Goal: Information Seeking & Learning: Learn about a topic

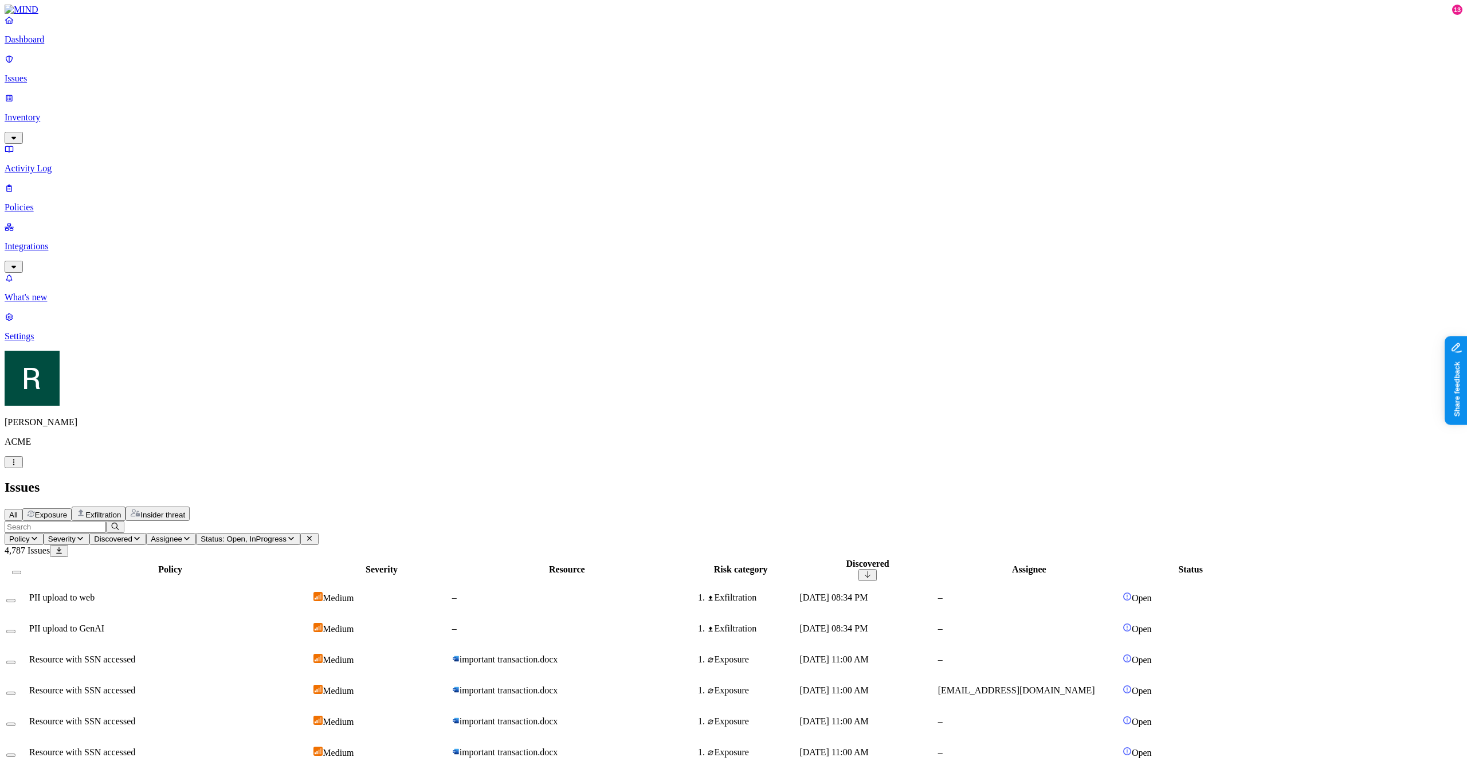
click at [872, 571] on icon at bounding box center [867, 574] width 9 height 7
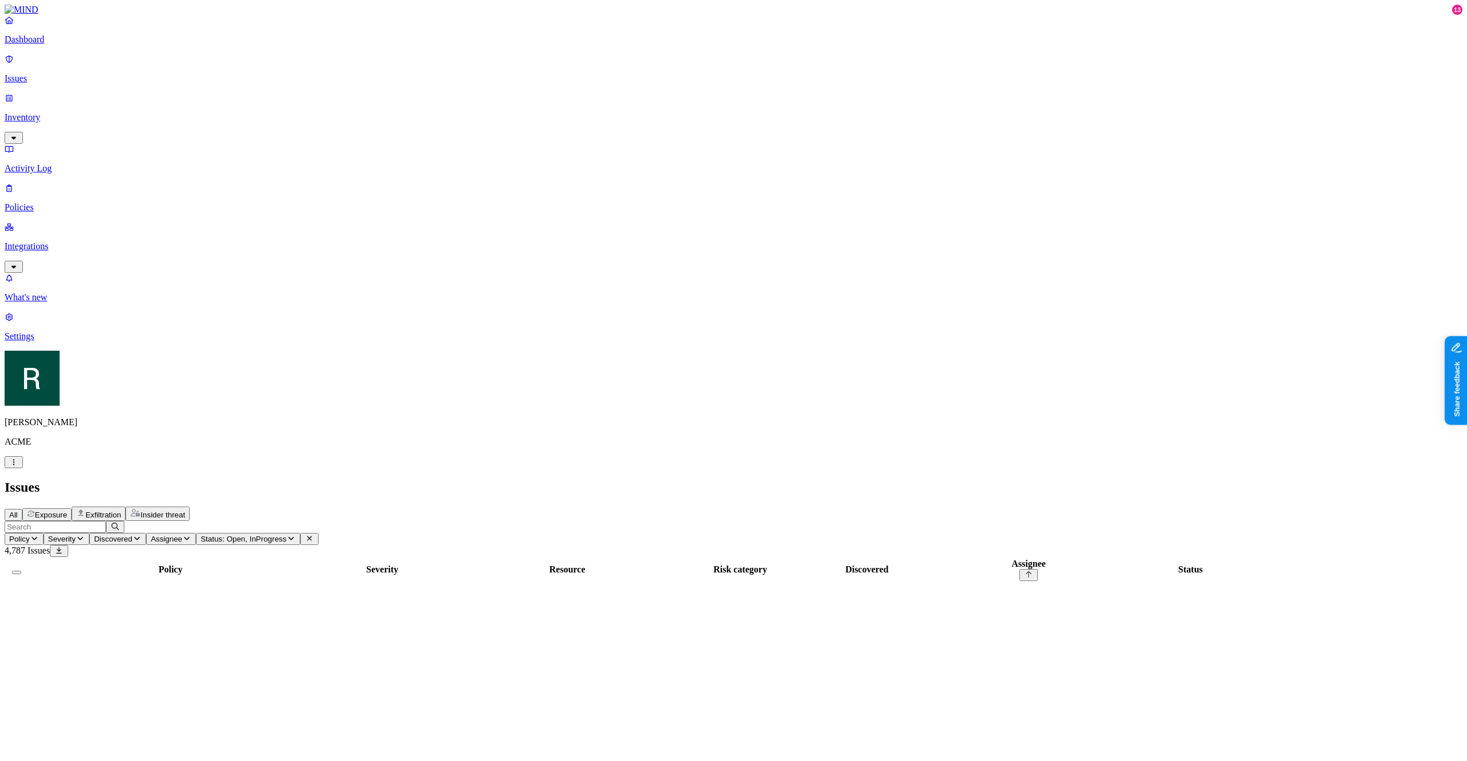
click at [1121, 558] on th "Assignee" at bounding box center [1029, 569] width 184 height 23
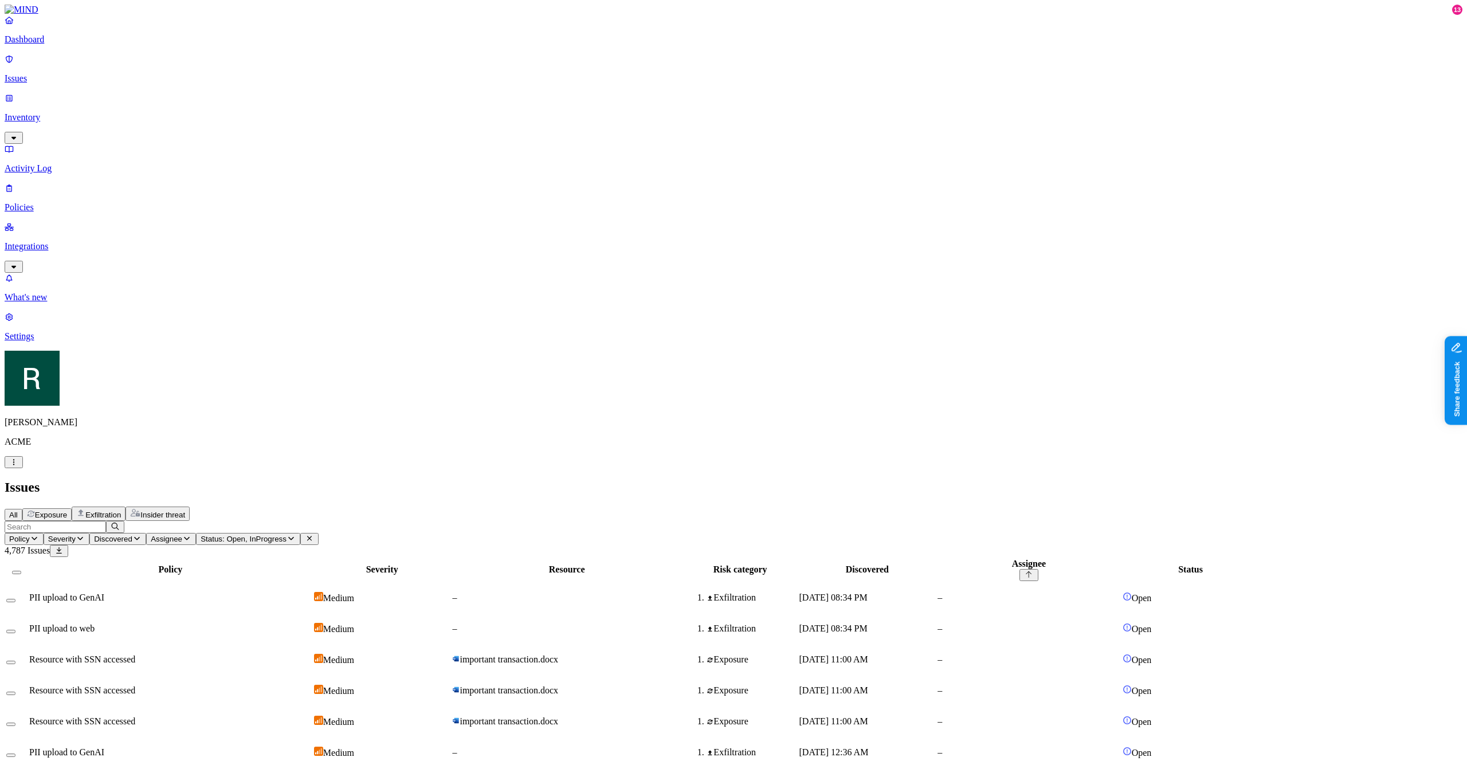
click at [1121, 558] on th "Assignee" at bounding box center [1029, 569] width 184 height 23
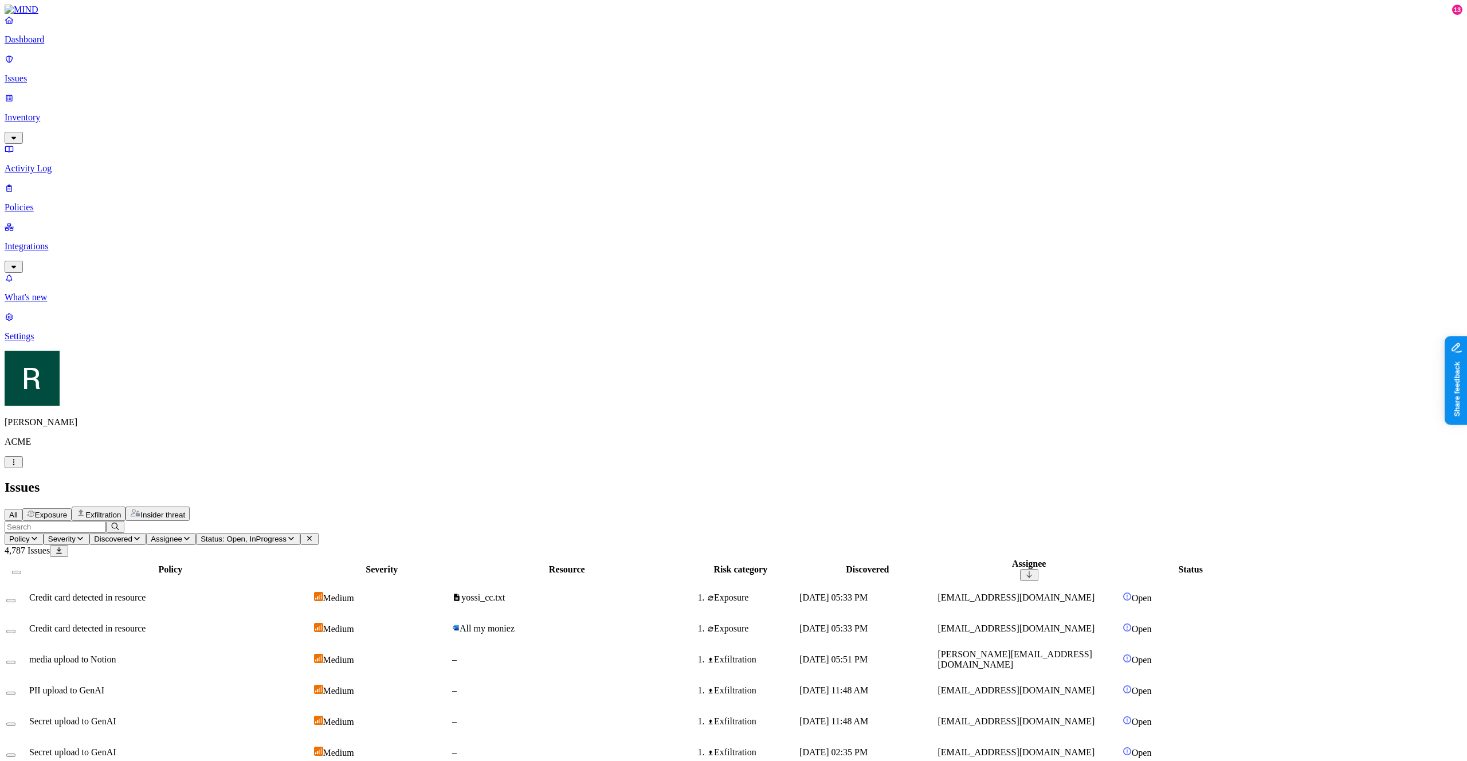
click at [682, 558] on th "Resource" at bounding box center [567, 569] width 231 height 23
click at [450, 558] on th "Severity" at bounding box center [381, 569] width 137 height 23
click at [386, 571] on icon at bounding box center [381, 574] width 9 height 7
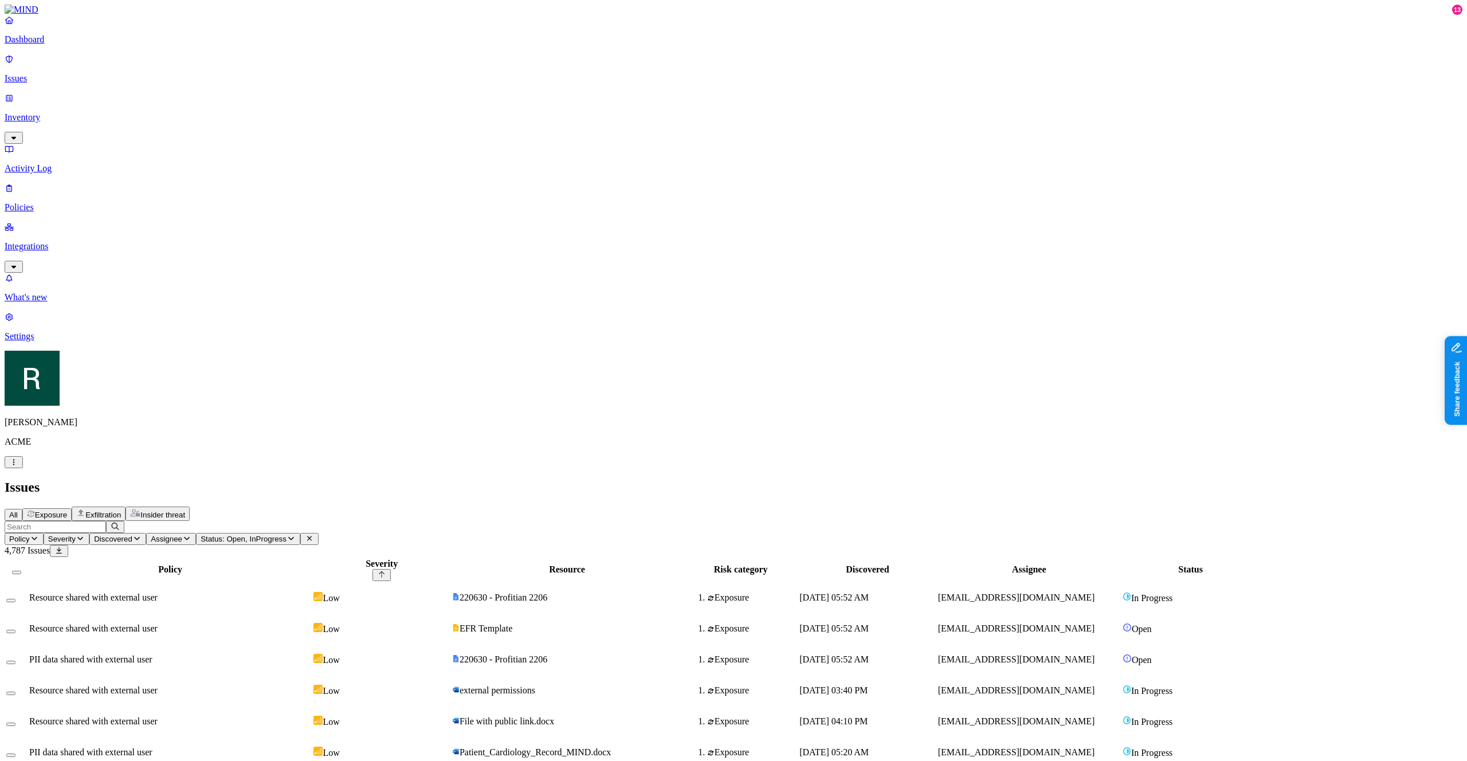
click at [312, 558] on th "Policy" at bounding box center [170, 569] width 283 height 23
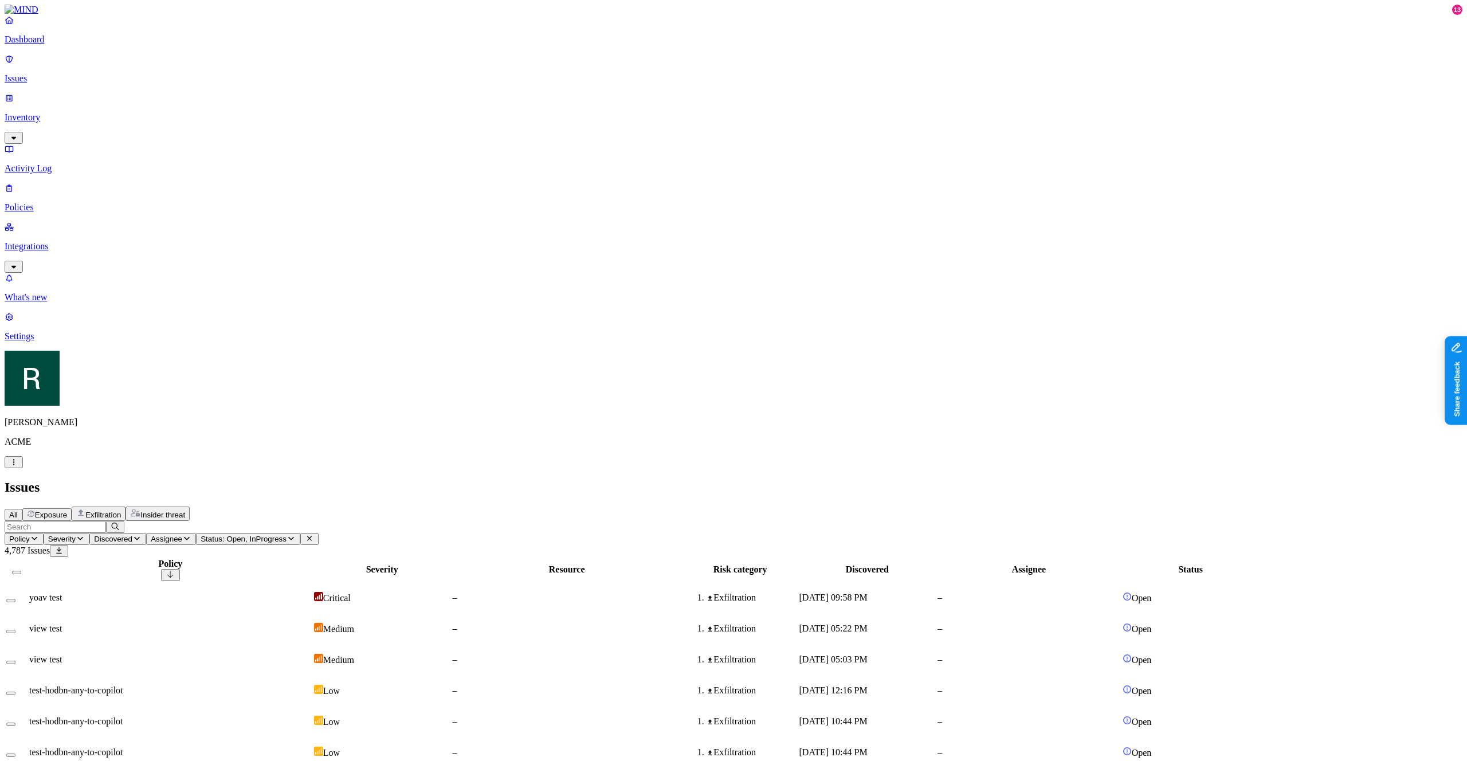
click at [312, 558] on th "Policy" at bounding box center [171, 569] width 284 height 23
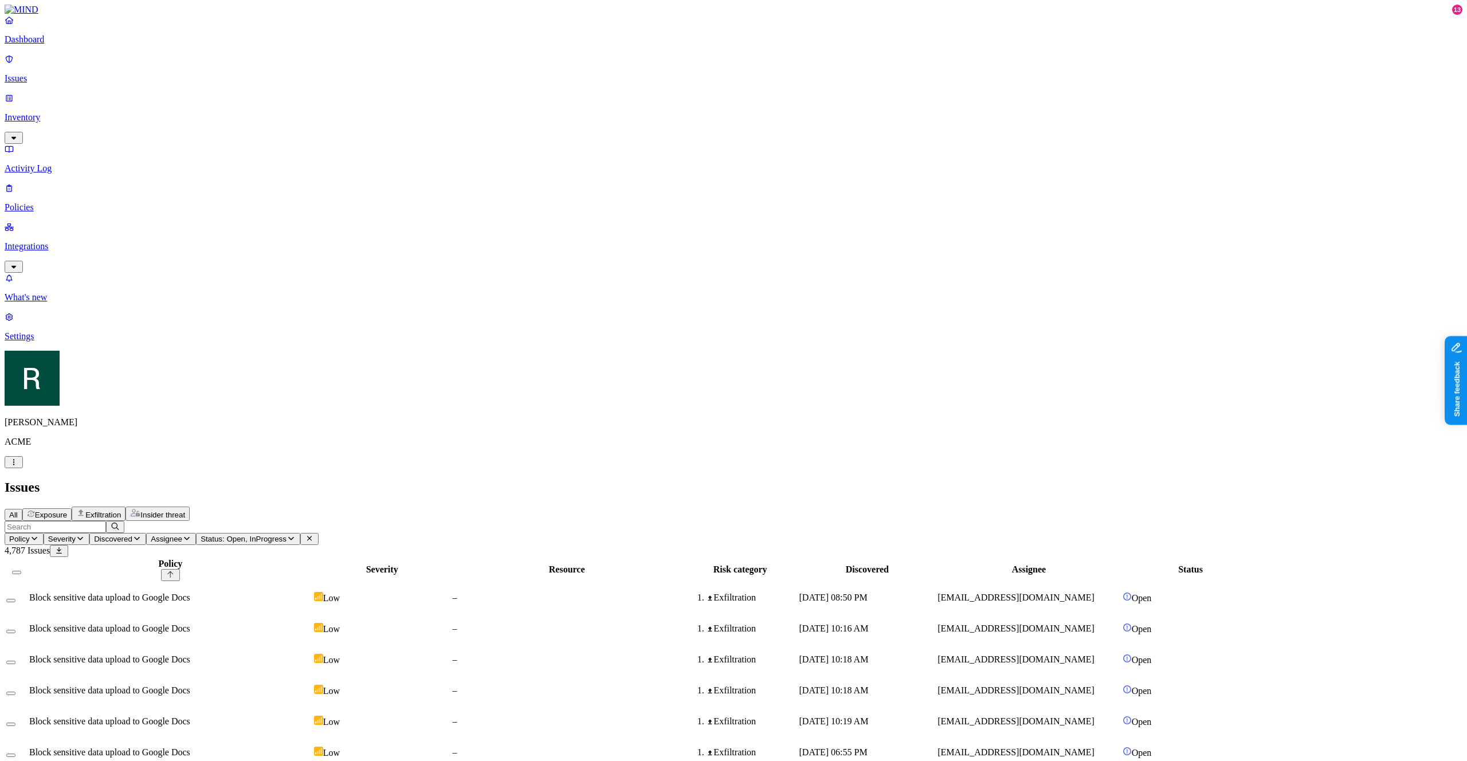
click at [182, 535] on span "Assignee" at bounding box center [167, 539] width 32 height 9
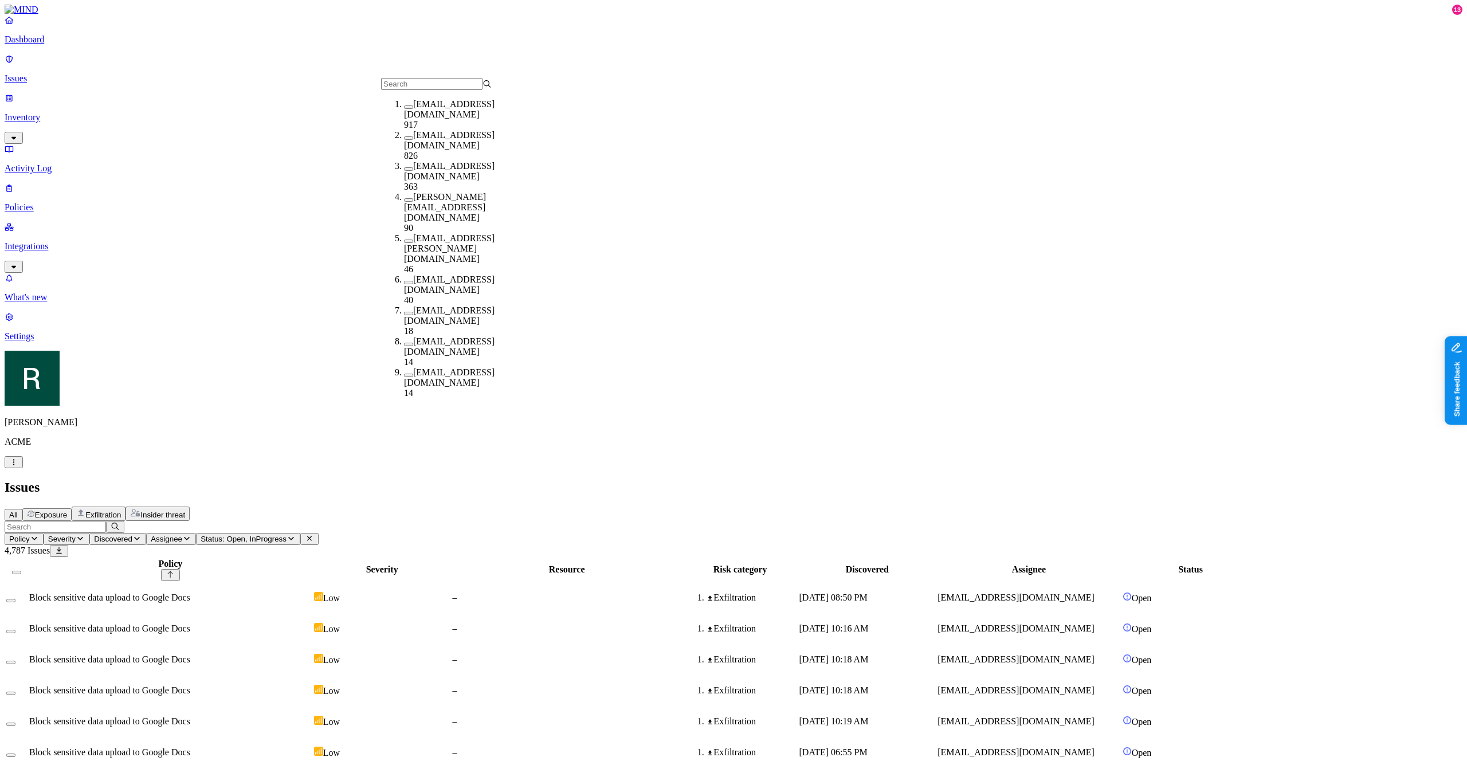
click at [132, 535] on span "Discovered" at bounding box center [113, 539] width 38 height 9
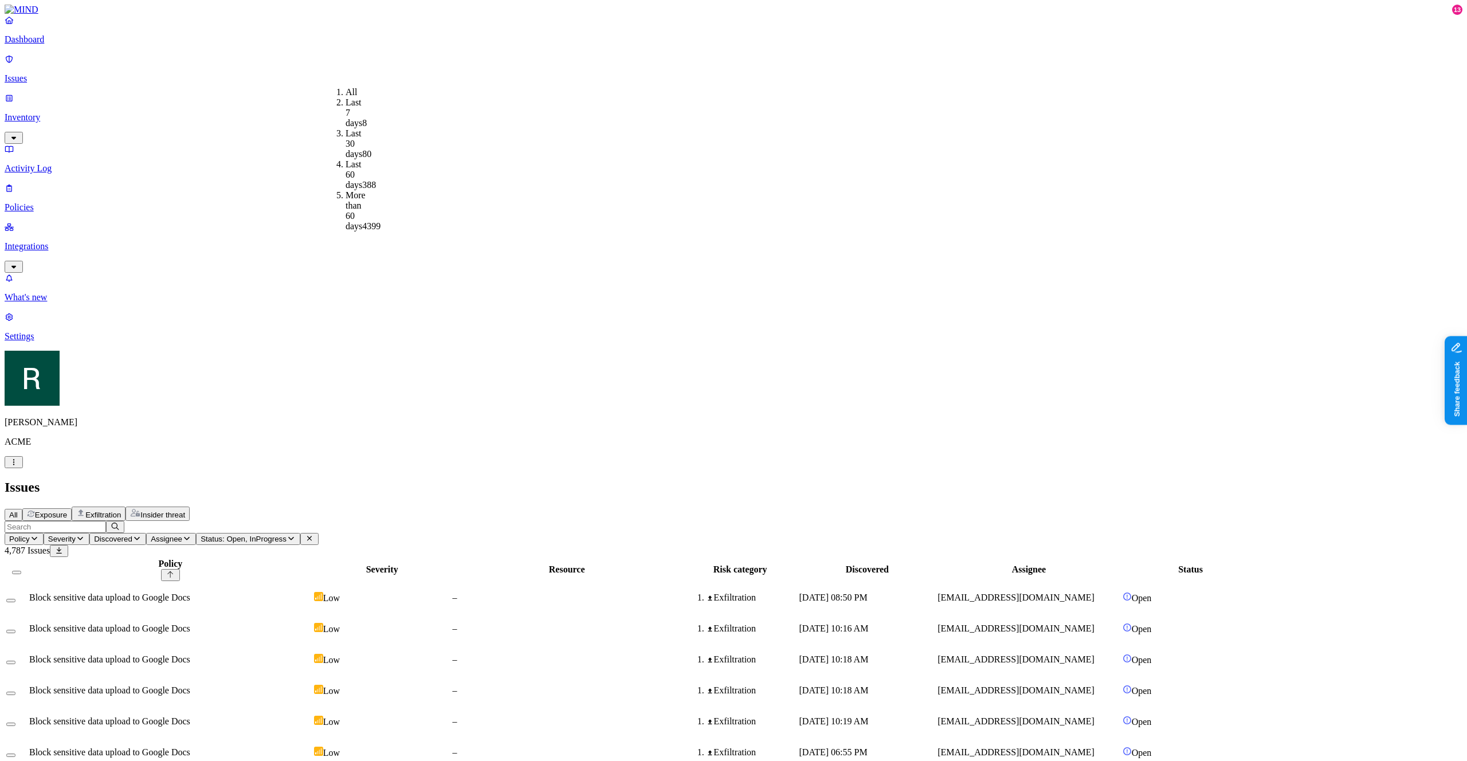
click at [76, 535] on span "Severity" at bounding box center [62, 539] width 28 height 9
click at [30, 535] on span "Policy" at bounding box center [19, 539] width 21 height 9
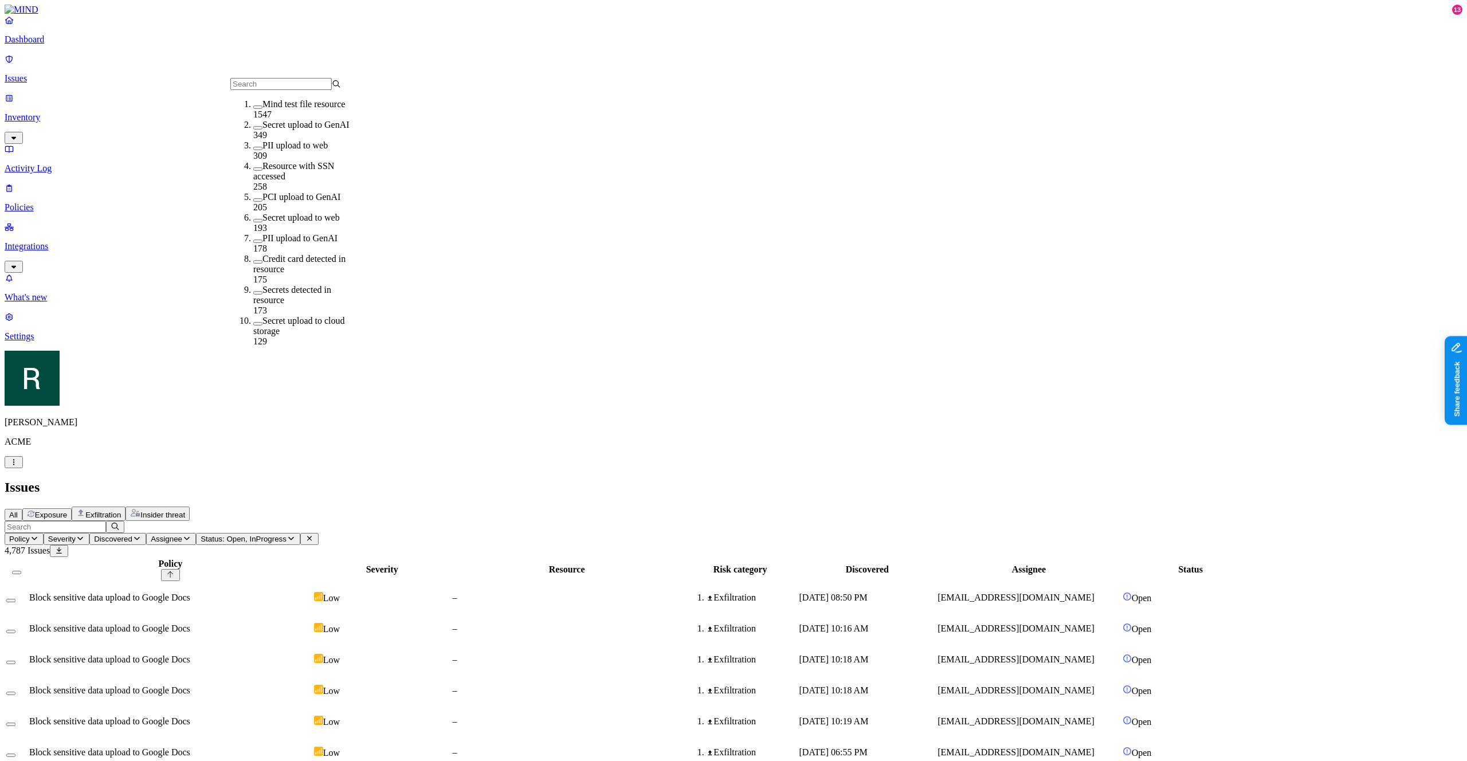
click at [191, 535] on icon "button" at bounding box center [186, 538] width 9 height 7
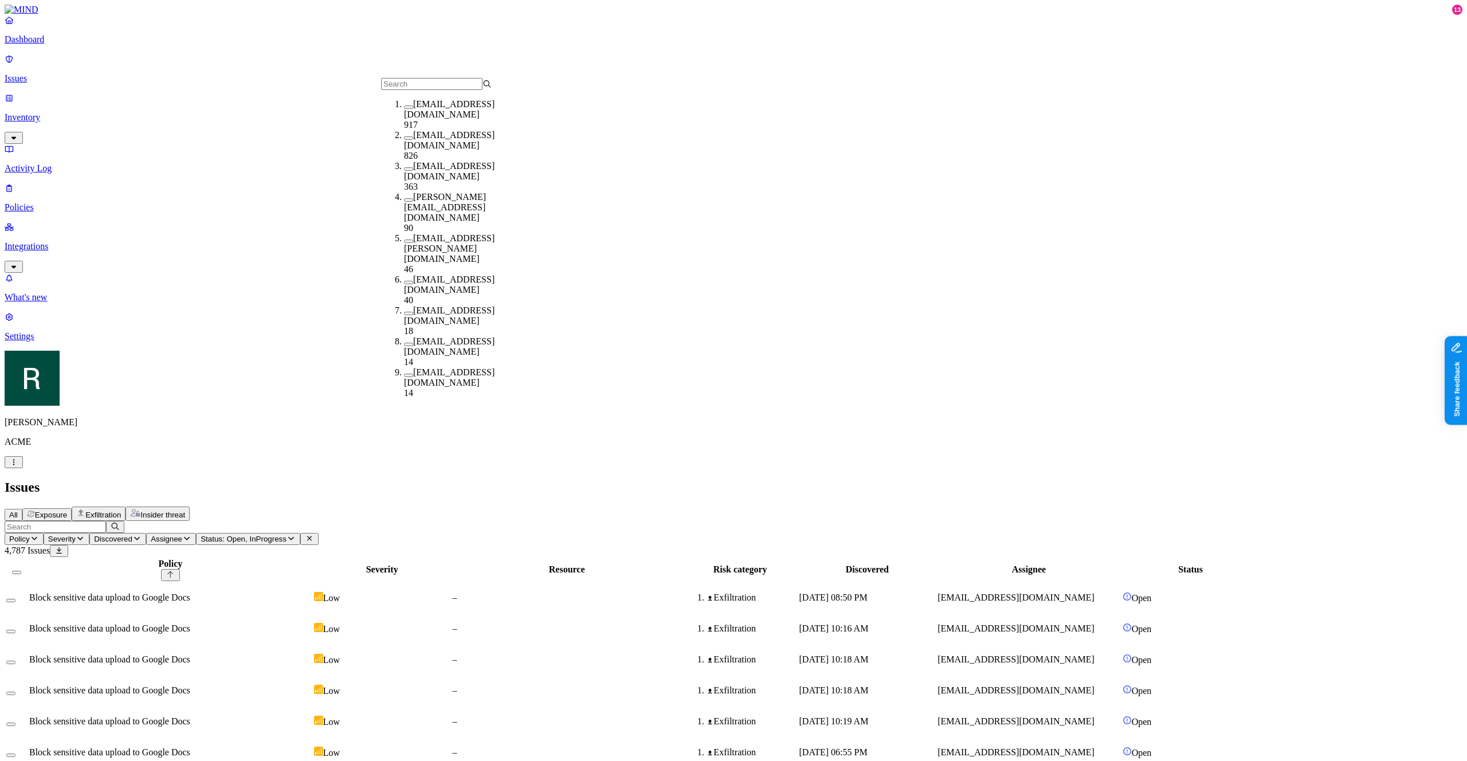
click at [142, 535] on icon "button" at bounding box center [136, 538] width 9 height 7
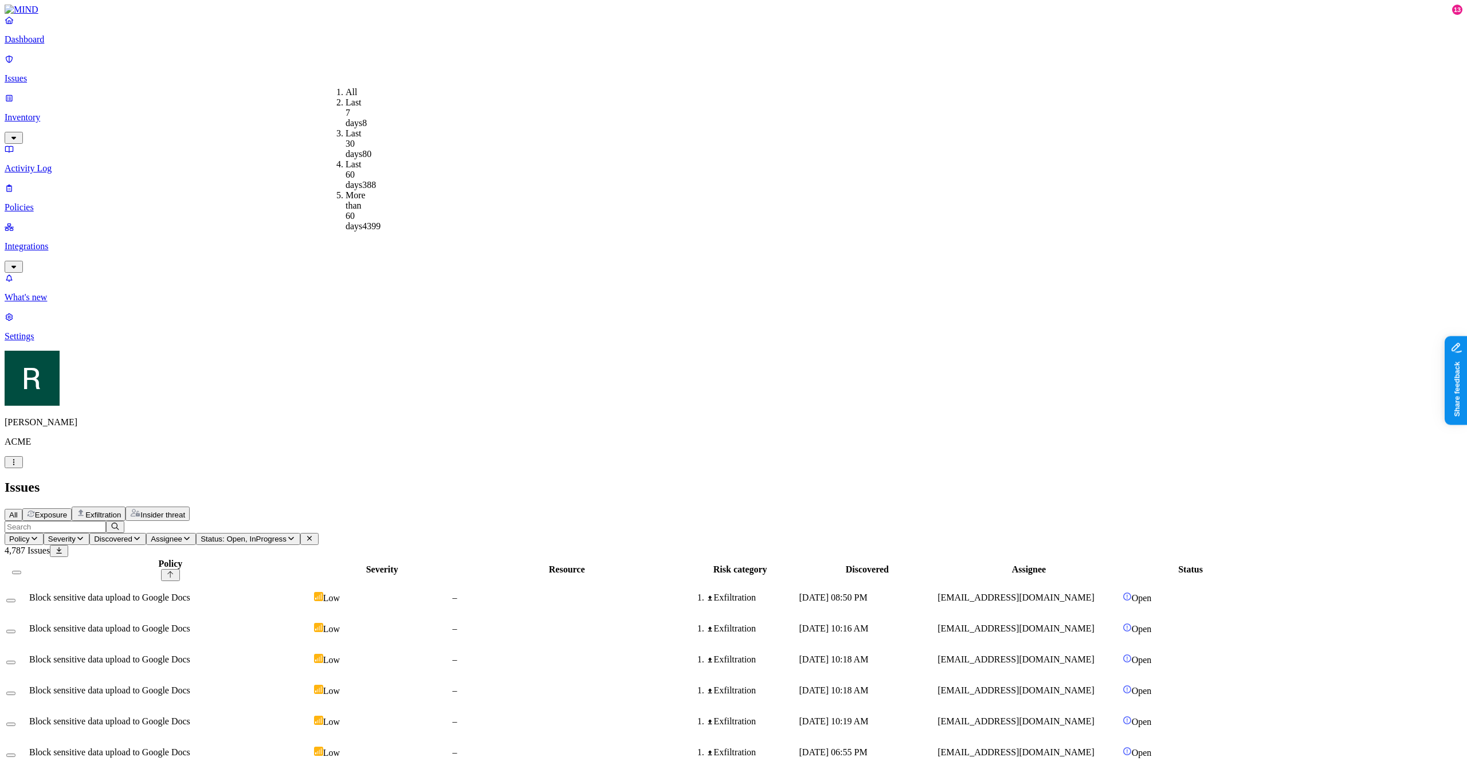
click at [85, 535] on icon "button" at bounding box center [80, 538] width 9 height 7
click at [191, 535] on icon "button" at bounding box center [186, 538] width 9 height 7
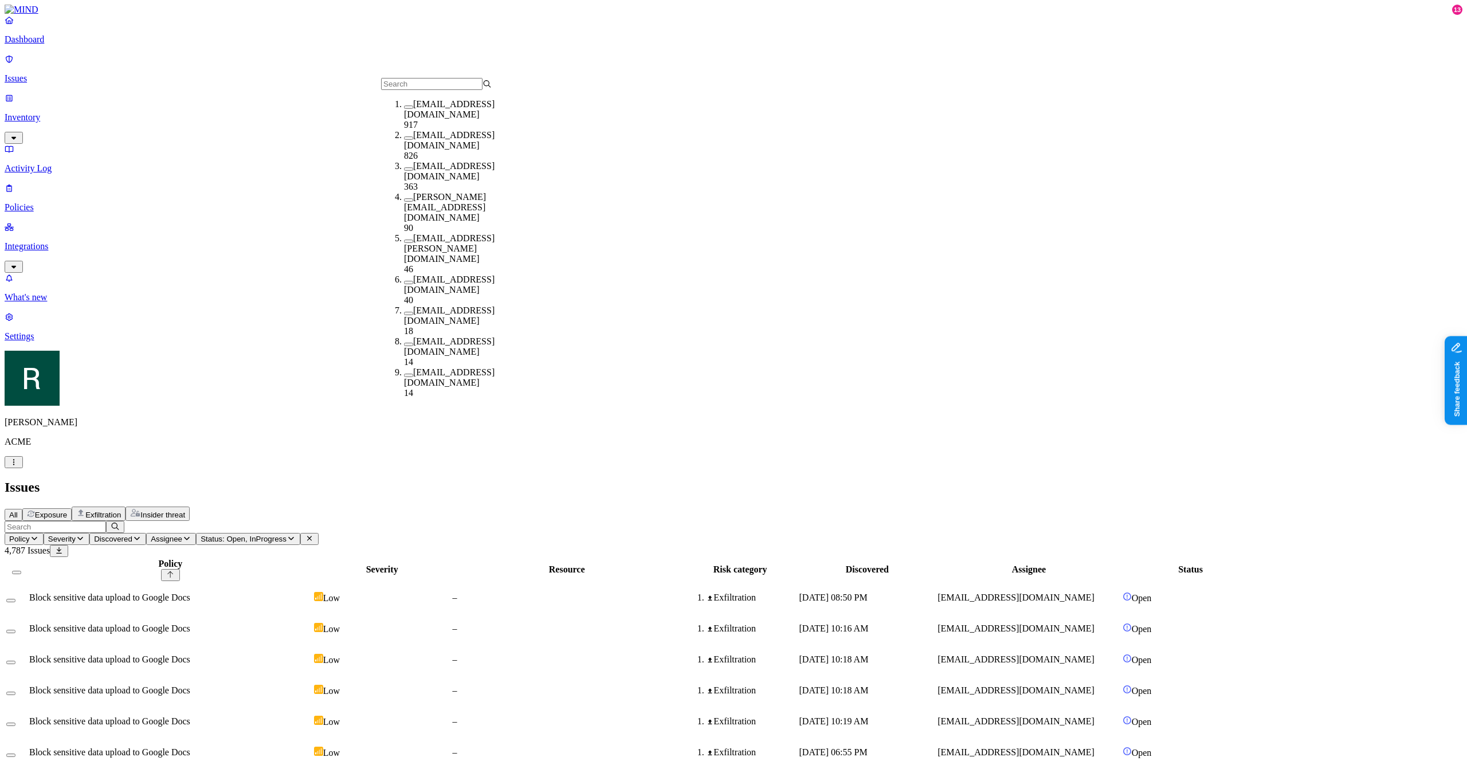
click at [286, 535] on span "Status: Open, InProgress" at bounding box center [244, 539] width 86 height 9
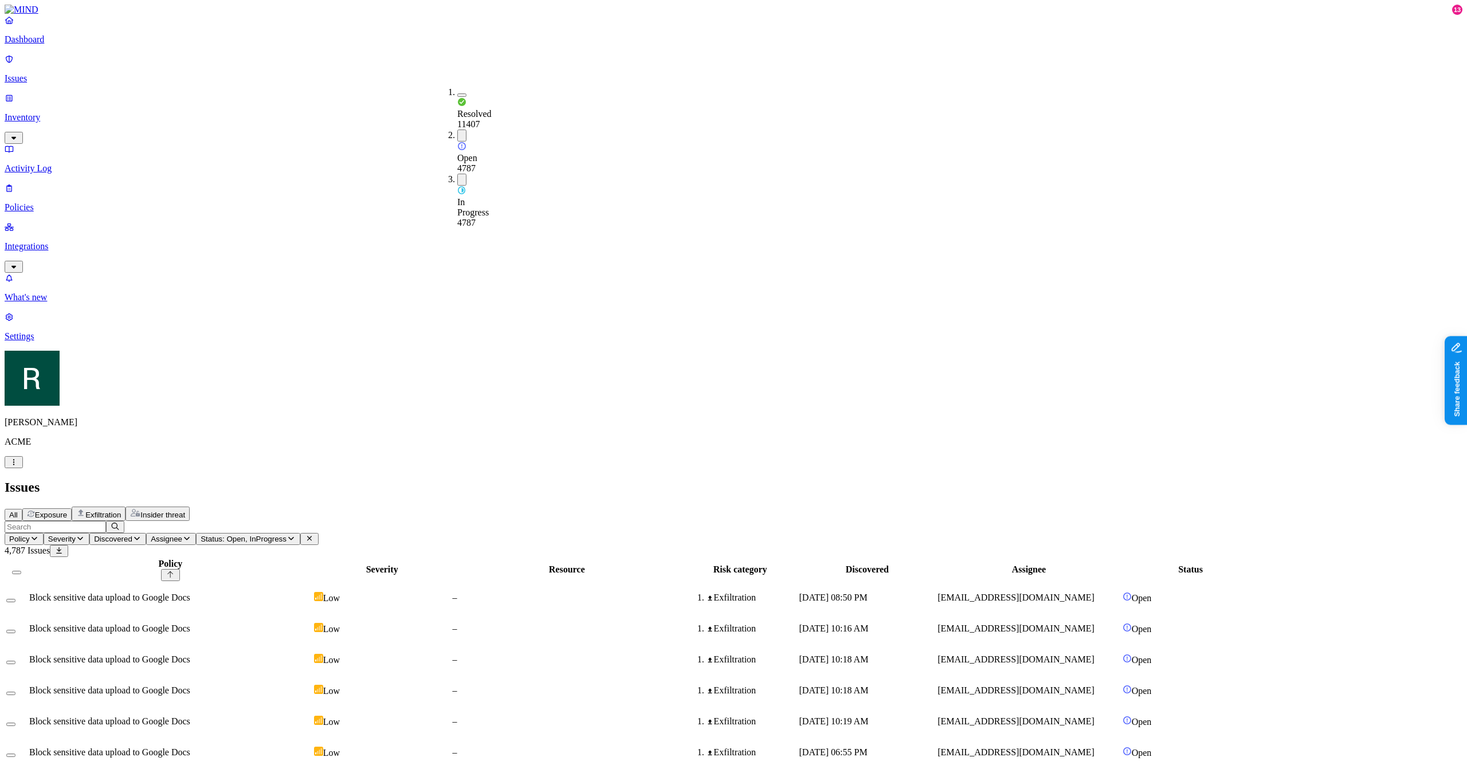
click at [182, 535] on span "Assignee" at bounding box center [167, 539] width 32 height 9
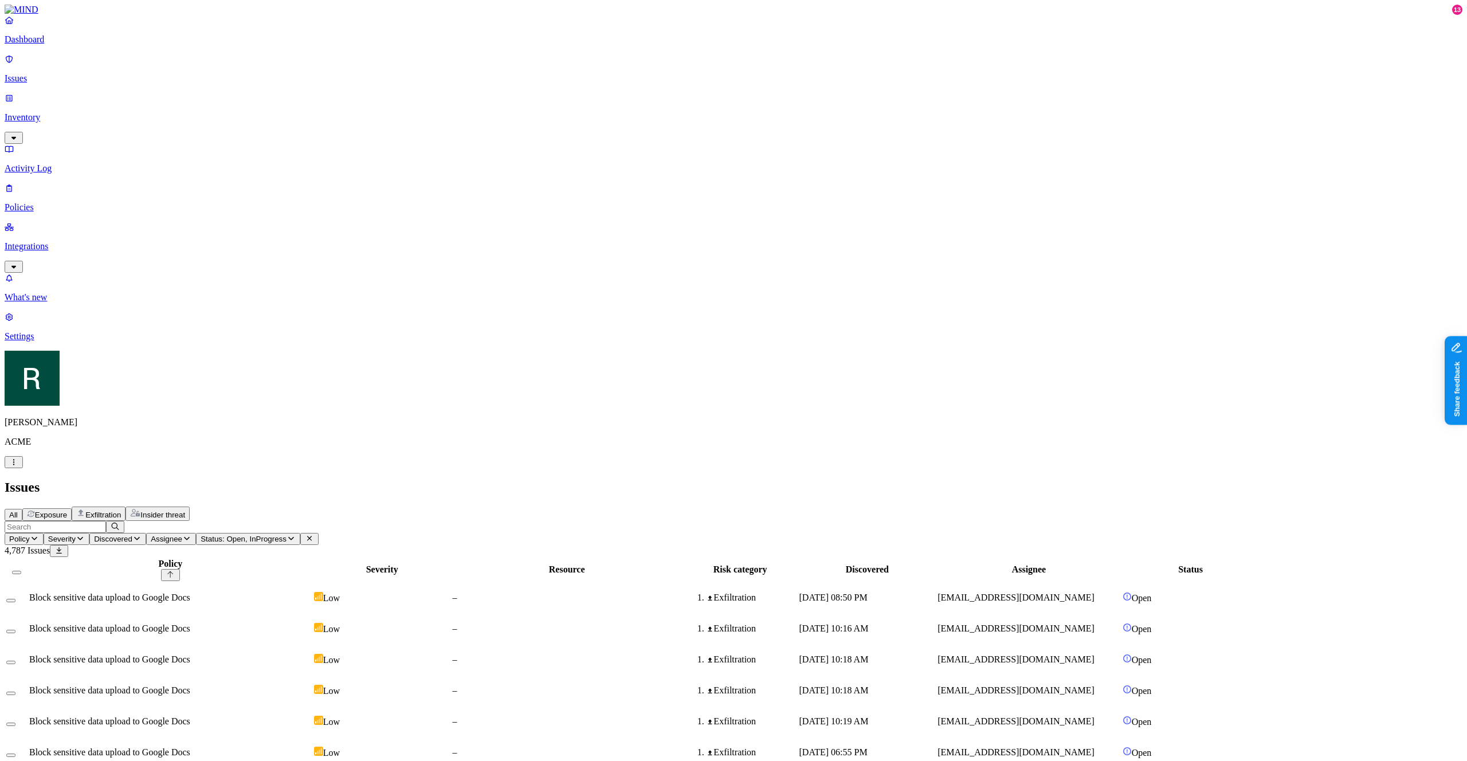
click at [67, 511] on span "Exposure" at bounding box center [51, 515] width 32 height 9
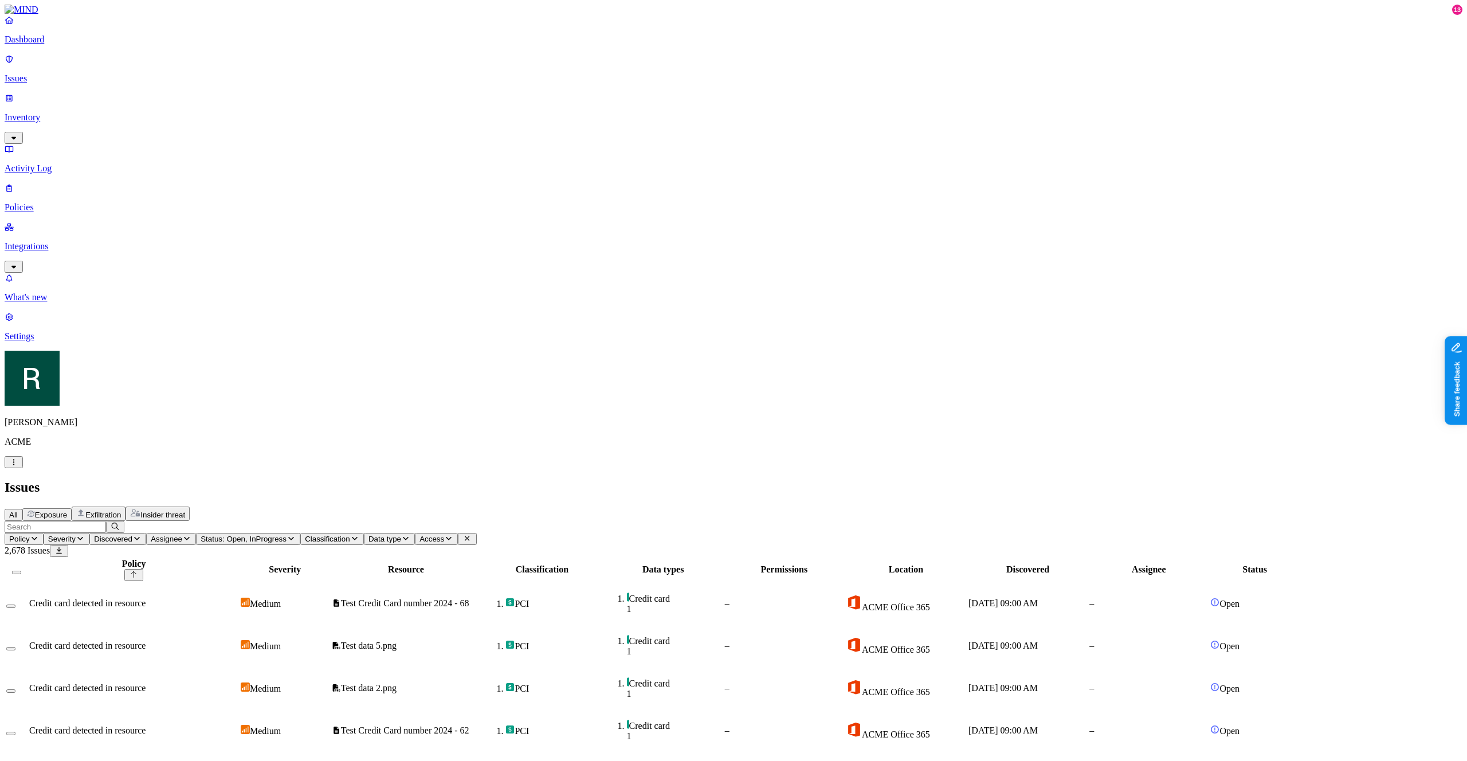
click at [350, 535] on span "Classification" at bounding box center [327, 539] width 45 height 9
click at [557, 95] on div "PII" at bounding box center [557, 103] width 0 height 32
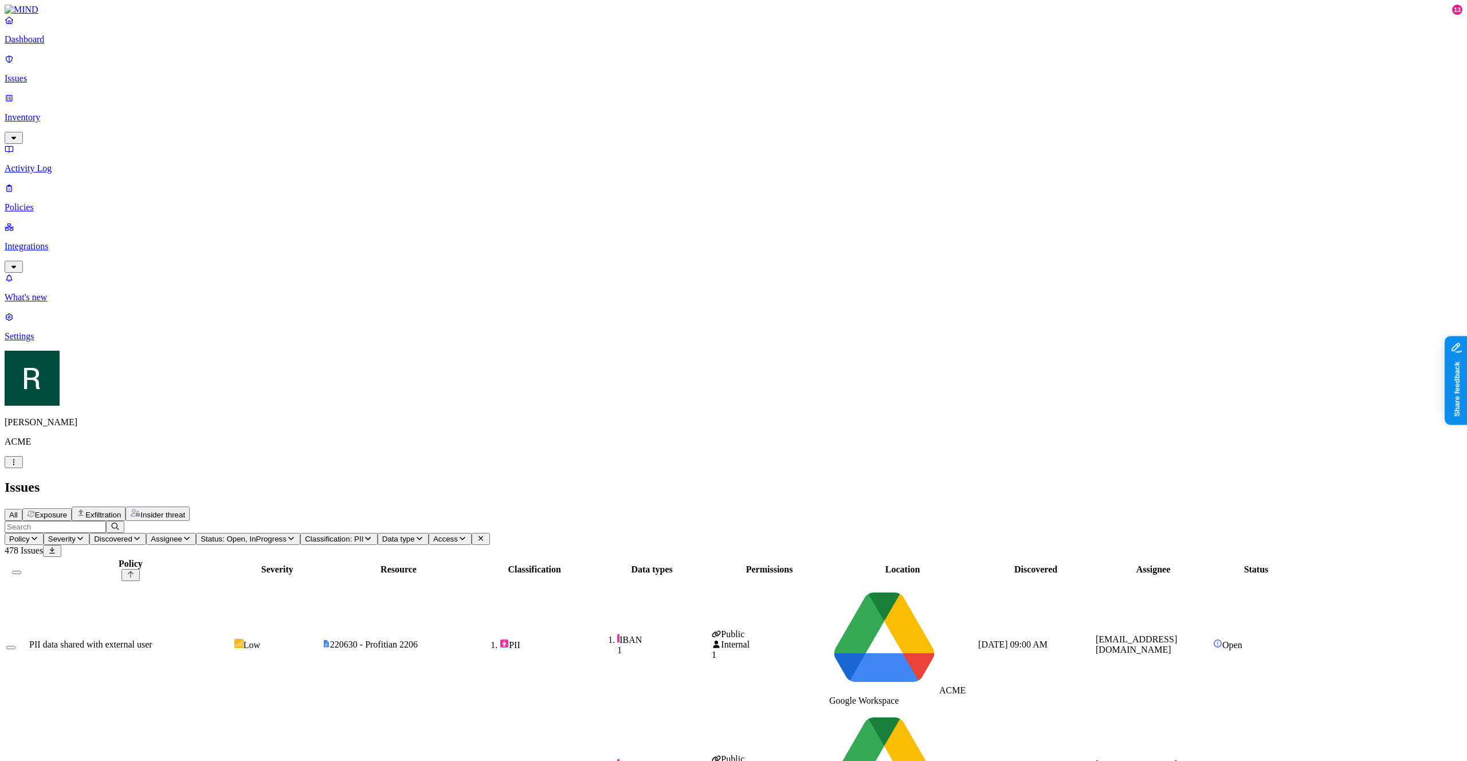
click at [415, 535] on span "Data type" at bounding box center [398, 539] width 33 height 9
click at [633, 256] on div "IBAN" at bounding box center [633, 272] width 0 height 32
click at [493, 533] on button "Access" at bounding box center [471, 539] width 43 height 12
click at [706, 170] on div "Public link 33" at bounding box center [706, 190] width 0 height 41
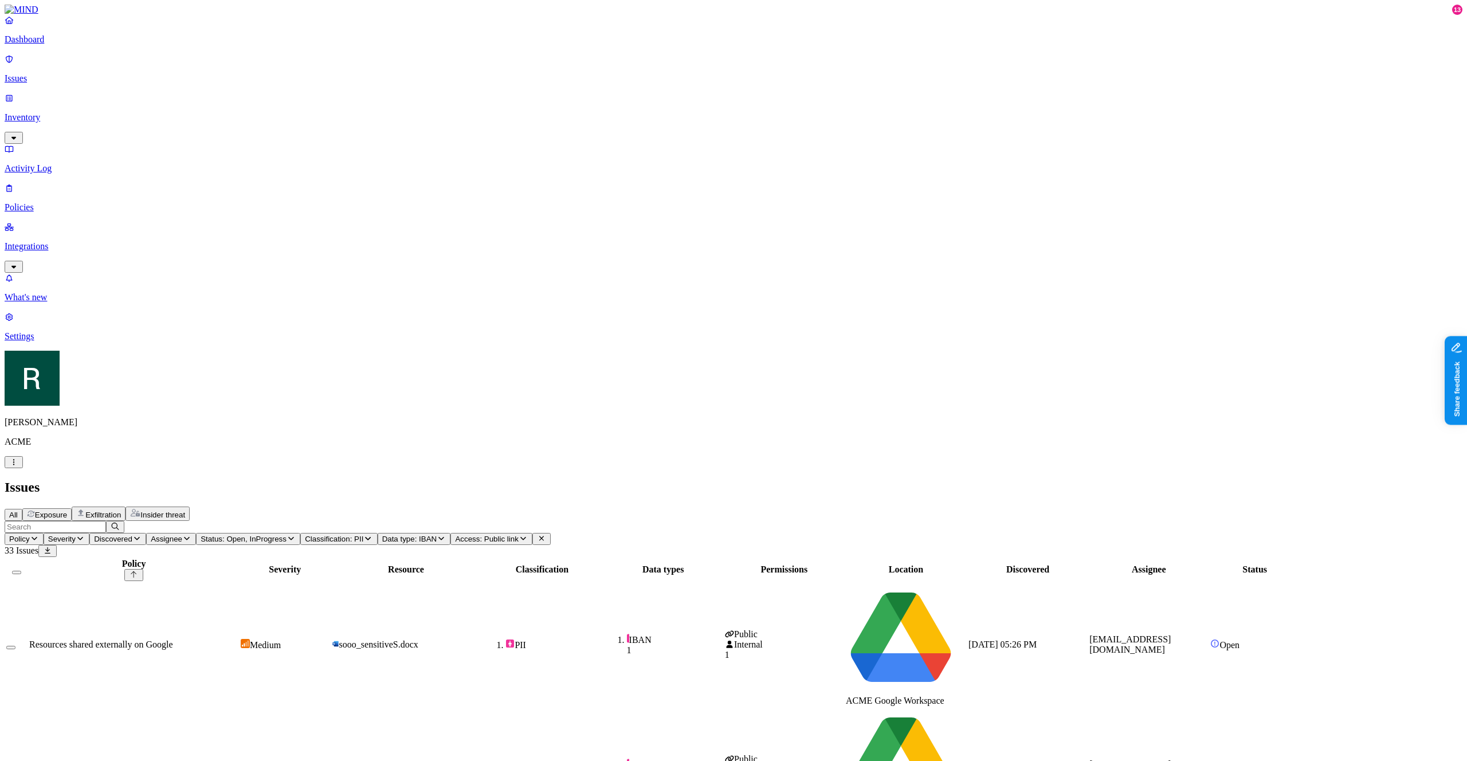
click at [185, 511] on span "Insider threat" at bounding box center [162, 515] width 45 height 9
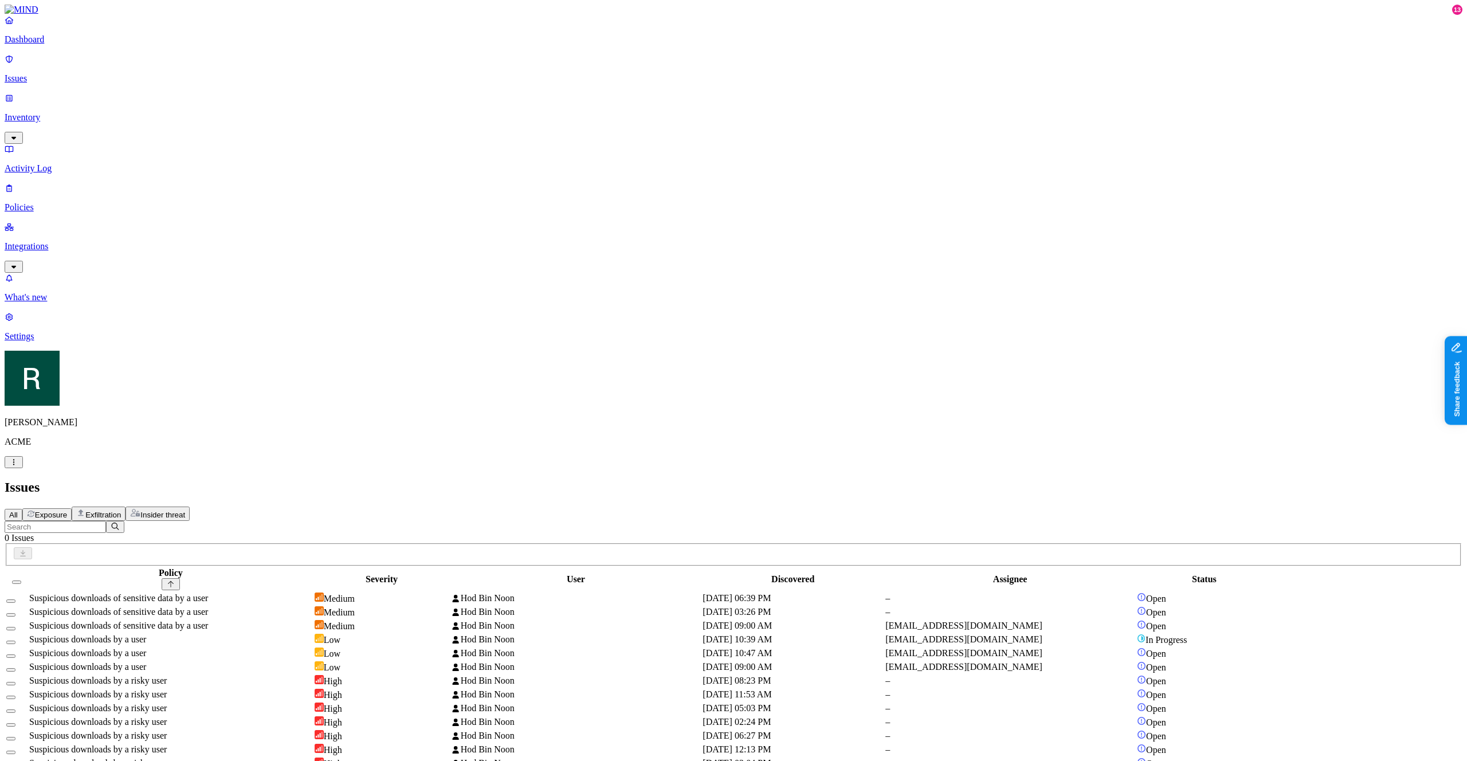
click at [121, 511] on span "Exfiltration" at bounding box center [103, 515] width 36 height 9
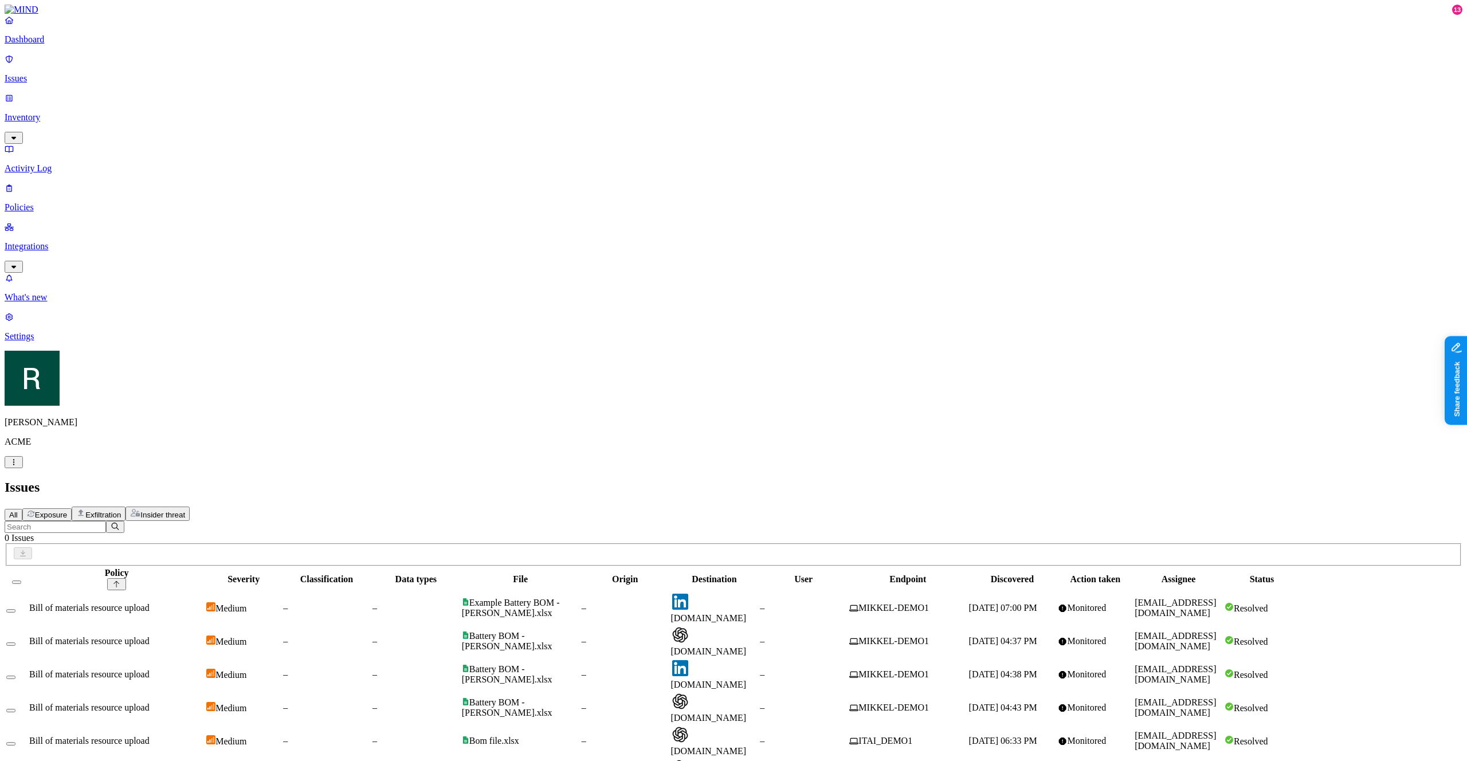
click at [67, 511] on span "Exposure" at bounding box center [51, 515] width 32 height 9
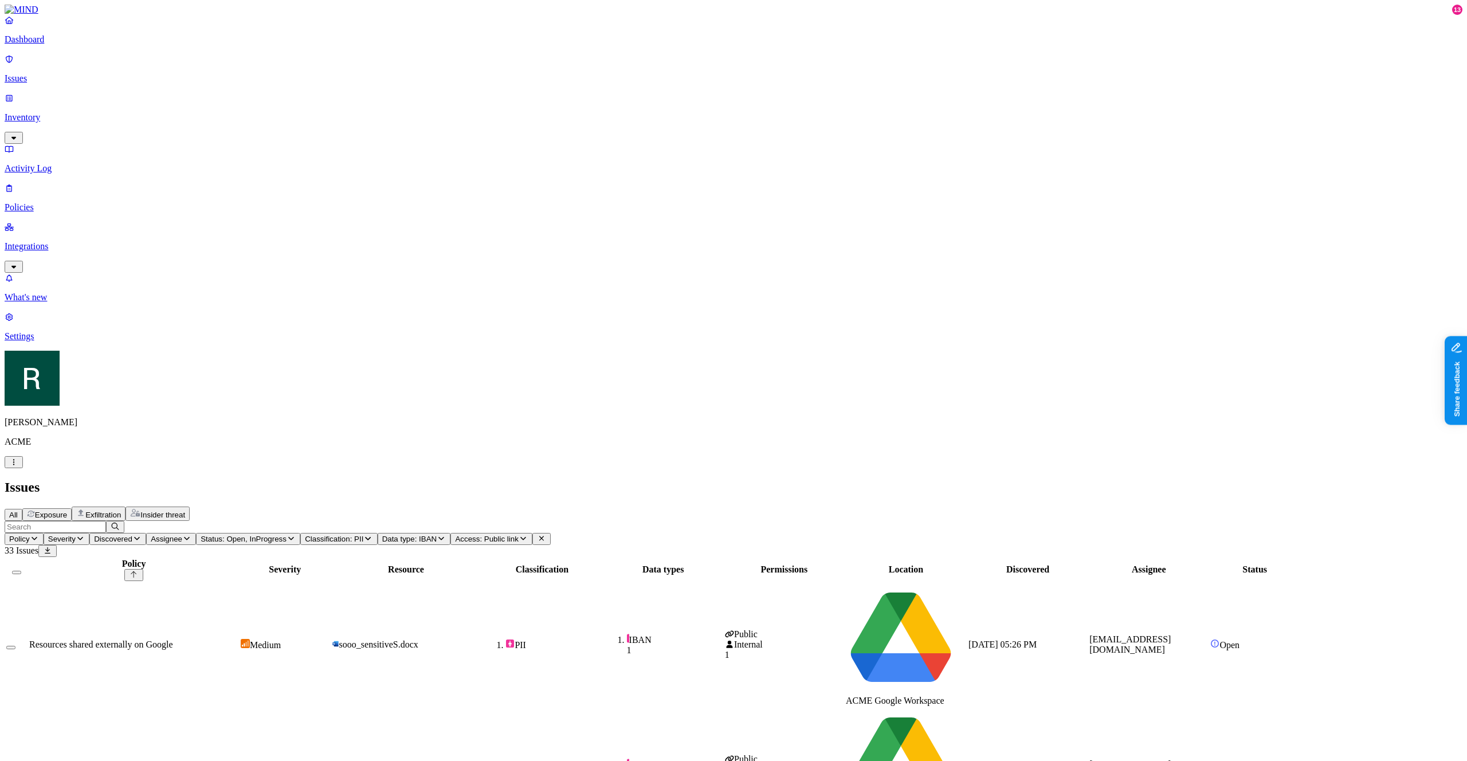
click at [191, 535] on icon "button" at bounding box center [186, 538] width 9 height 7
click at [404, 87] on div "[EMAIL_ADDRESS][DOMAIN_NAME] 24" at bounding box center [404, 107] width 0 height 41
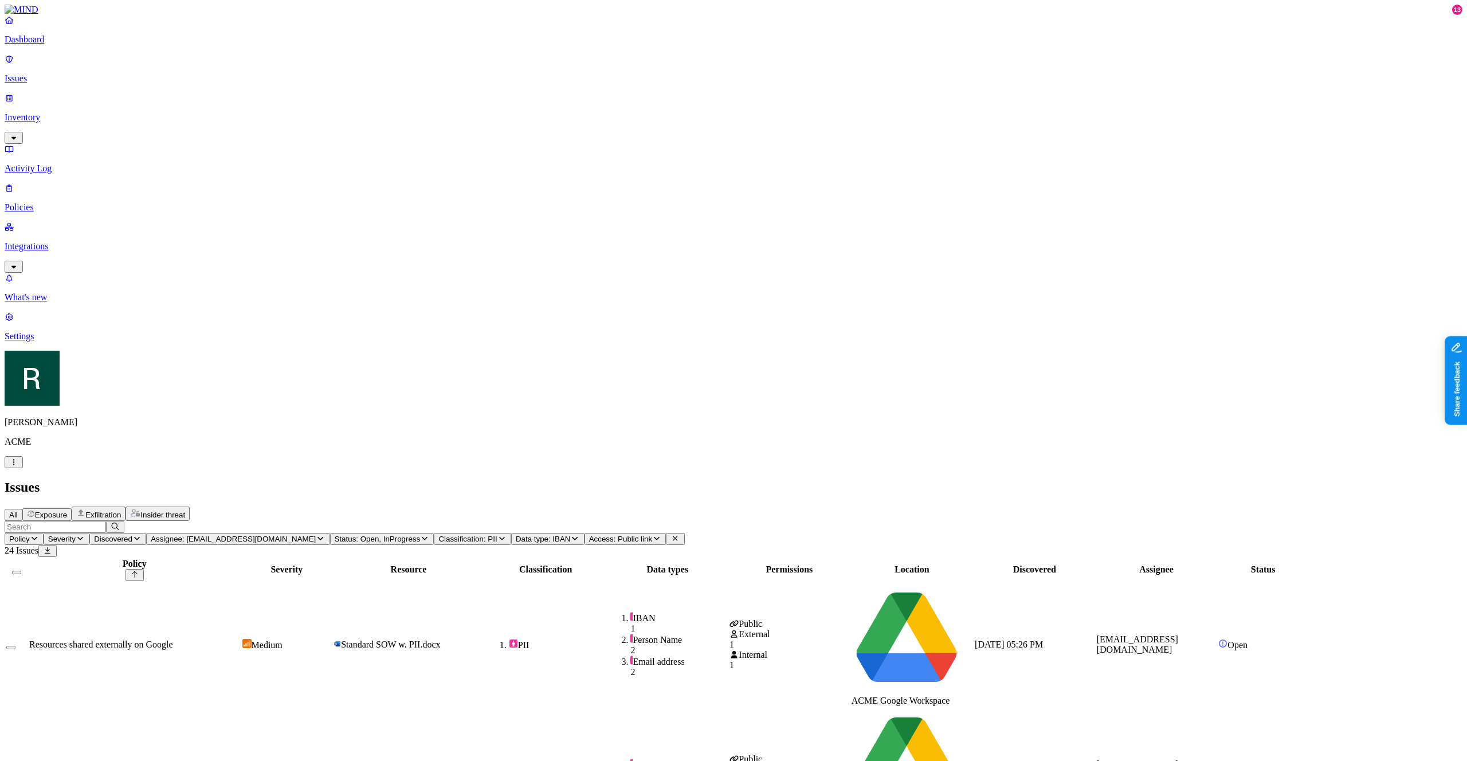
click at [22, 509] on button "All" at bounding box center [14, 515] width 18 height 12
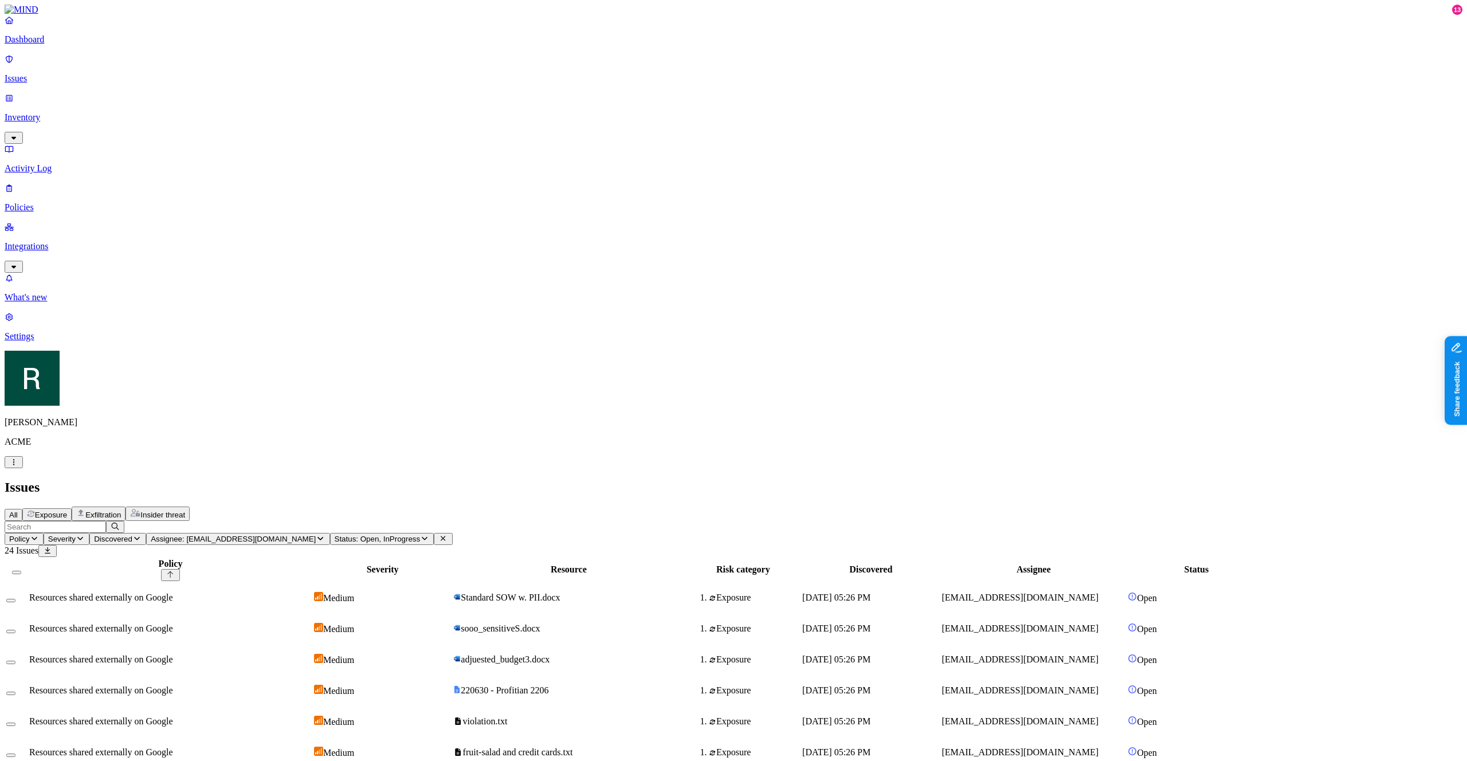
click at [146, 533] on button "Discovered" at bounding box center [117, 539] width 57 height 12
click at [89, 533] on button "Severity" at bounding box center [67, 539] width 46 height 12
click at [37, 537] on icon "button" at bounding box center [35, 538] width 6 height 3
click at [329, 533] on button "Assignee: [EMAIL_ADDRESS][DOMAIN_NAME]" at bounding box center [237, 539] width 183 height 12
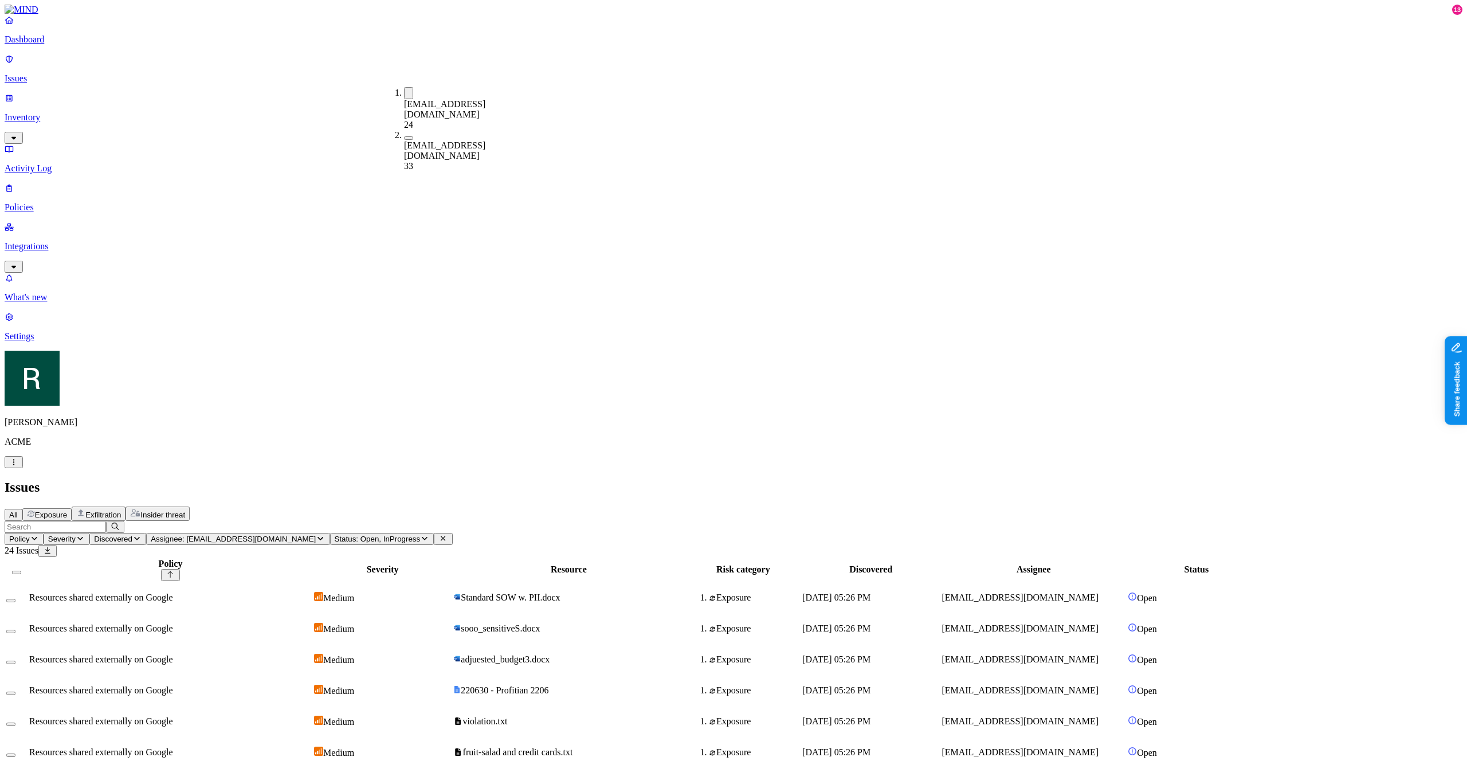
click at [434, 533] on button "Status: Open, InProgress" at bounding box center [382, 539] width 104 height 12
click at [142, 535] on icon "button" at bounding box center [136, 538] width 9 height 7
click at [125, 507] on button "Exfiltration" at bounding box center [99, 514] width 54 height 14
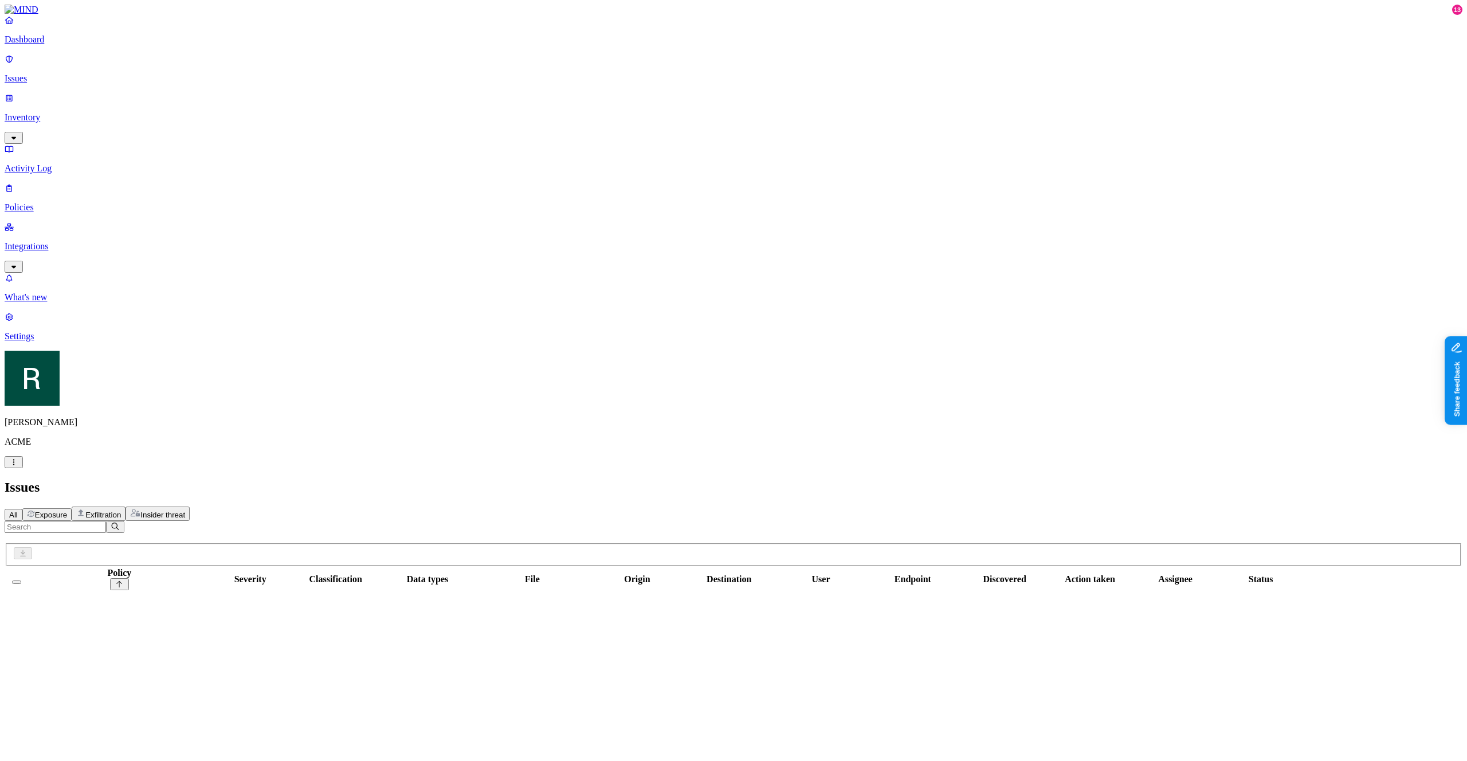
click at [67, 511] on span "Exposure" at bounding box center [51, 515] width 32 height 9
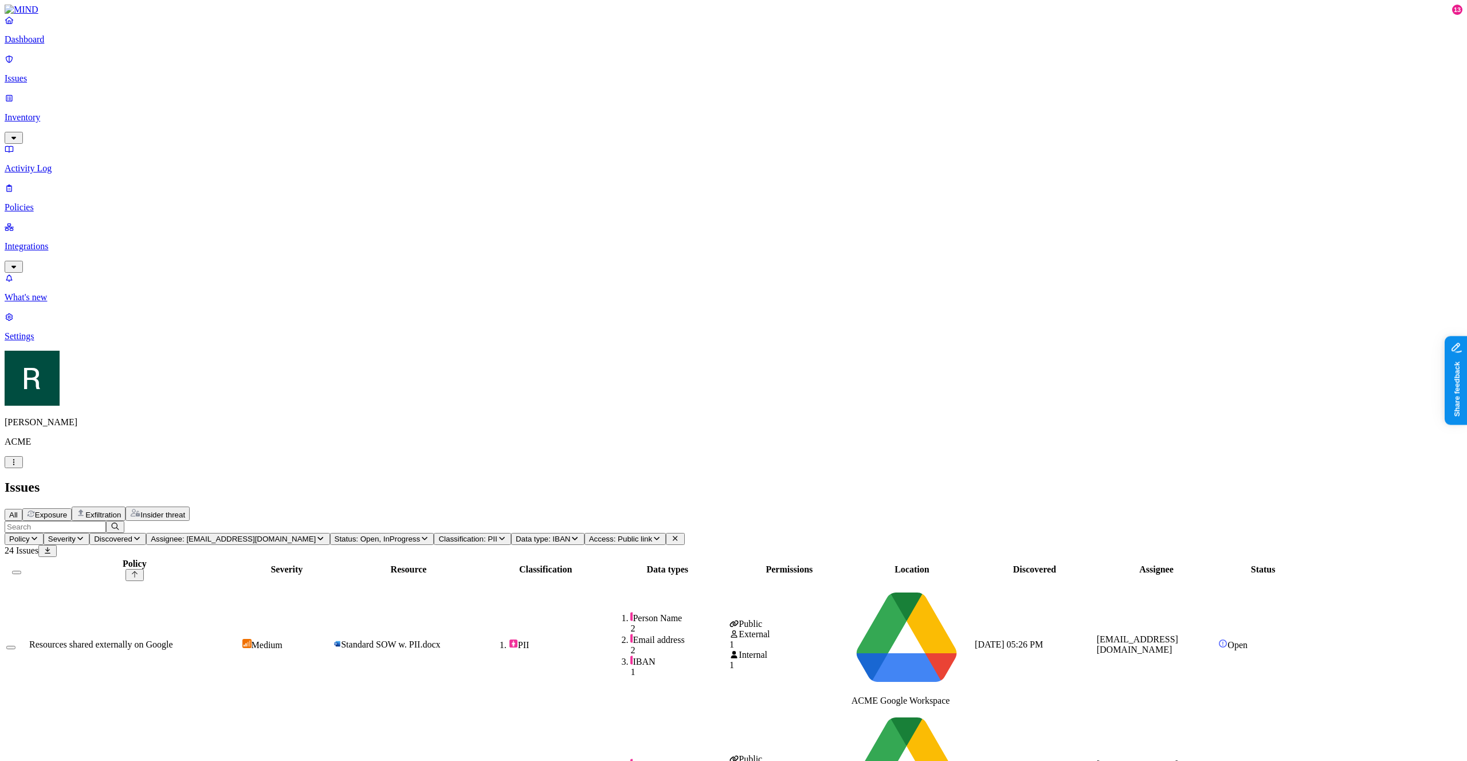
click at [132, 535] on span "Discovered" at bounding box center [113, 539] width 38 height 9
click at [83, 537] on icon "button" at bounding box center [80, 538] width 6 height 3
click at [329, 533] on button "Assignee: [EMAIL_ADDRESS][DOMAIN_NAME]" at bounding box center [237, 539] width 183 height 12
click at [434, 533] on button "Status: Open, InProgress" at bounding box center [382, 539] width 104 height 12
click at [511, 533] on button "Classification: PII" at bounding box center [472, 539] width 77 height 12
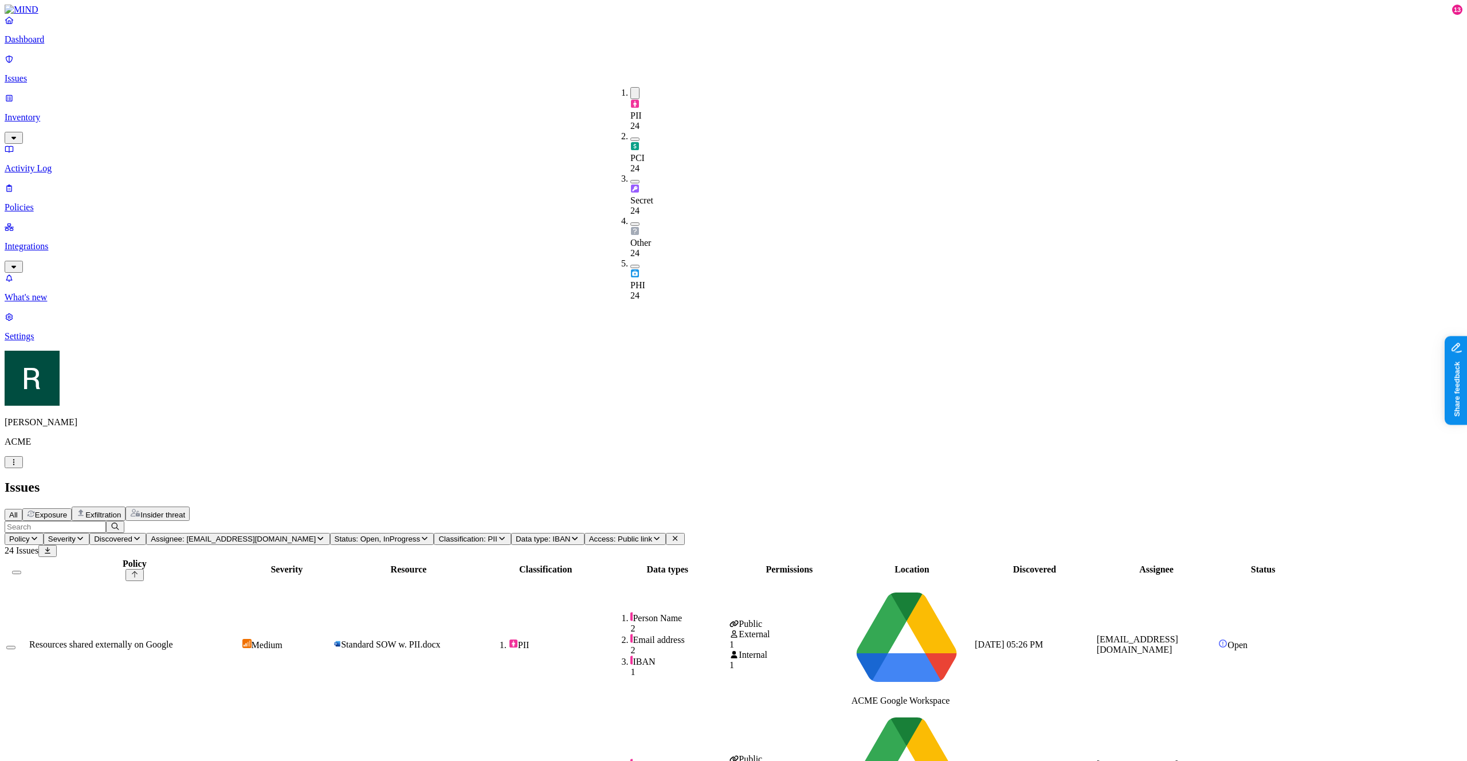
click at [652, 535] on span "Access: Public link" at bounding box center [620, 539] width 63 height 9
click at [584, 533] on button "Data type: IBAN" at bounding box center [547, 539] width 73 height 12
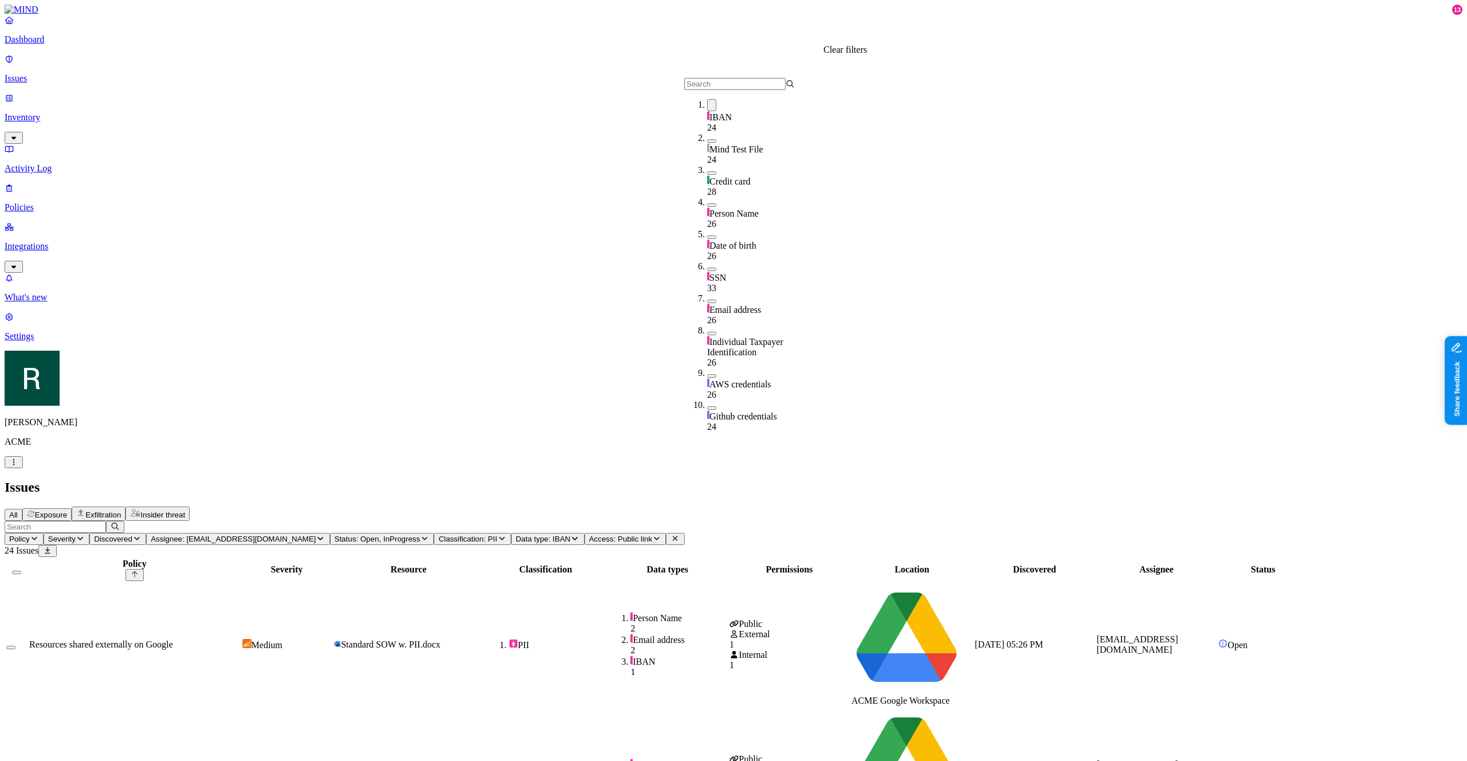
click at [680, 535] on icon at bounding box center [674, 538] width 9 height 7
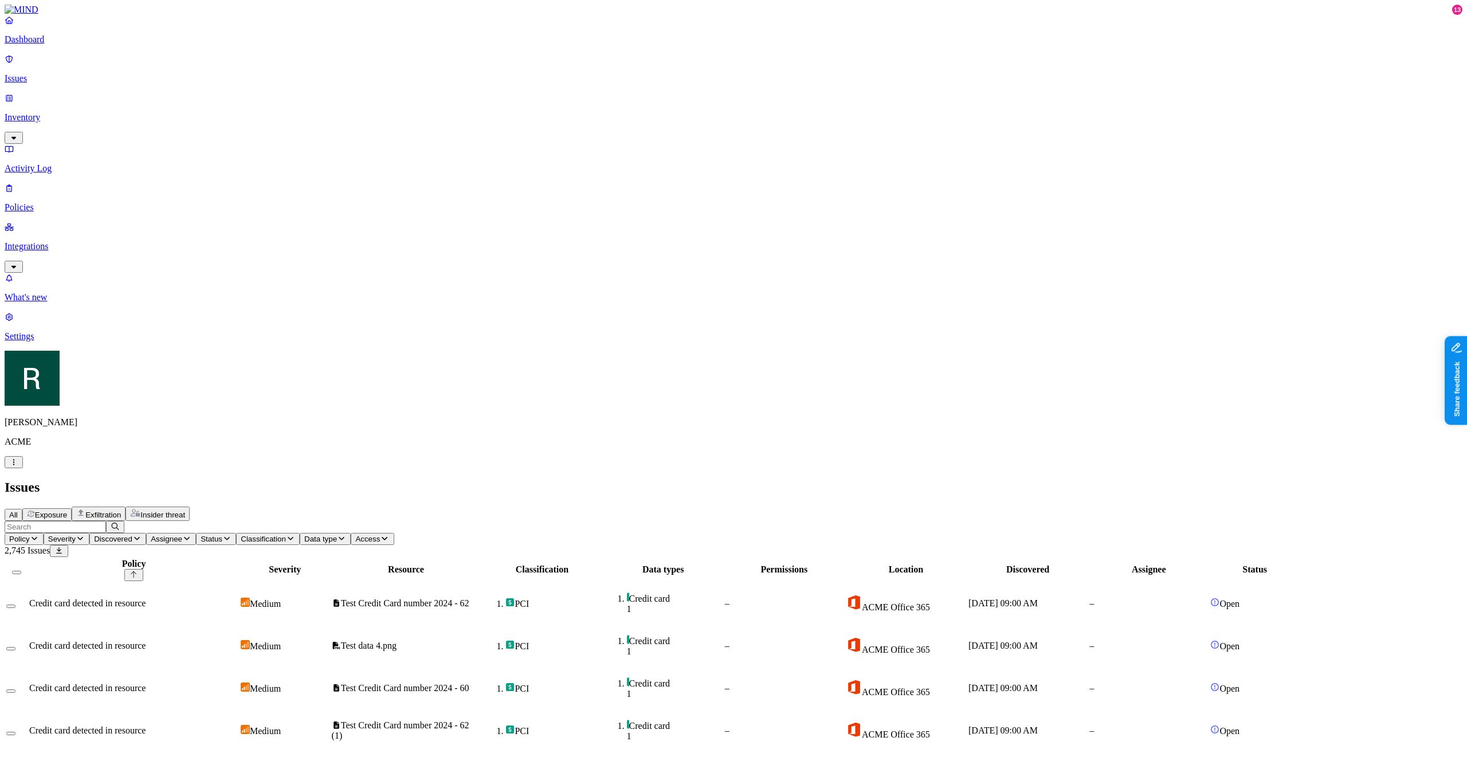
click at [18, 511] on span "All" at bounding box center [13, 515] width 9 height 9
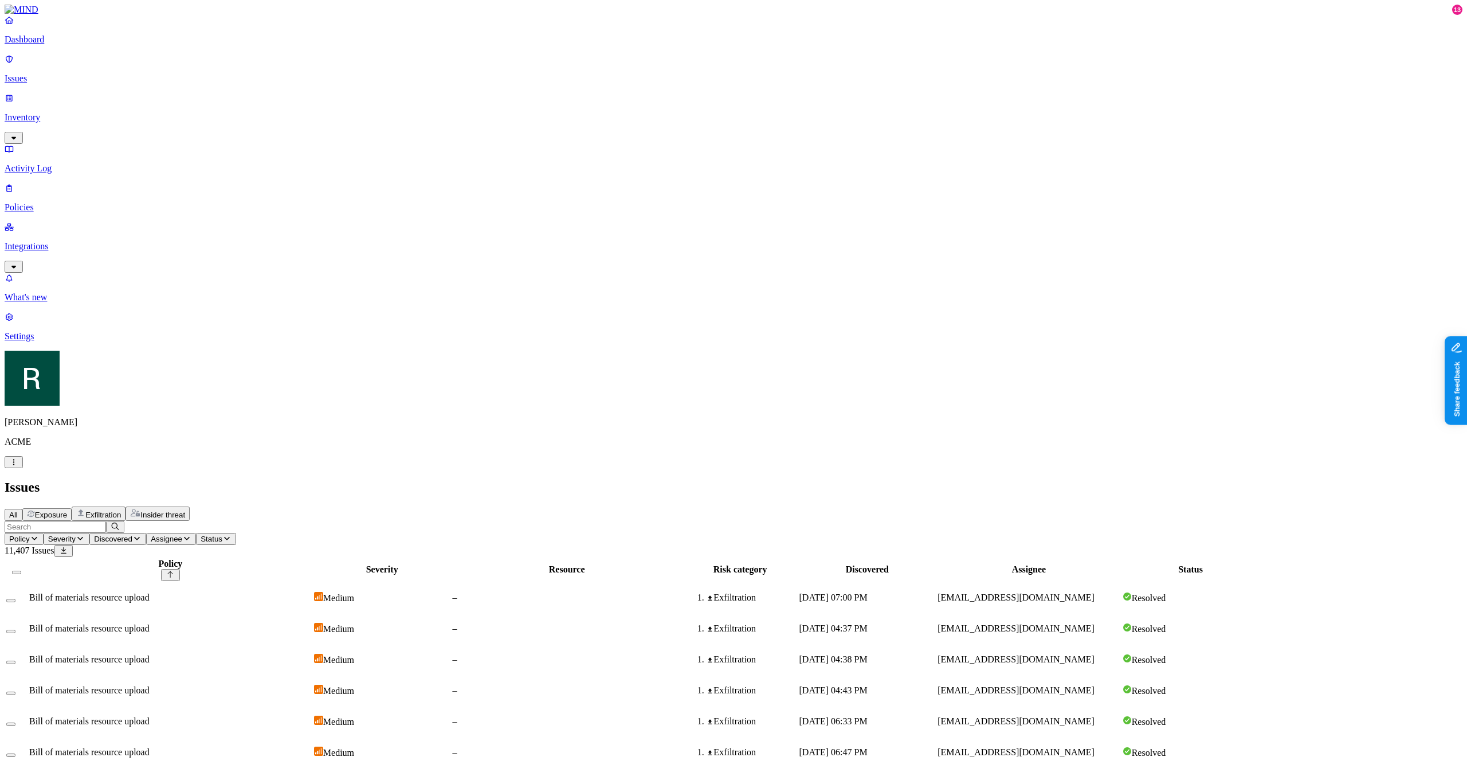
click at [132, 535] on span "Discovered" at bounding box center [113, 539] width 38 height 9
click at [182, 535] on span "Assignee" at bounding box center [167, 539] width 32 height 9
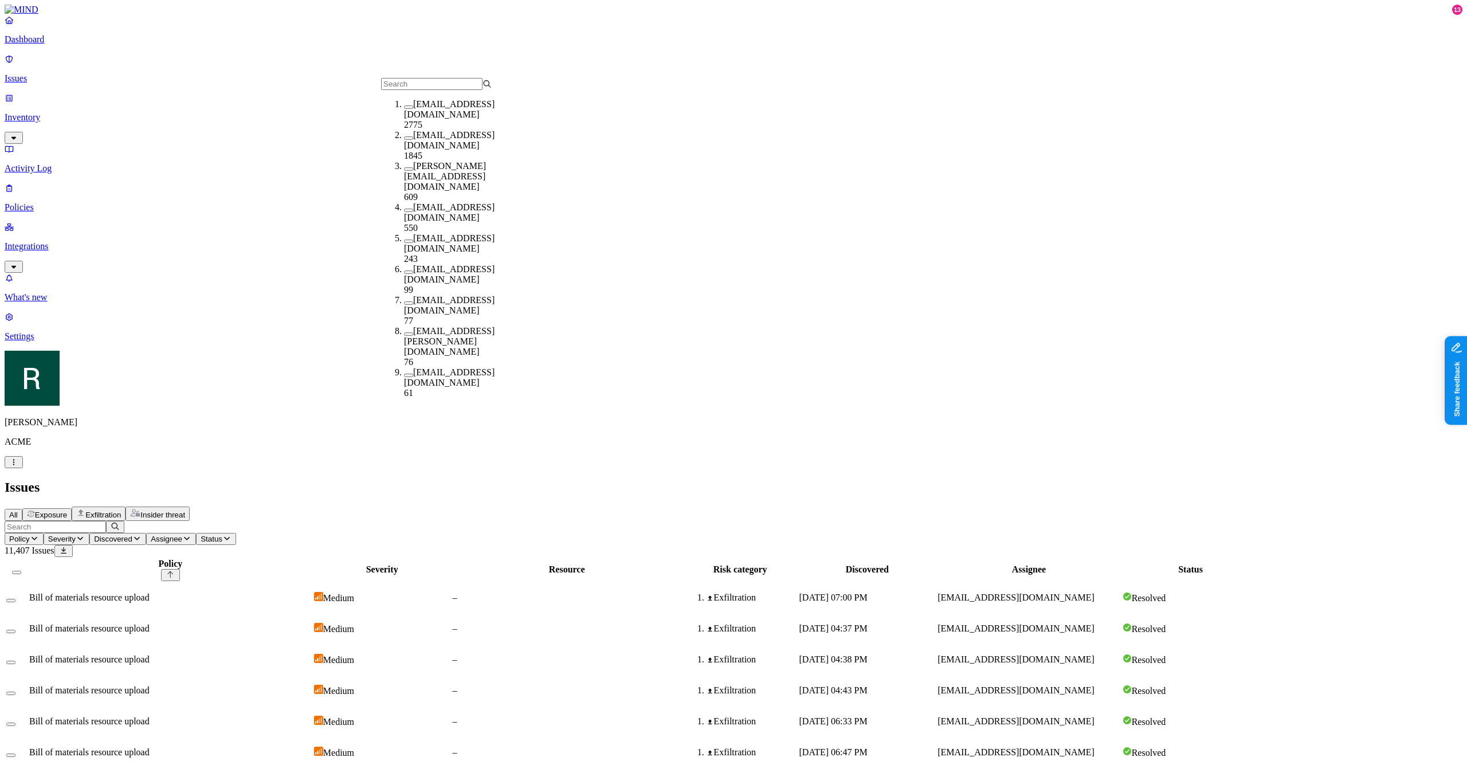
click at [231, 535] on icon "button" at bounding box center [226, 538] width 9 height 7
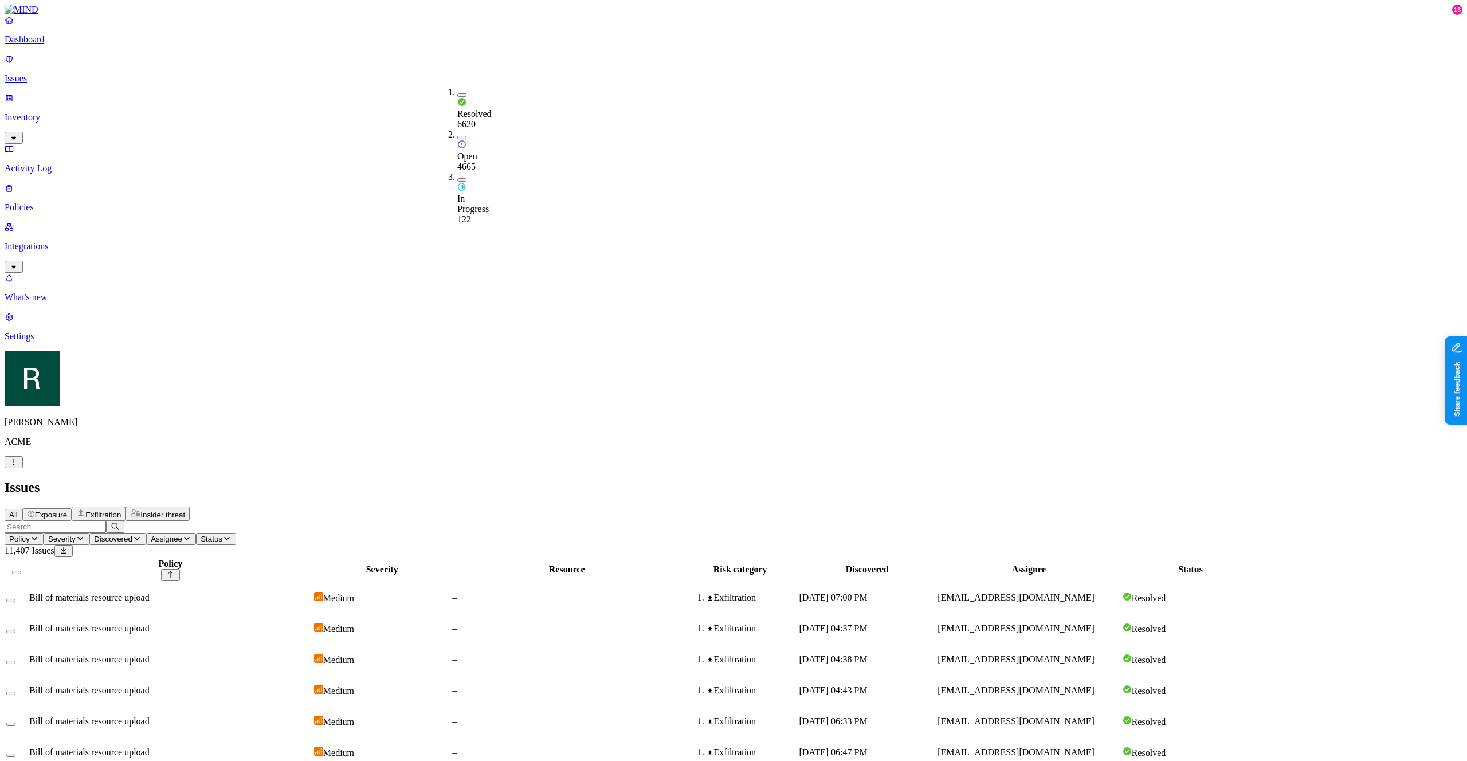
click at [191, 535] on icon "button" at bounding box center [186, 538] width 9 height 7
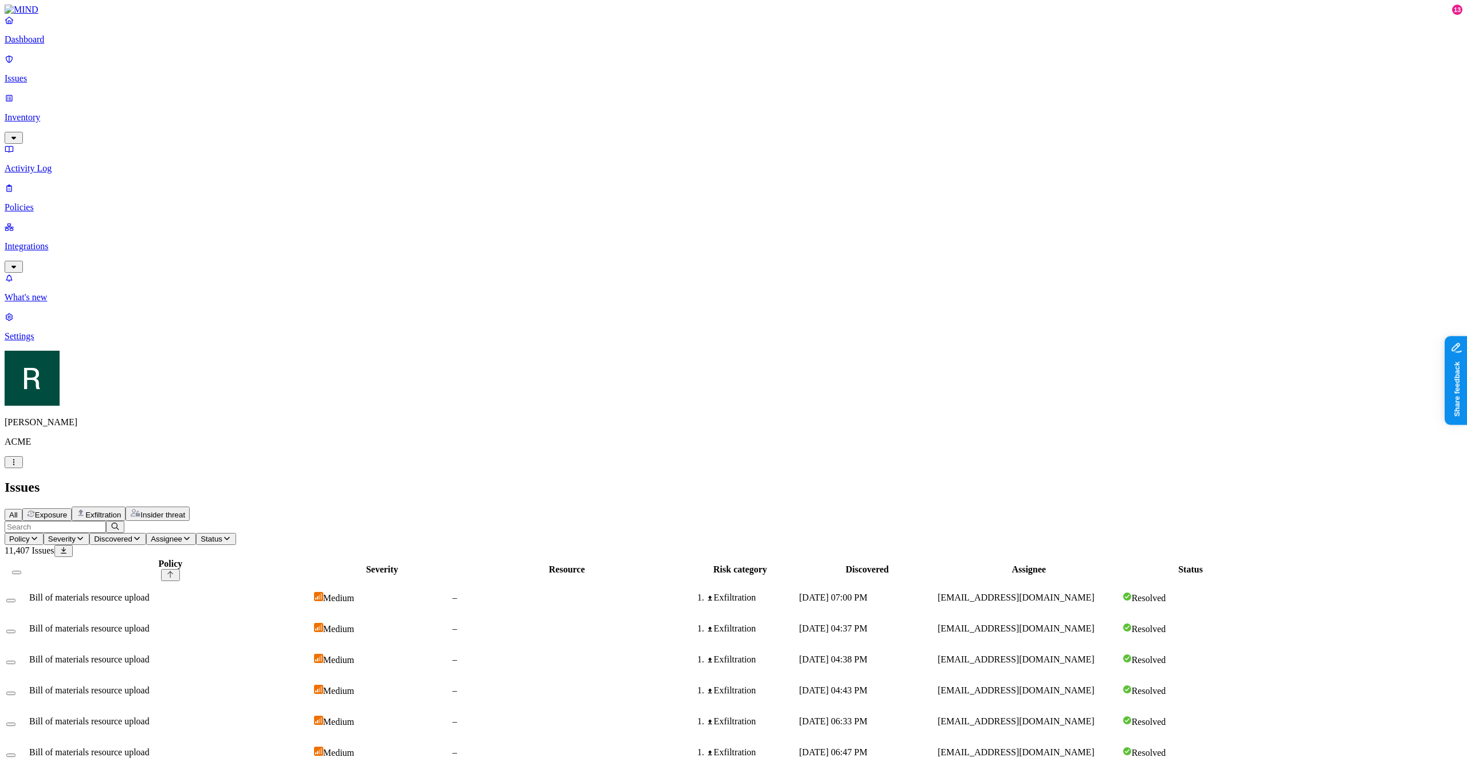
click at [222, 535] on span "Status" at bounding box center [212, 539] width 22 height 9
click at [76, 535] on span "Severity" at bounding box center [62, 539] width 28 height 9
click at [121, 511] on span "Exfiltration" at bounding box center [103, 515] width 36 height 9
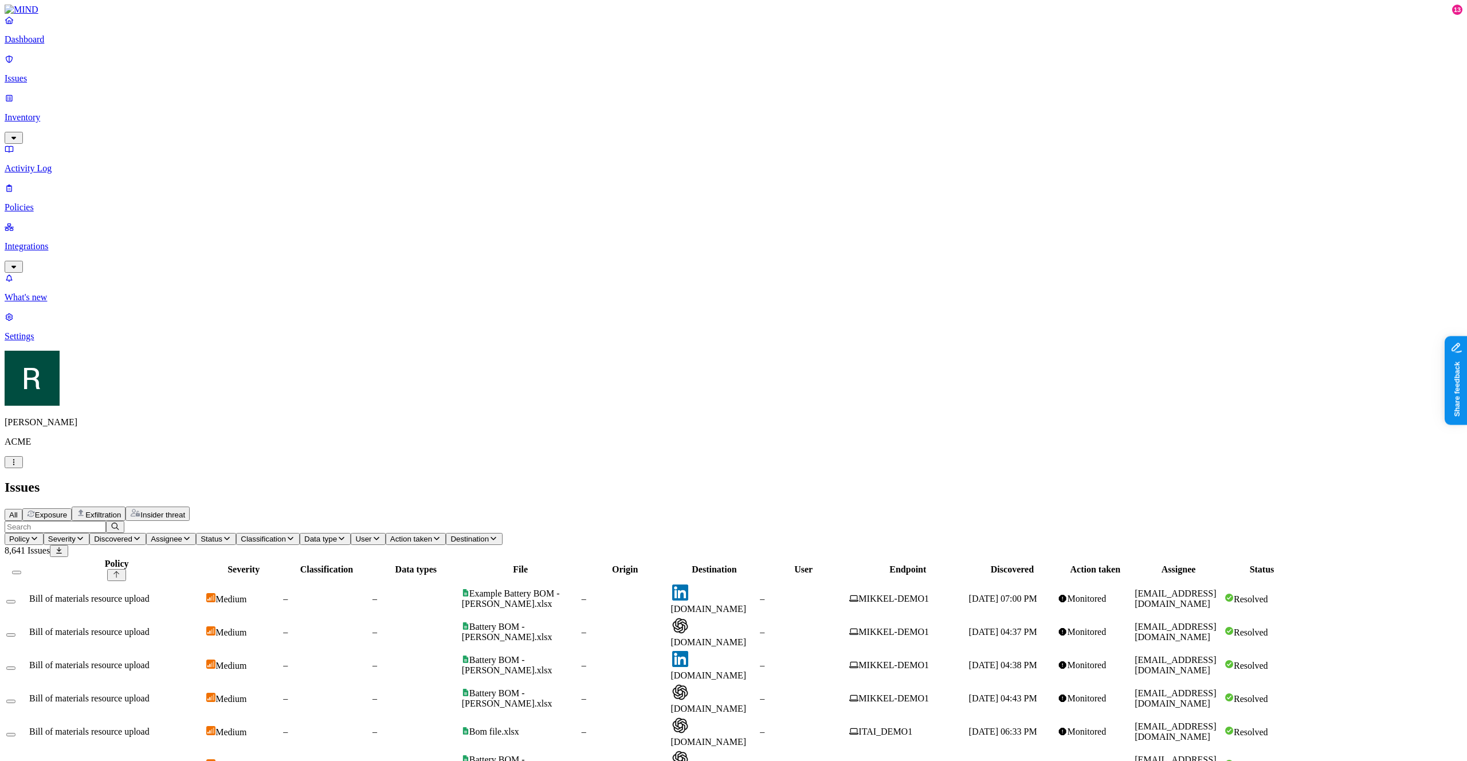
click at [89, 533] on button "Severity" at bounding box center [67, 539] width 46 height 12
click at [432, 535] on span "Action taken" at bounding box center [411, 539] width 42 height 9
click at [661, 507] on div "All Exposure Exfiltration Insider threat" at bounding box center [734, 514] width 1458 height 14
click at [185, 511] on span "Insider threat" at bounding box center [162, 515] width 45 height 9
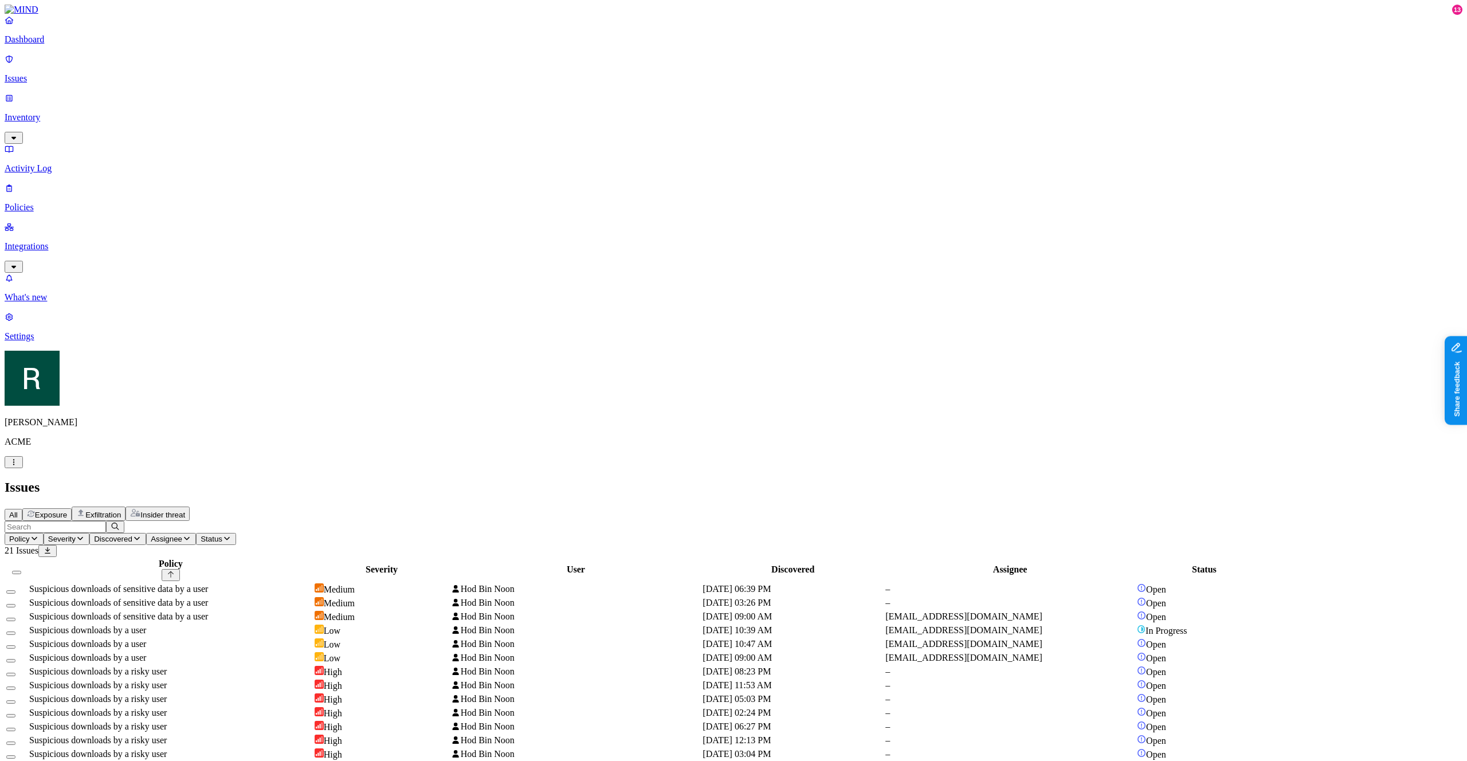
click at [241, 521] on div "Policy Severity Discovered Assignee Status 21 Issues Policy Severity User Disco…" at bounding box center [734, 696] width 1458 height 351
click at [125, 507] on button "Exfiltration" at bounding box center [99, 514] width 54 height 14
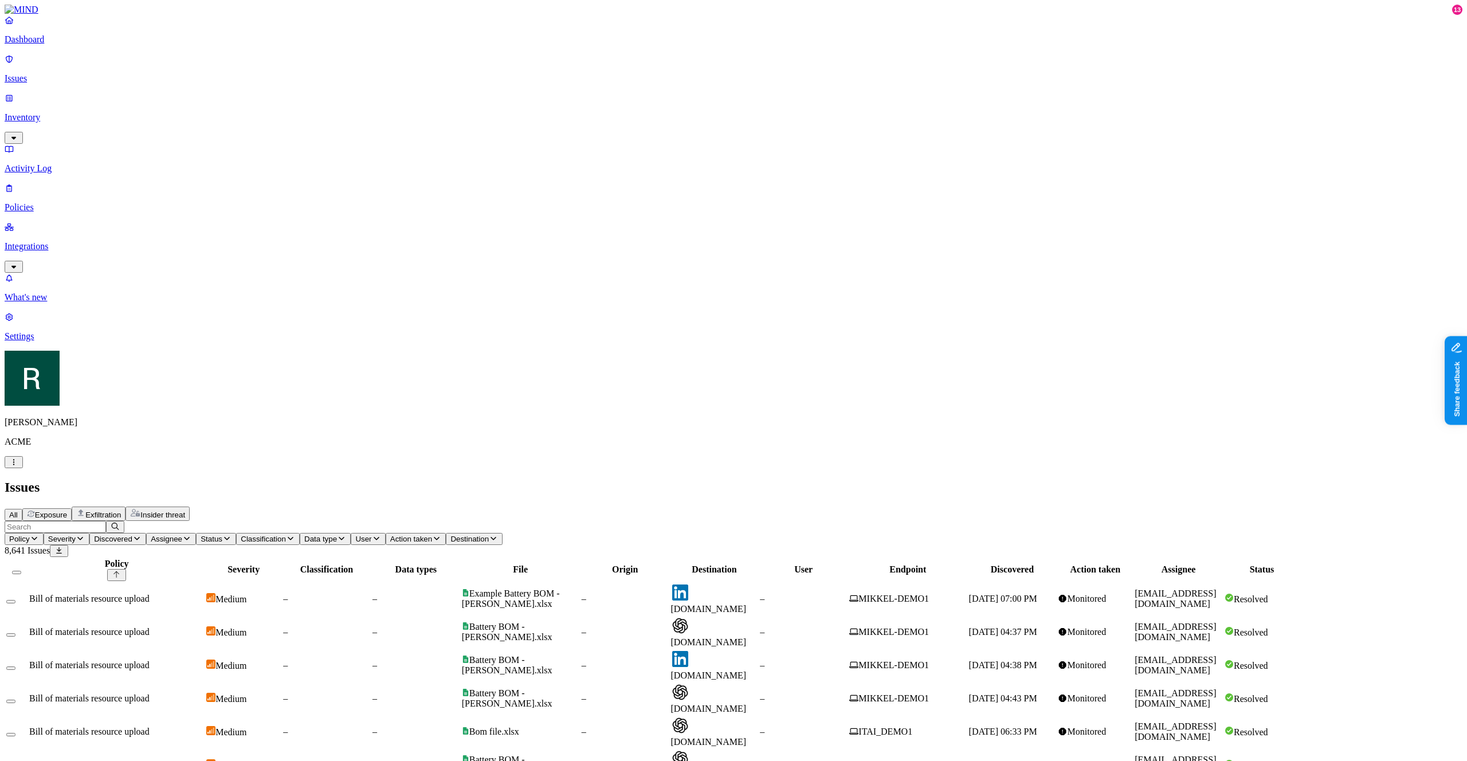
click at [30, 535] on span "Policy" at bounding box center [19, 539] width 21 height 9
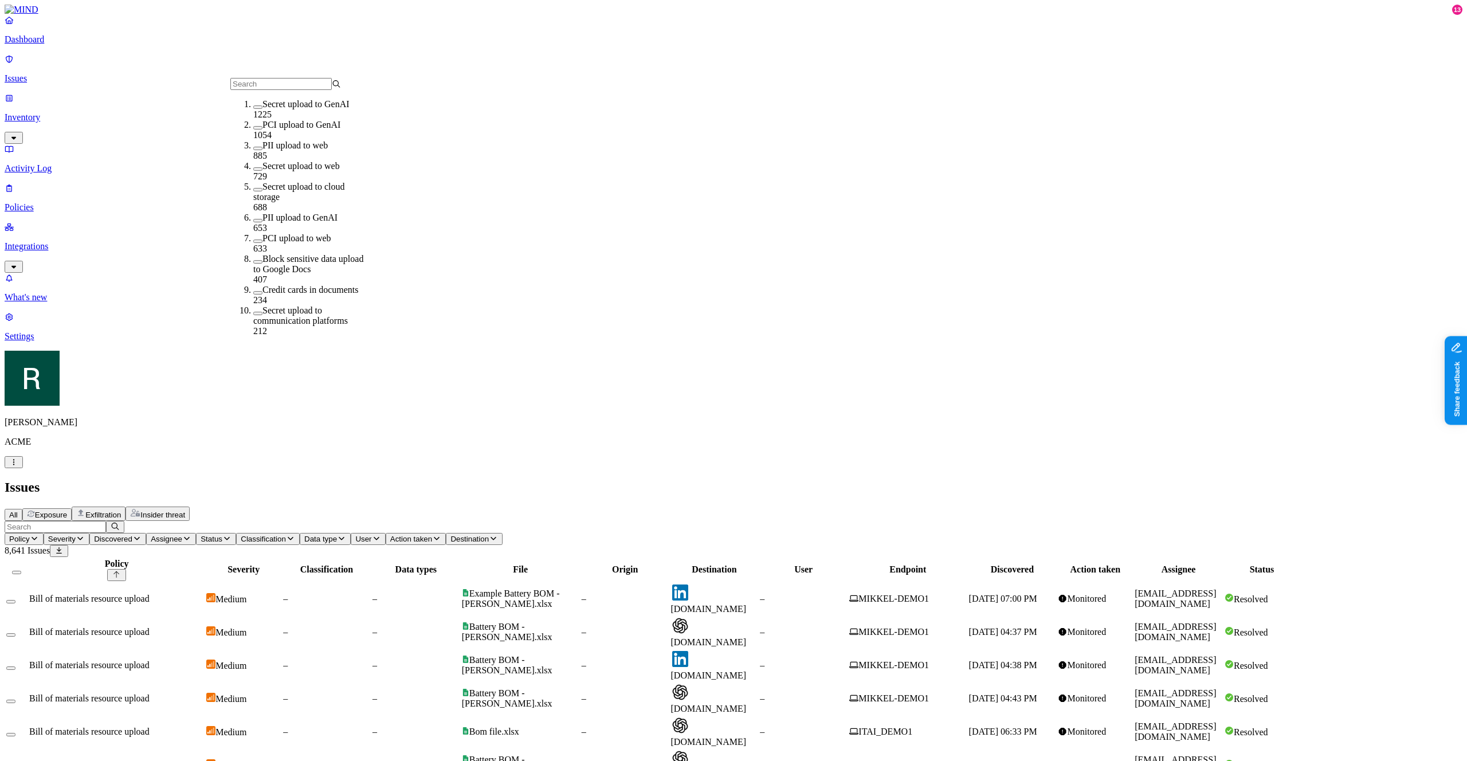
click at [18, 511] on span "All" at bounding box center [13, 515] width 9 height 9
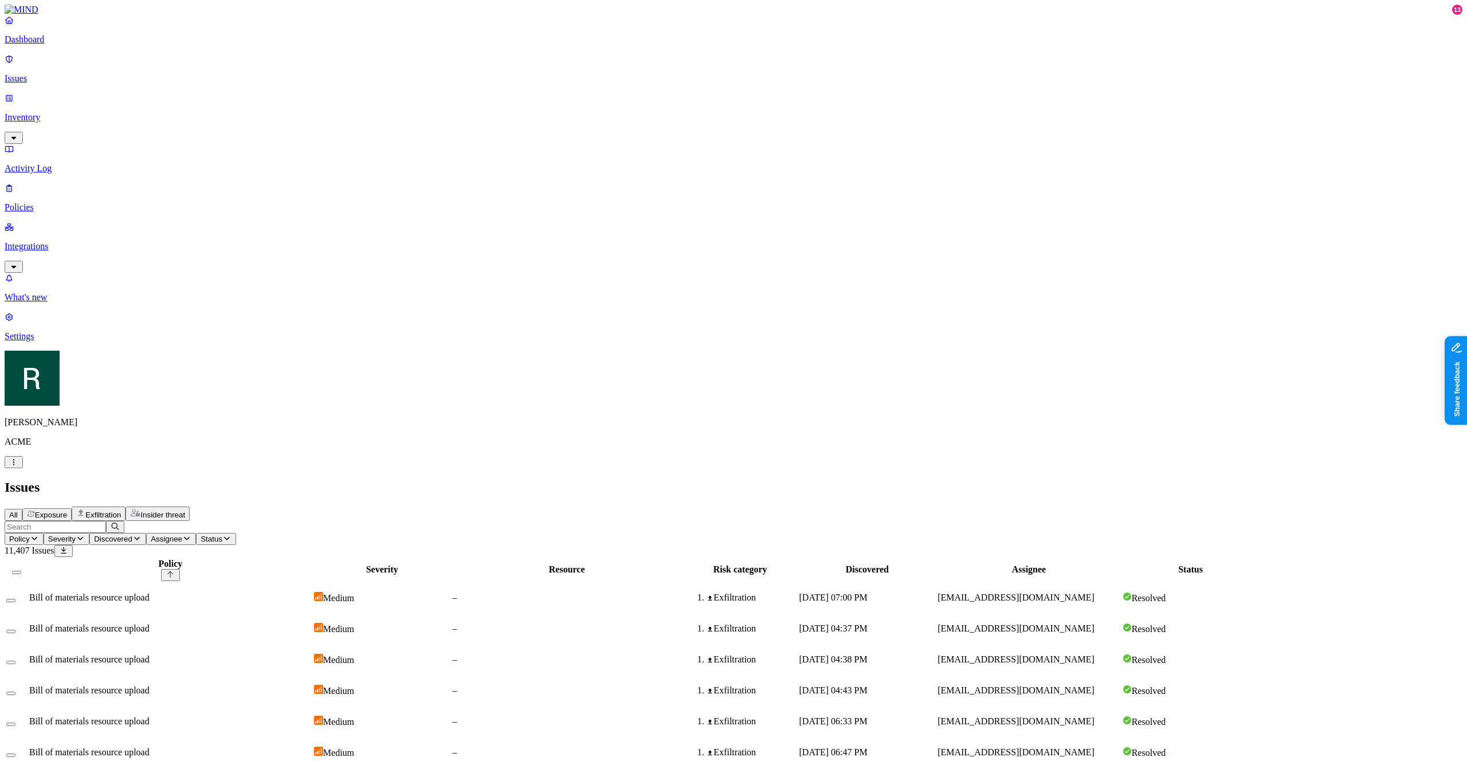
click at [86, 202] on p "Policies" at bounding box center [734, 207] width 1458 height 10
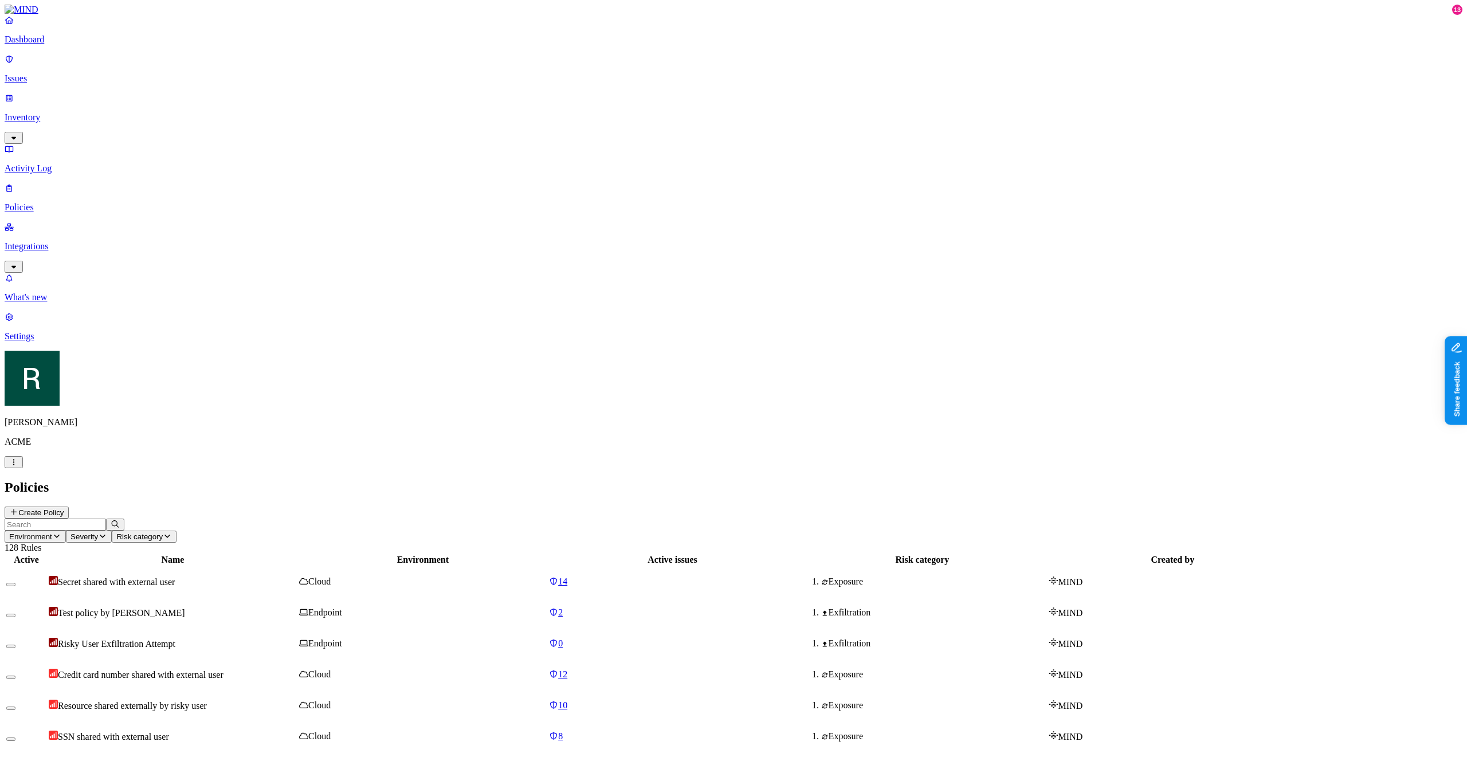
click at [712, 567] on td "14" at bounding box center [672, 582] width 248 height 30
click at [567, 576] on span "14" at bounding box center [562, 581] width 9 height 10
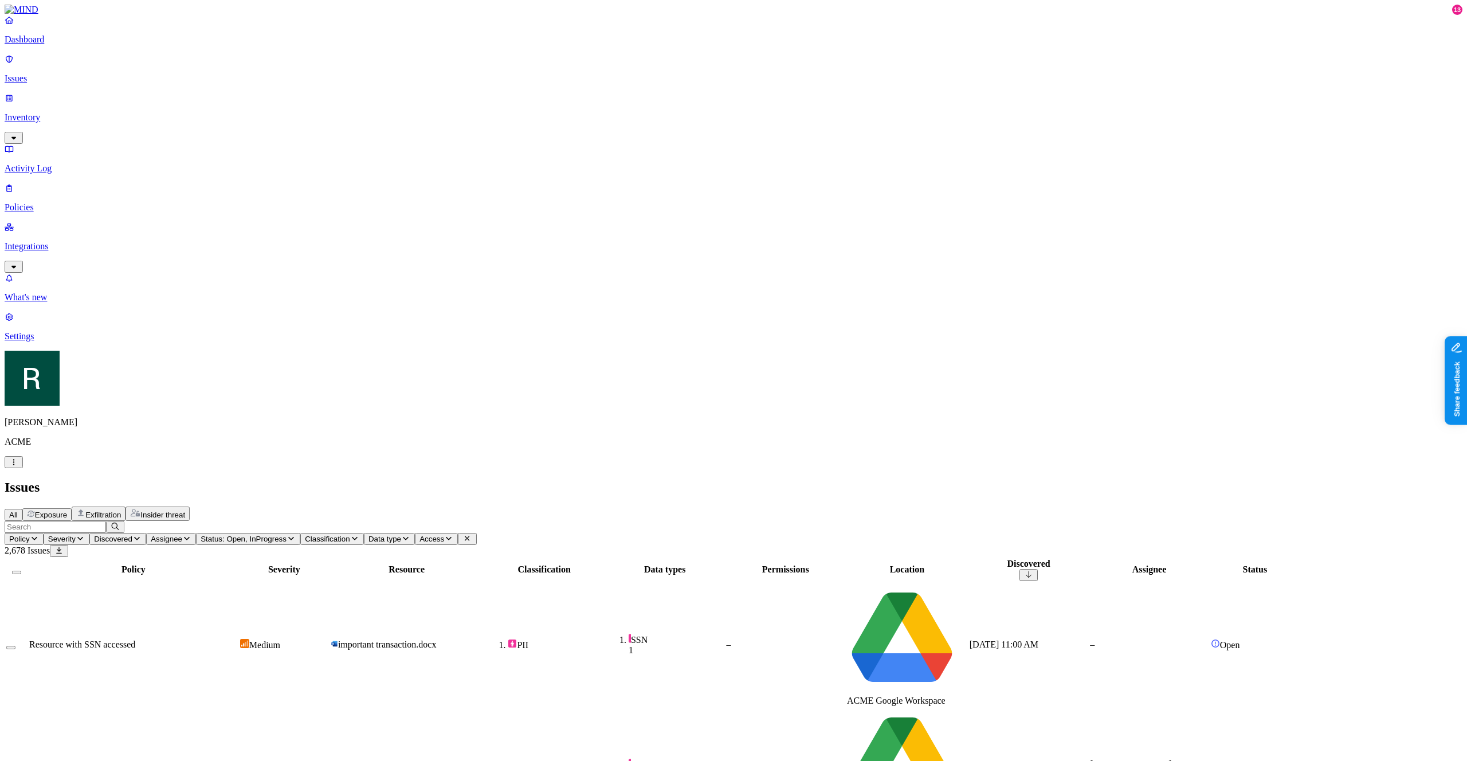
click at [30, 535] on span "Policy" at bounding box center [19, 539] width 21 height 9
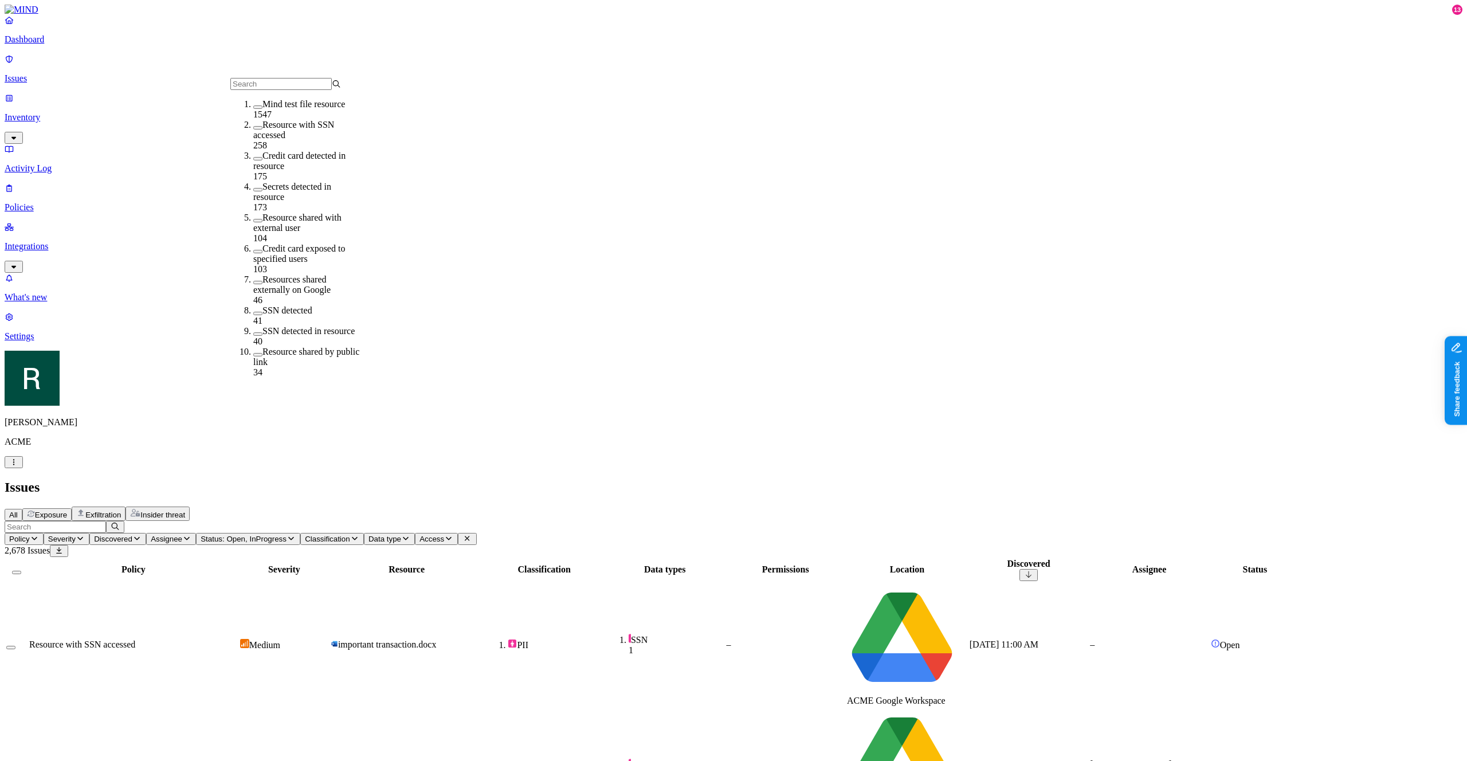
click at [619, 507] on div "All Exposure Exfiltration Insider threat" at bounding box center [734, 514] width 1458 height 14
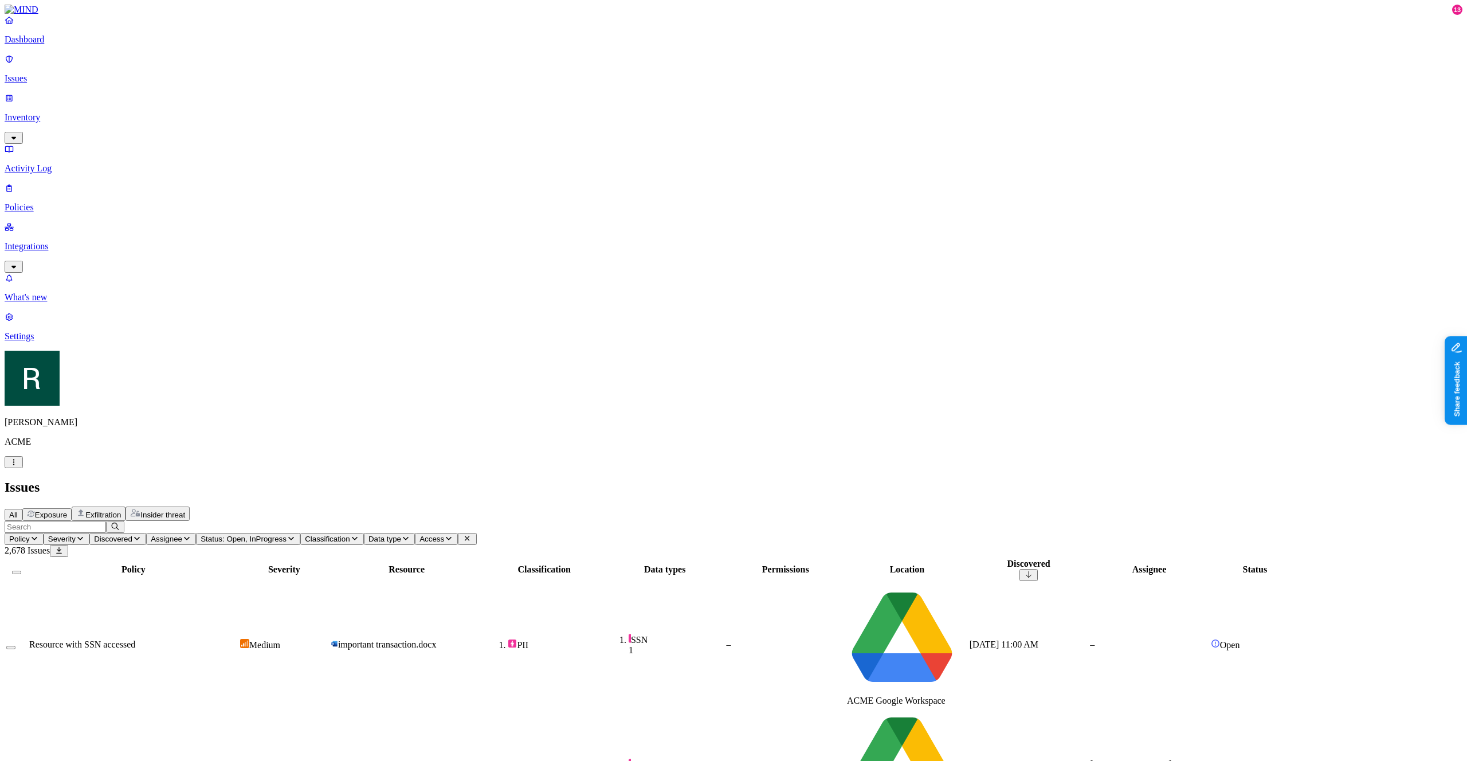
click at [44, 533] on button "Policy" at bounding box center [24, 539] width 39 height 12
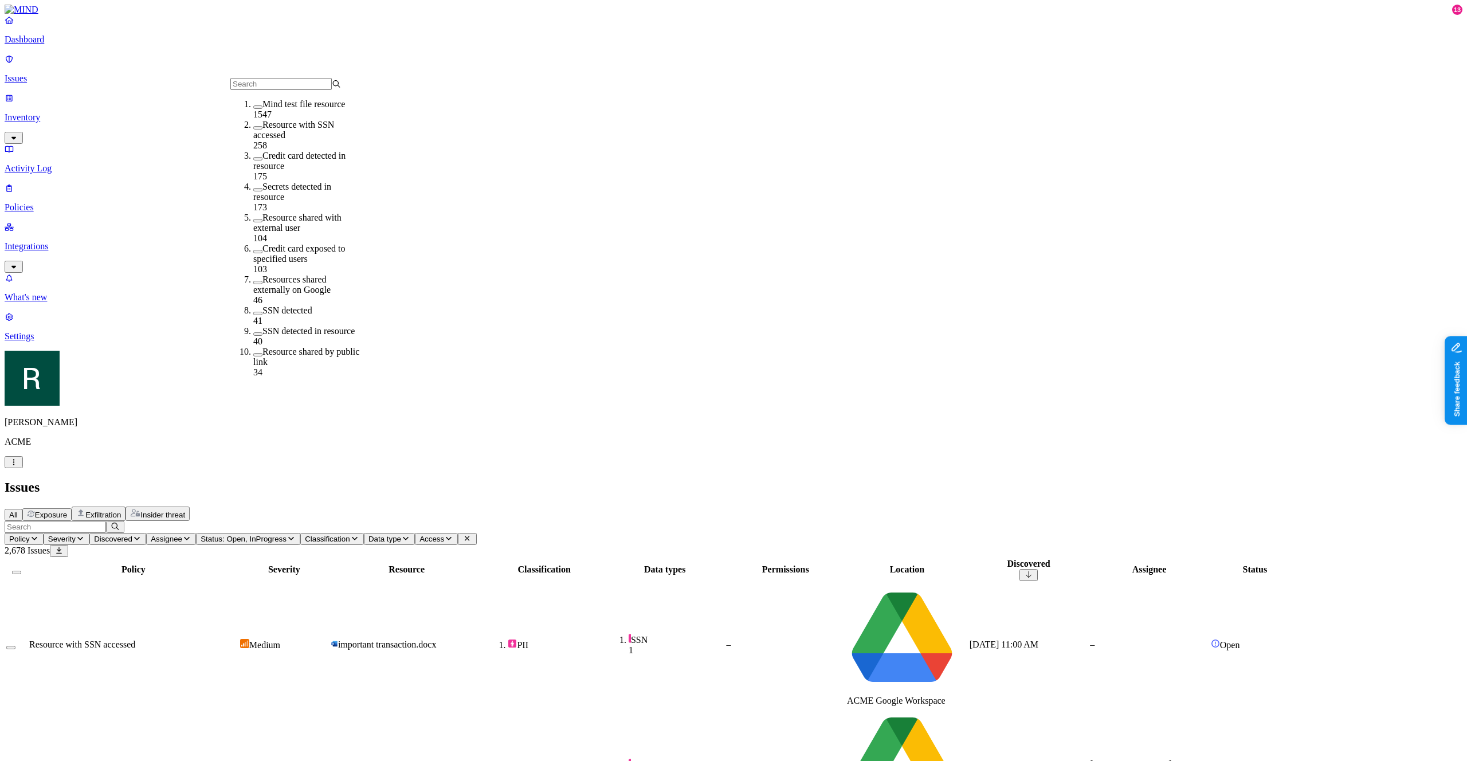
click at [276, 127] on label "Resource with SSN accessed" at bounding box center [293, 130] width 81 height 20
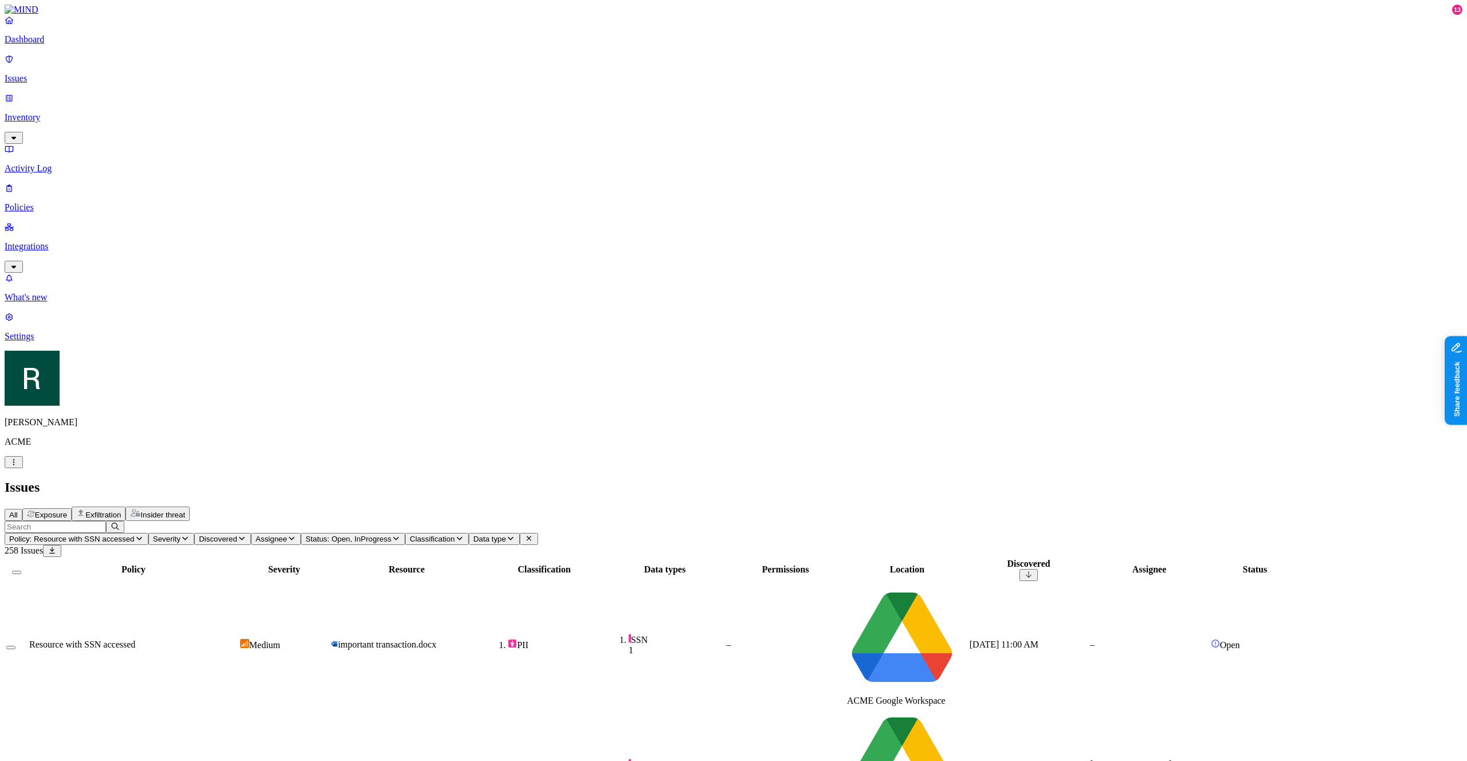
click at [135, 535] on span "Policy: Resource with SSN accessed" at bounding box center [71, 539] width 125 height 9
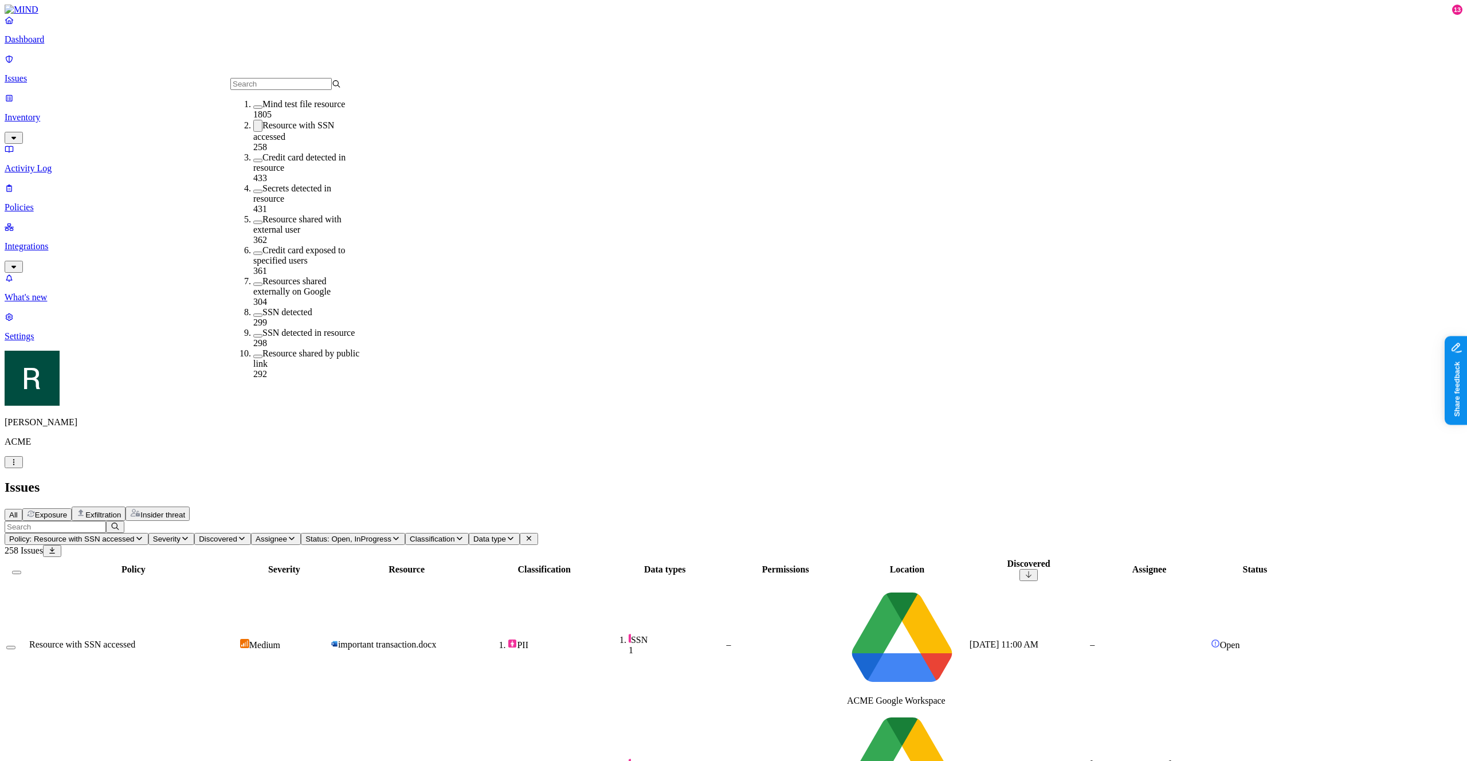
click at [281, 128] on label "Resource with SSN accessed" at bounding box center [293, 130] width 81 height 21
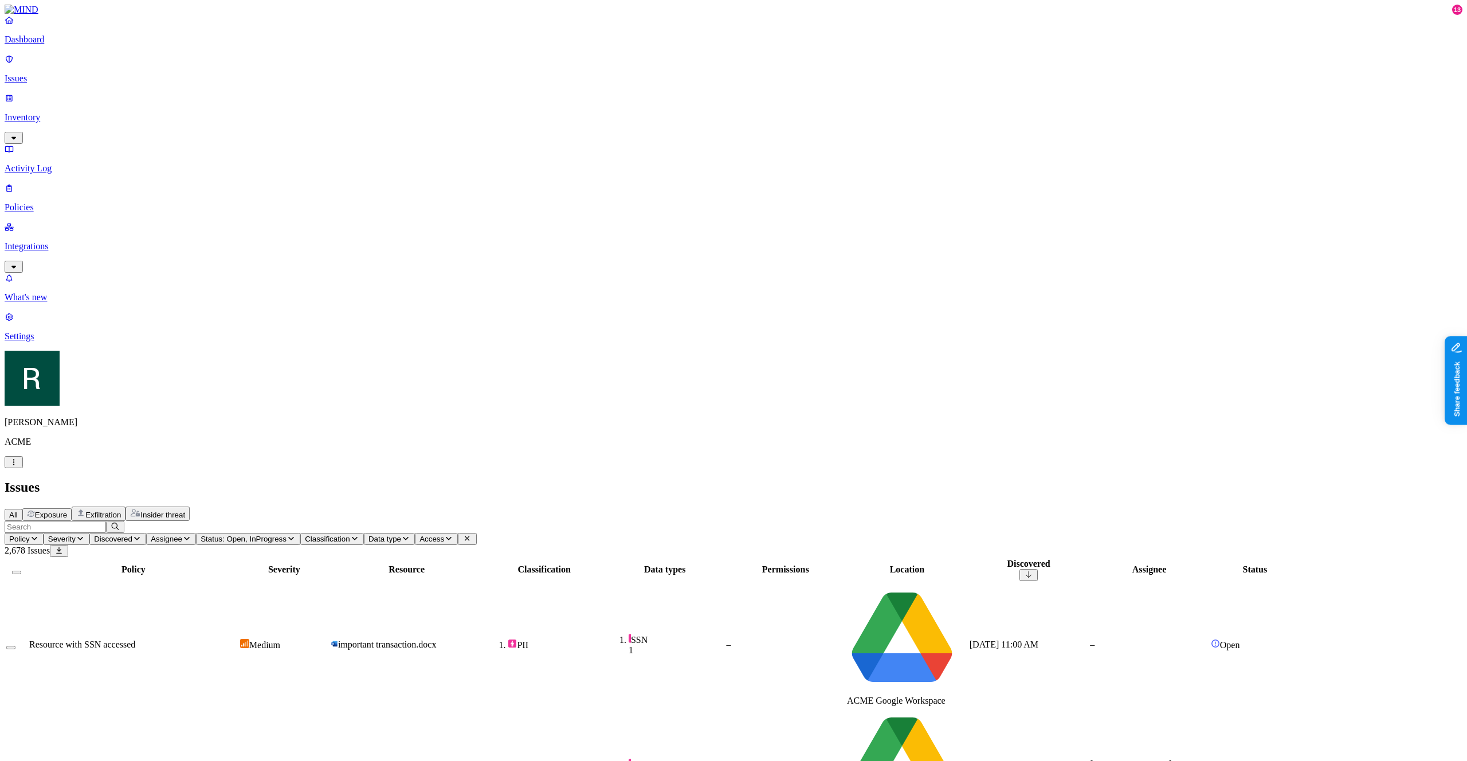
click at [57, 202] on p "Policies" at bounding box center [734, 207] width 1458 height 10
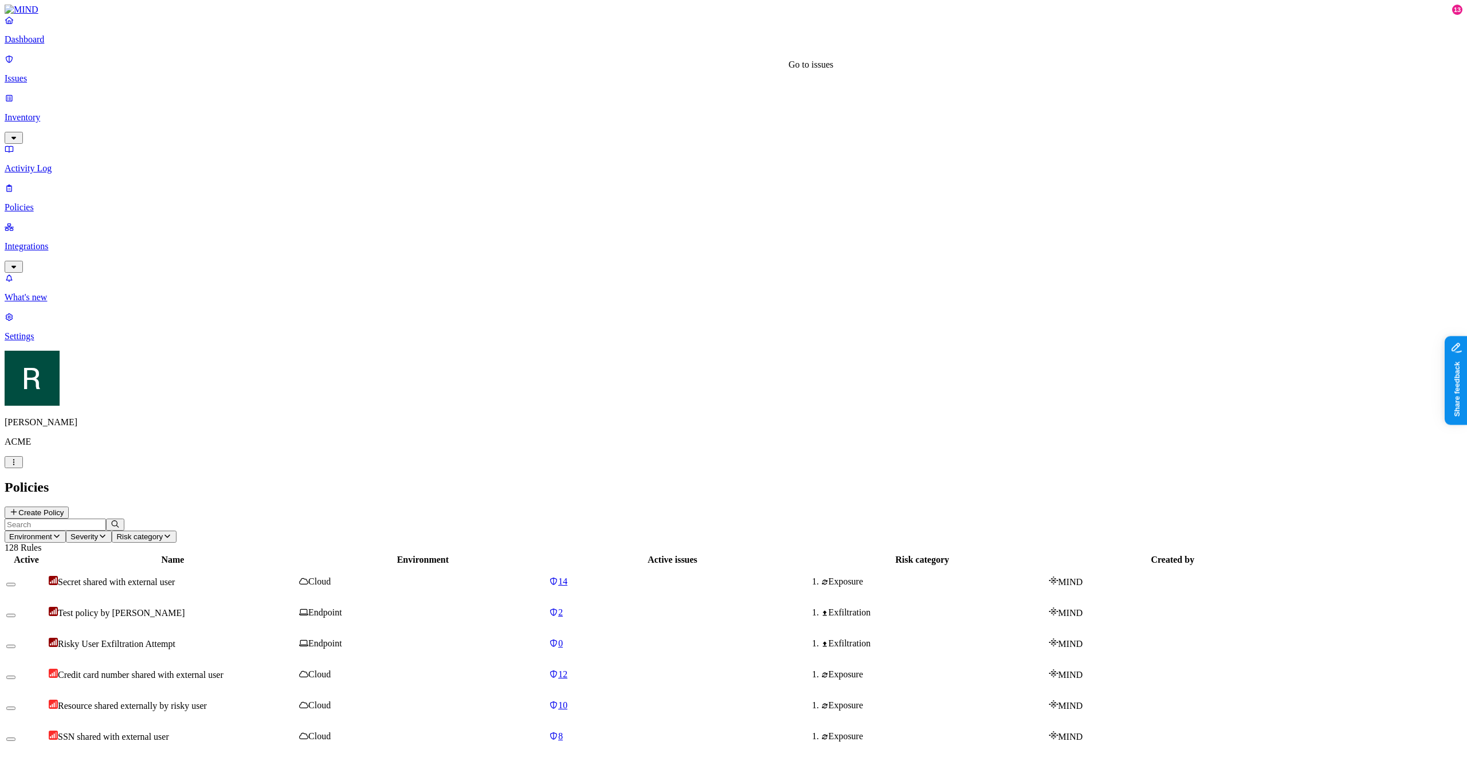
click at [720, 576] on div "14" at bounding box center [672, 581] width 247 height 10
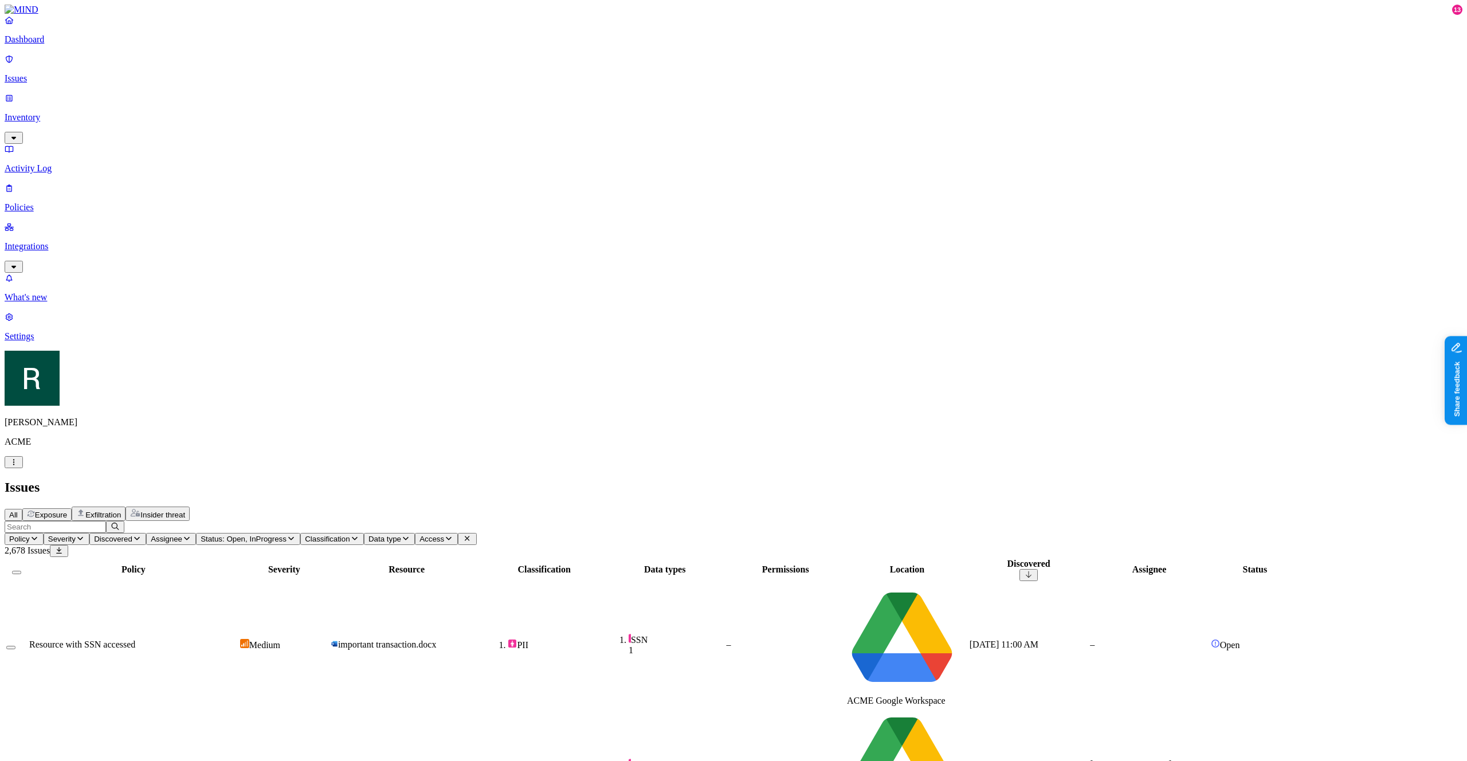
click at [18, 511] on span "All" at bounding box center [13, 515] width 9 height 9
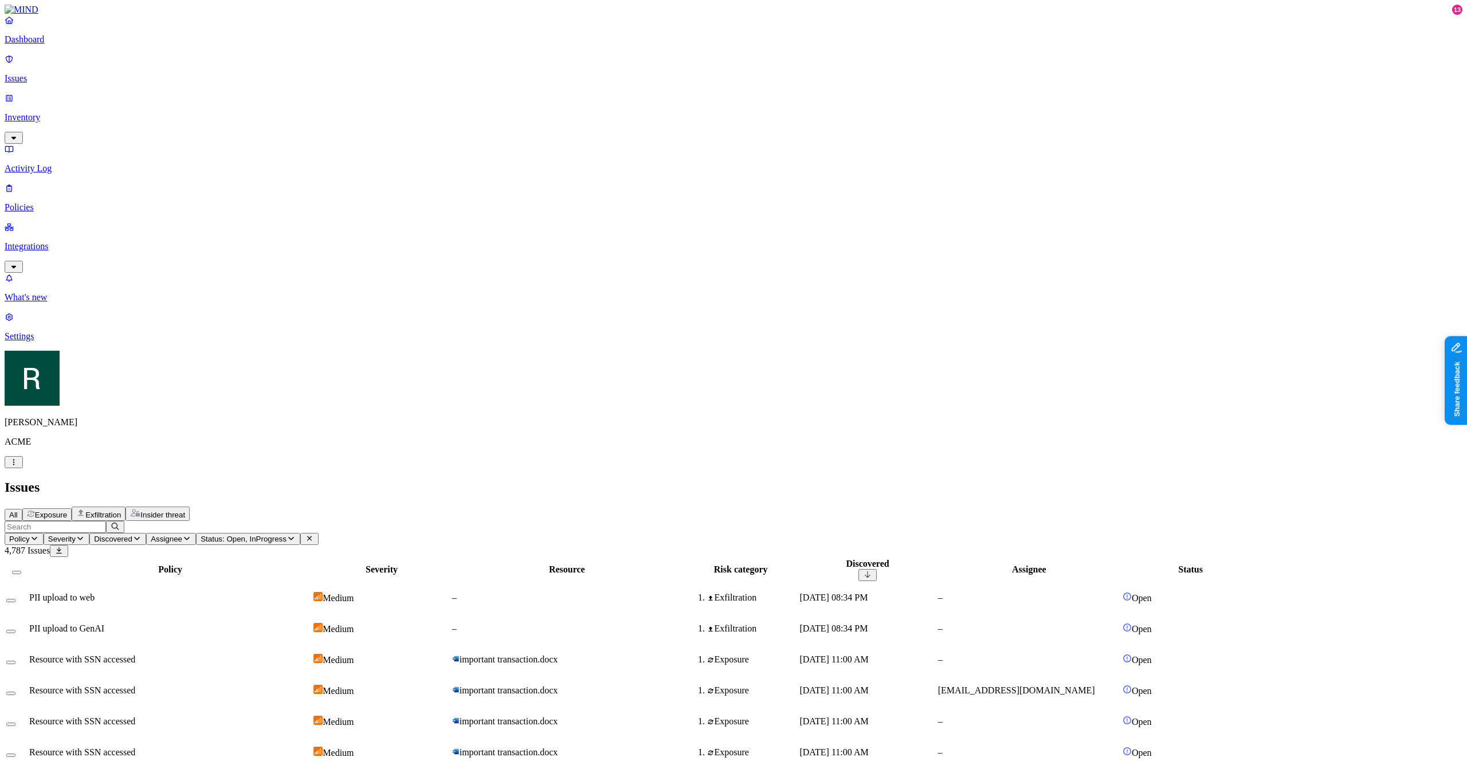
click at [56, 202] on p "Policies" at bounding box center [734, 207] width 1458 height 10
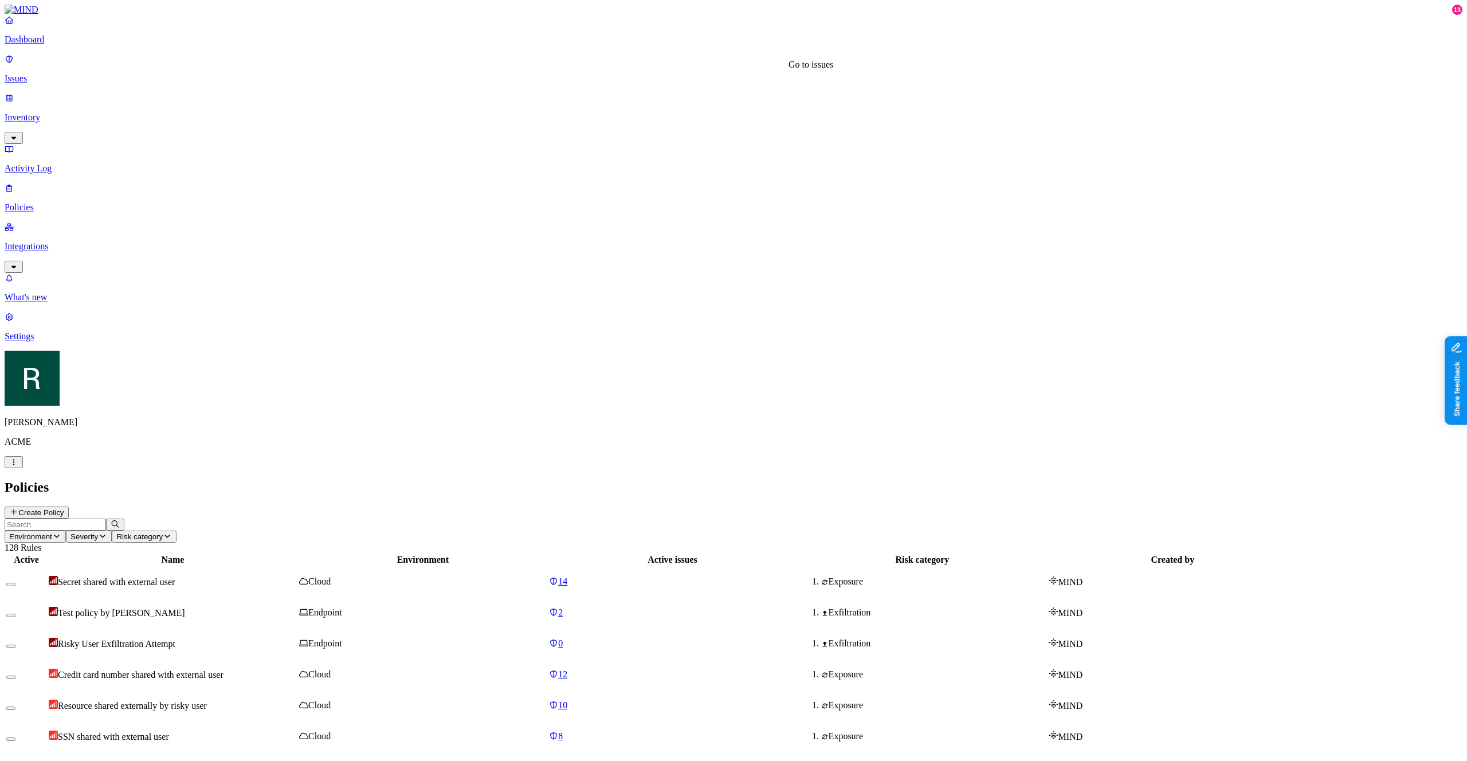
click at [736, 576] on div "14" at bounding box center [672, 581] width 247 height 10
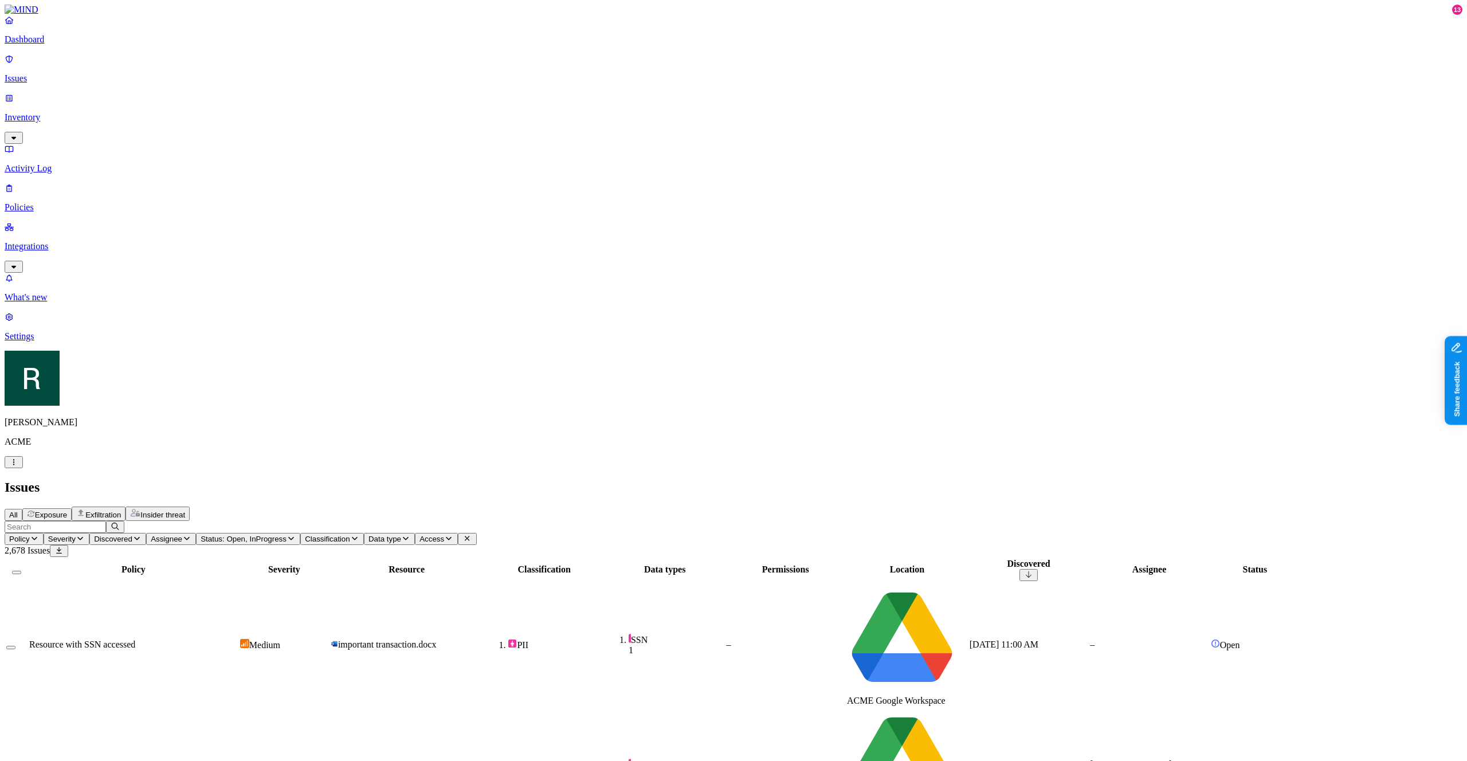
click at [30, 535] on span "Policy" at bounding box center [19, 539] width 21 height 9
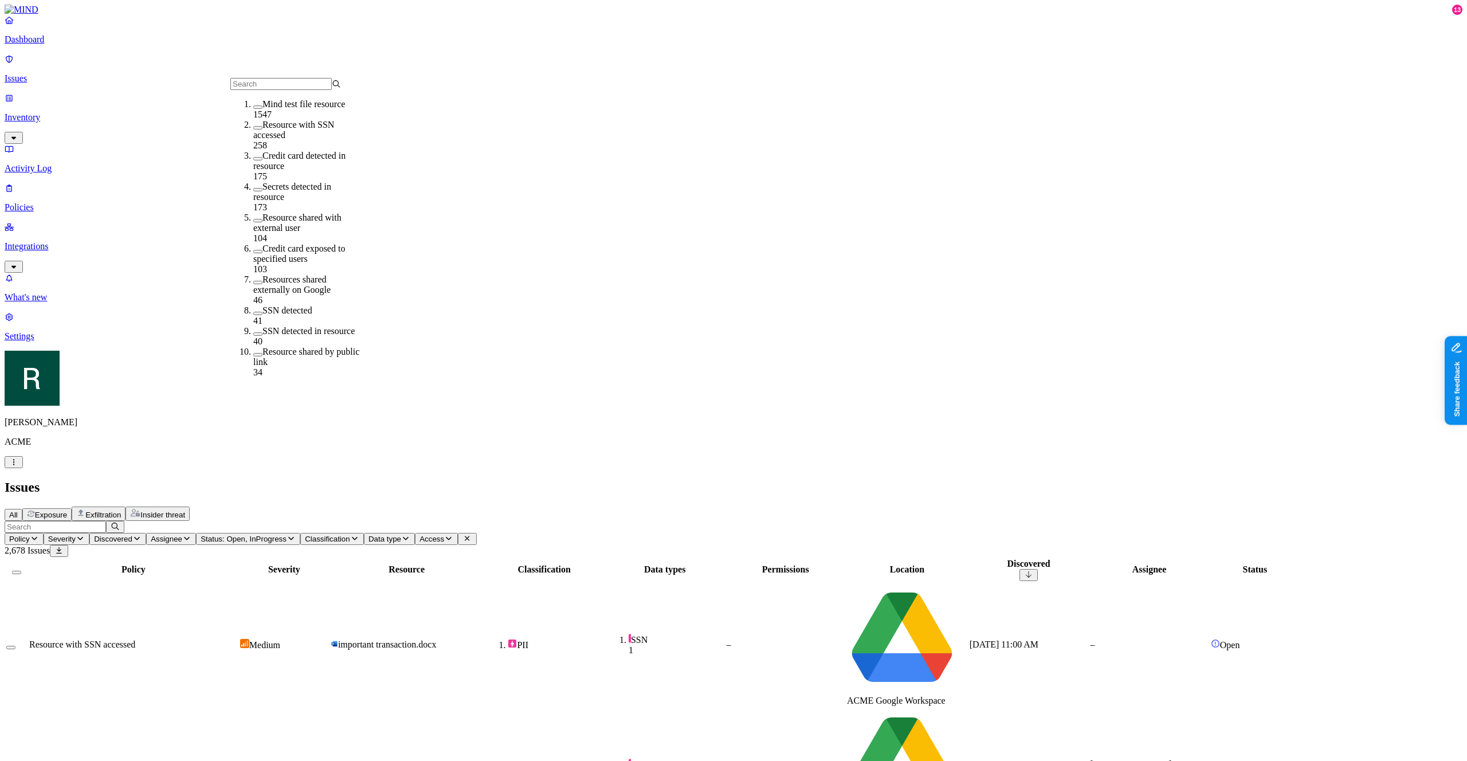
click at [30, 535] on span "Policy" at bounding box center [19, 539] width 21 height 9
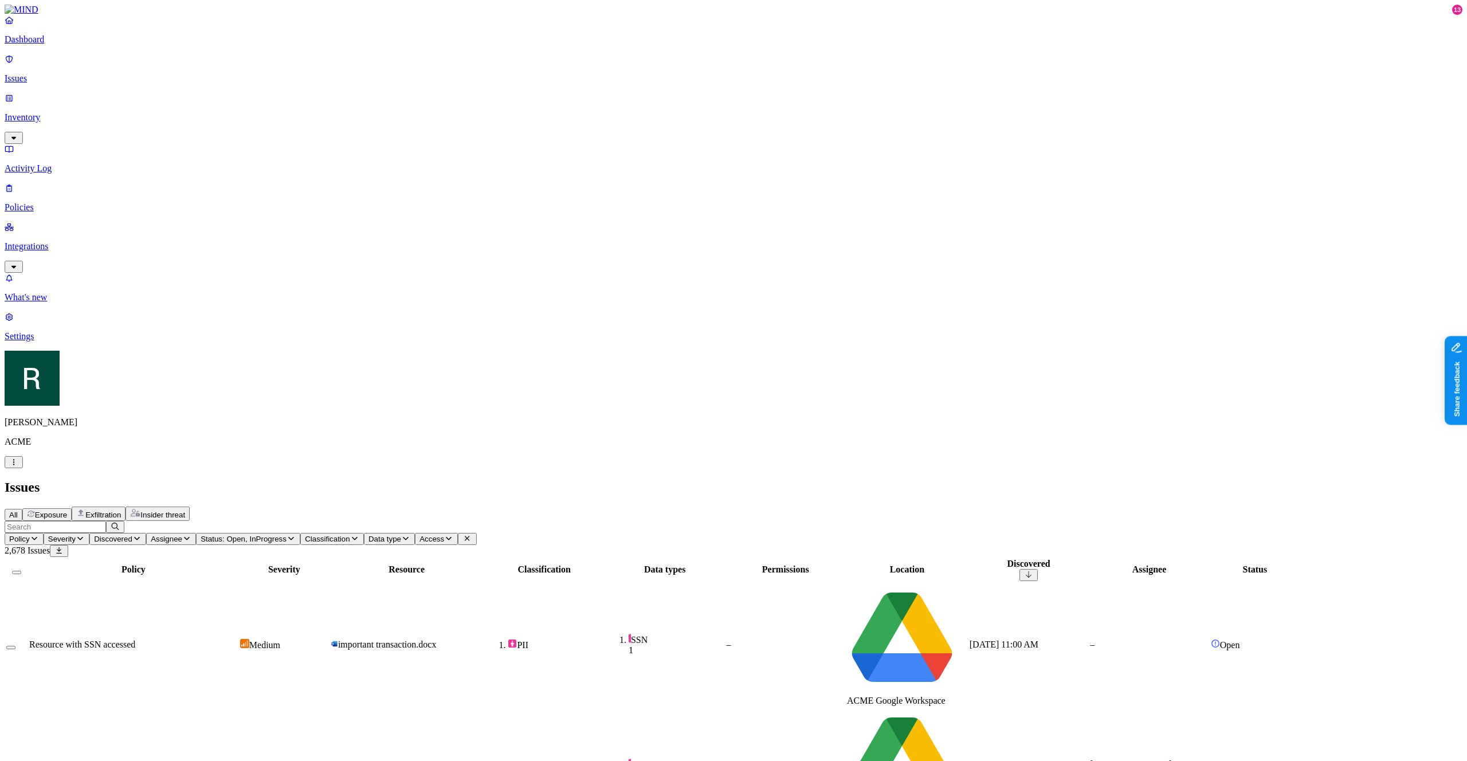
click at [65, 202] on p "Policies" at bounding box center [734, 207] width 1458 height 10
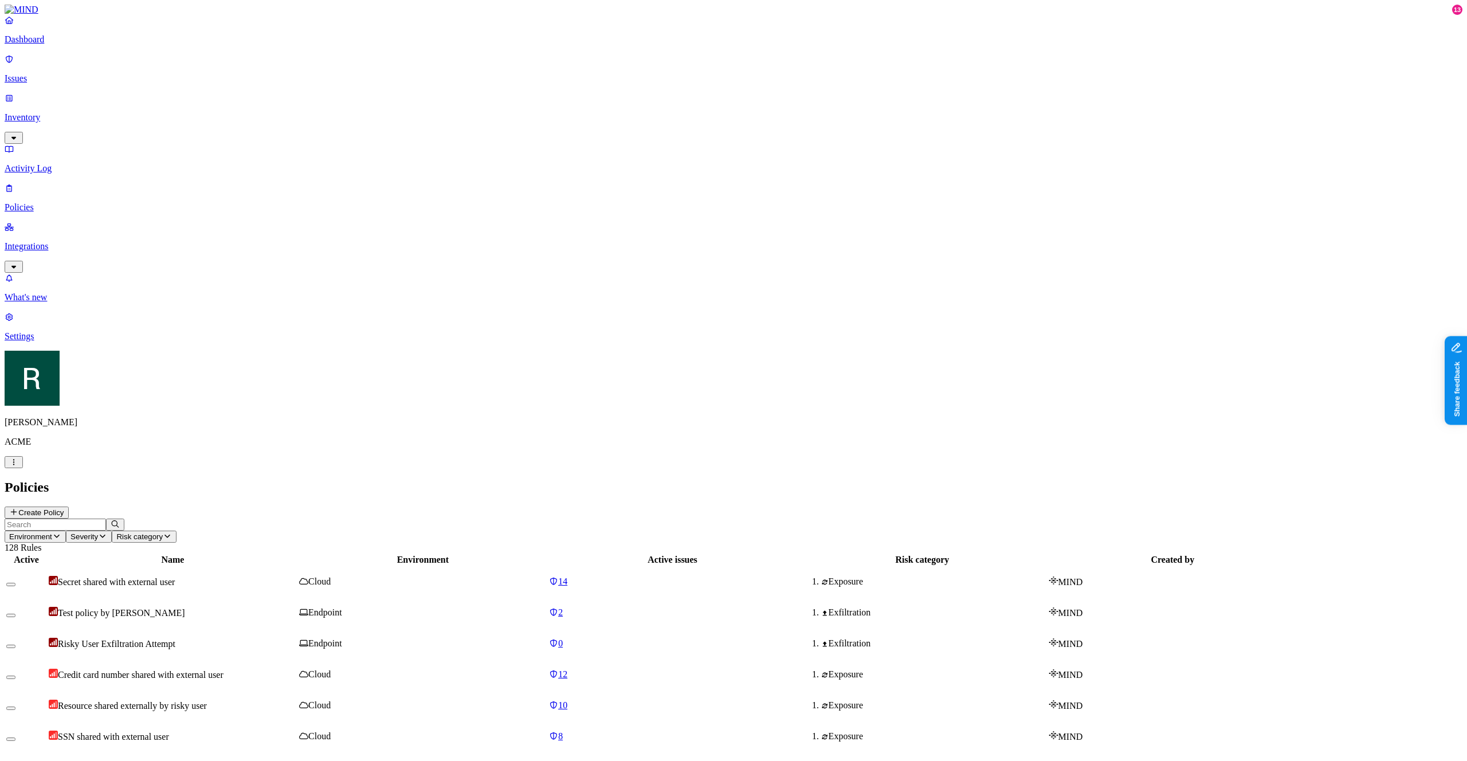
click at [88, 76] on p "Issues" at bounding box center [734, 78] width 1458 height 10
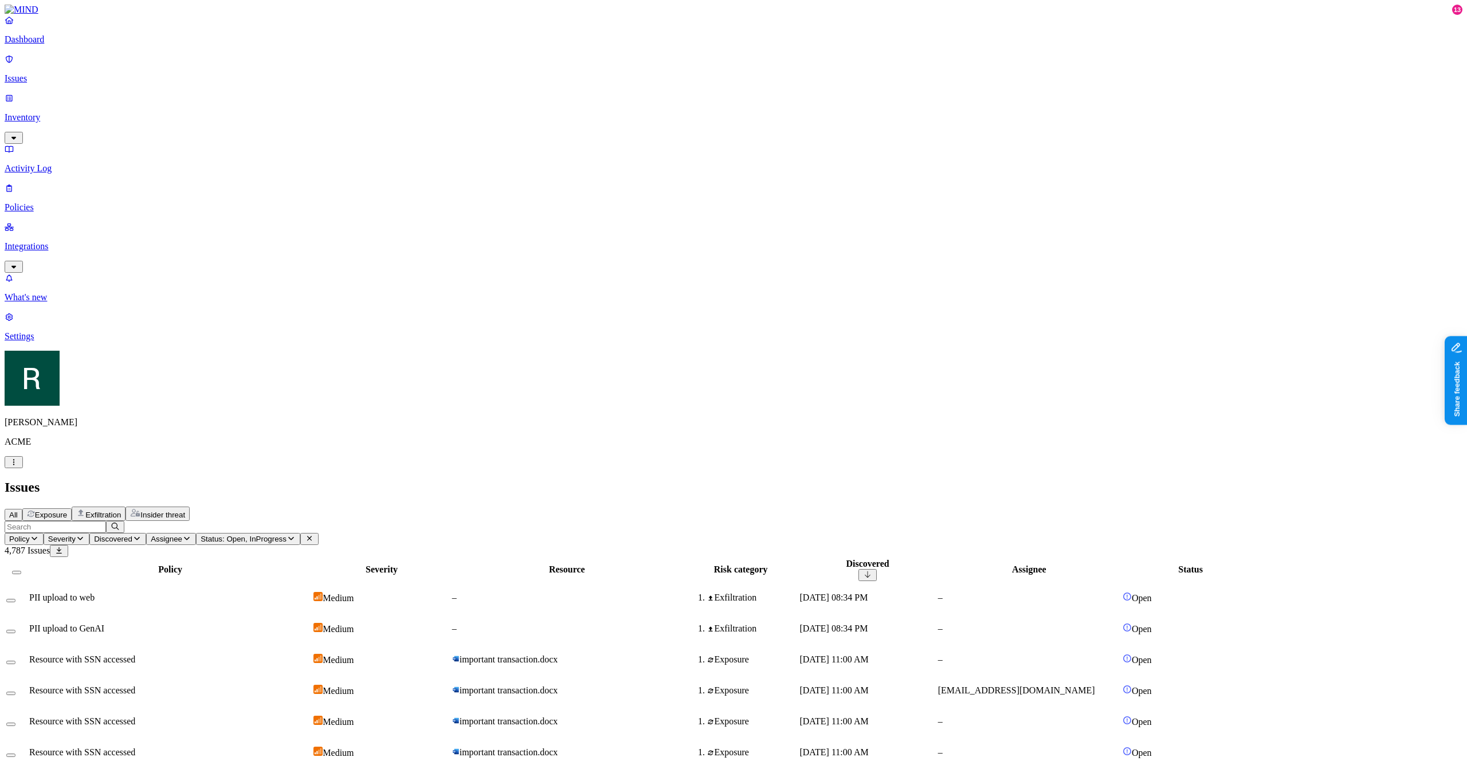
click at [30, 535] on span "Policy" at bounding box center [19, 539] width 21 height 9
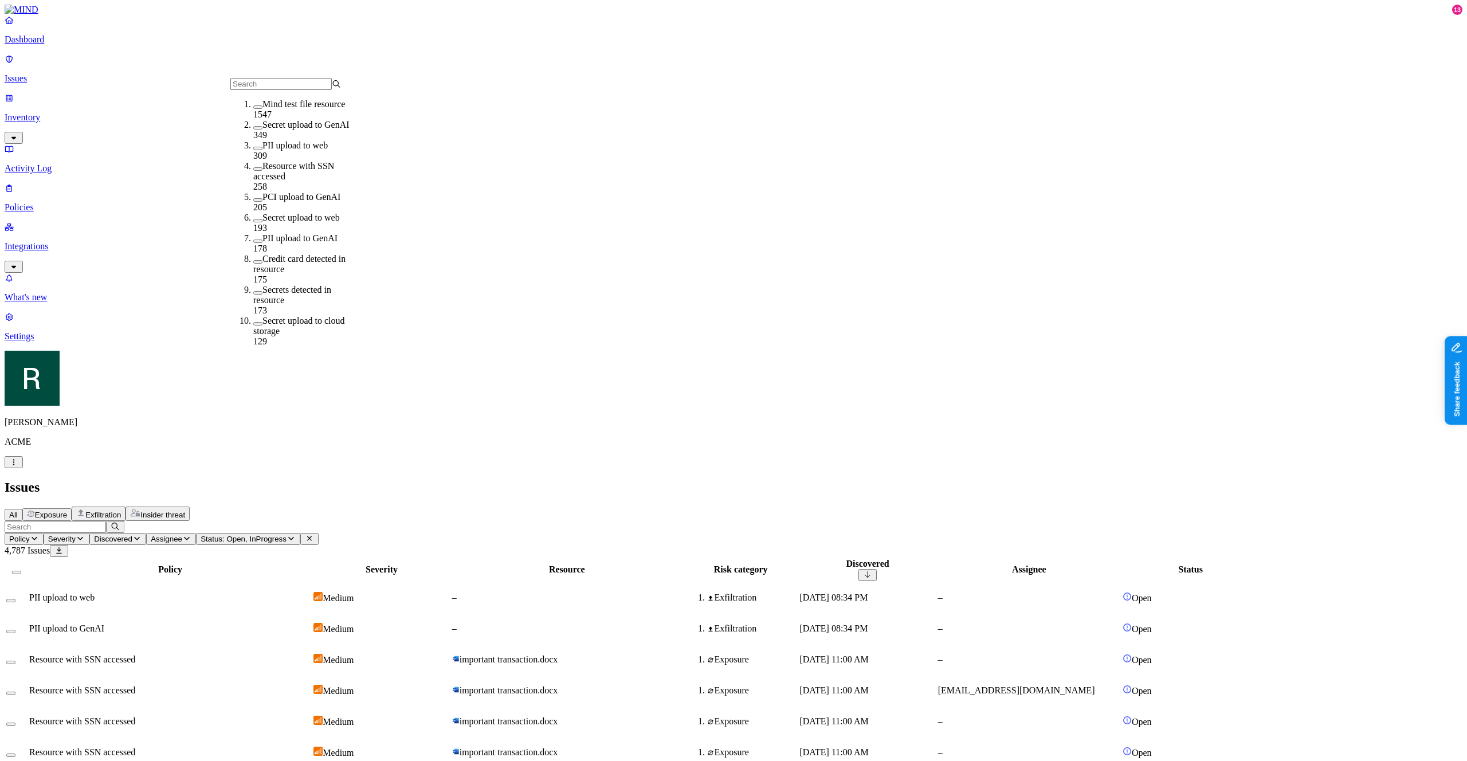
click at [286, 535] on span "Status: Open, InProgress" at bounding box center [244, 539] width 86 height 9
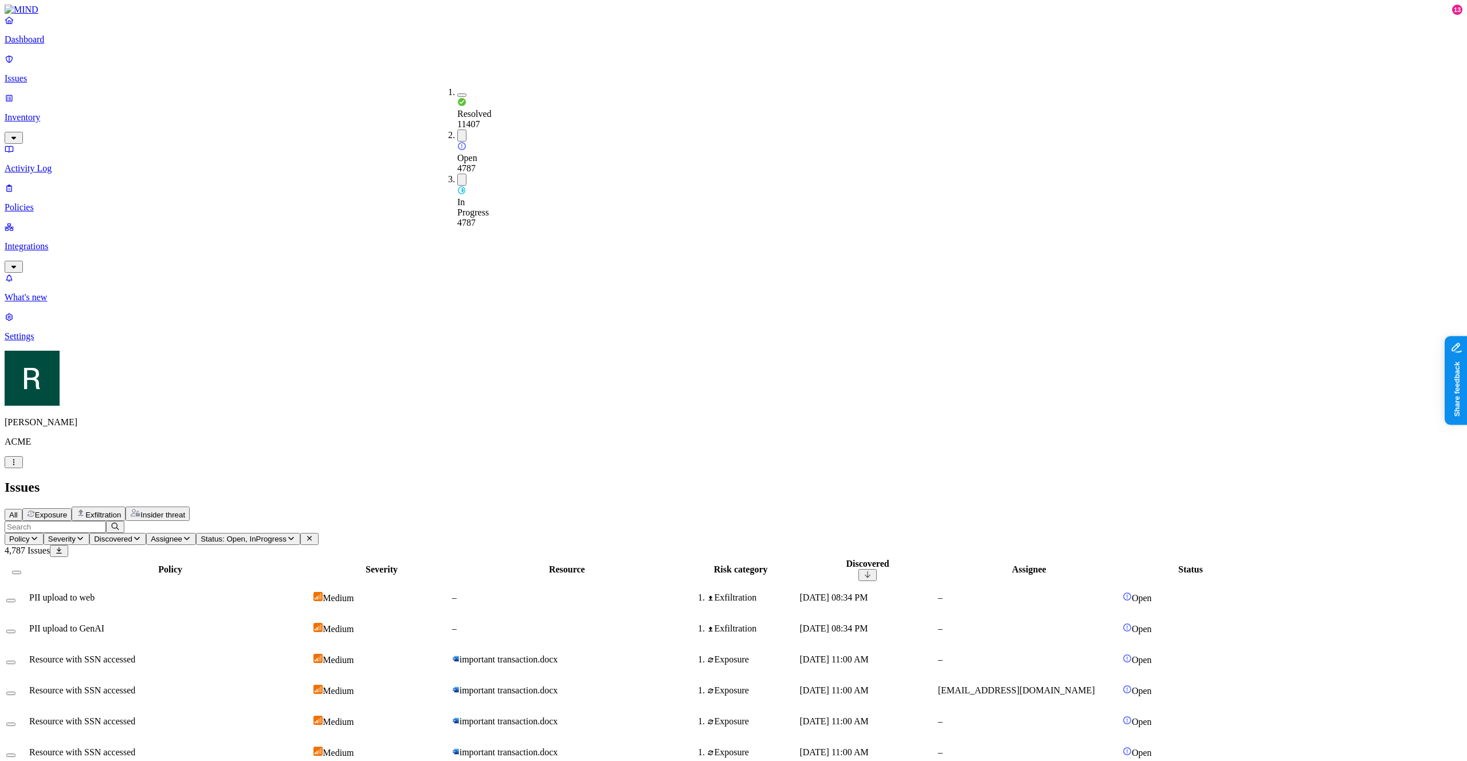
click at [477, 153] on span "Open" at bounding box center [467, 158] width 20 height 10
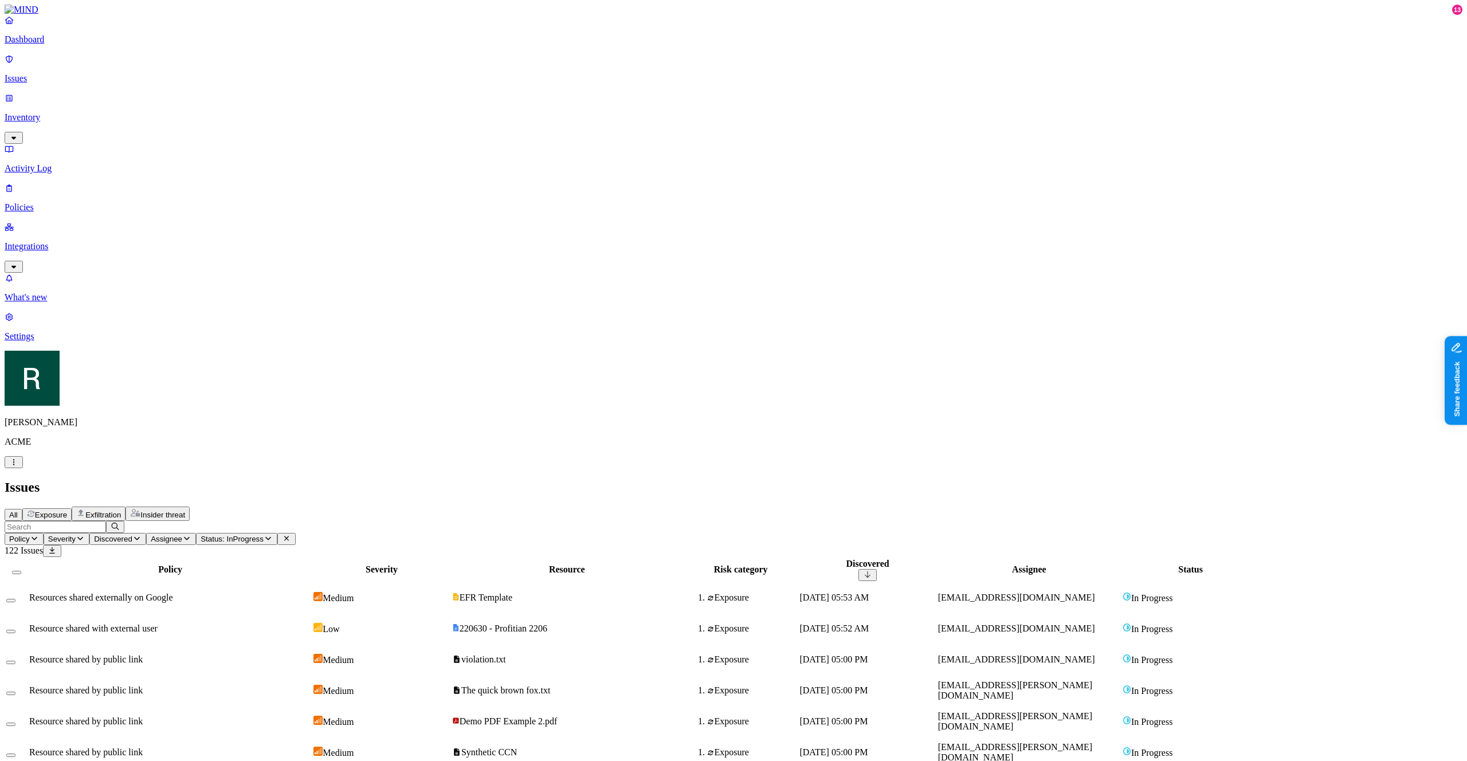
click at [264, 535] on span "Status: InProgress" at bounding box center [232, 539] width 63 height 9
click at [489, 195] on span "In Progress" at bounding box center [473, 205] width 32 height 20
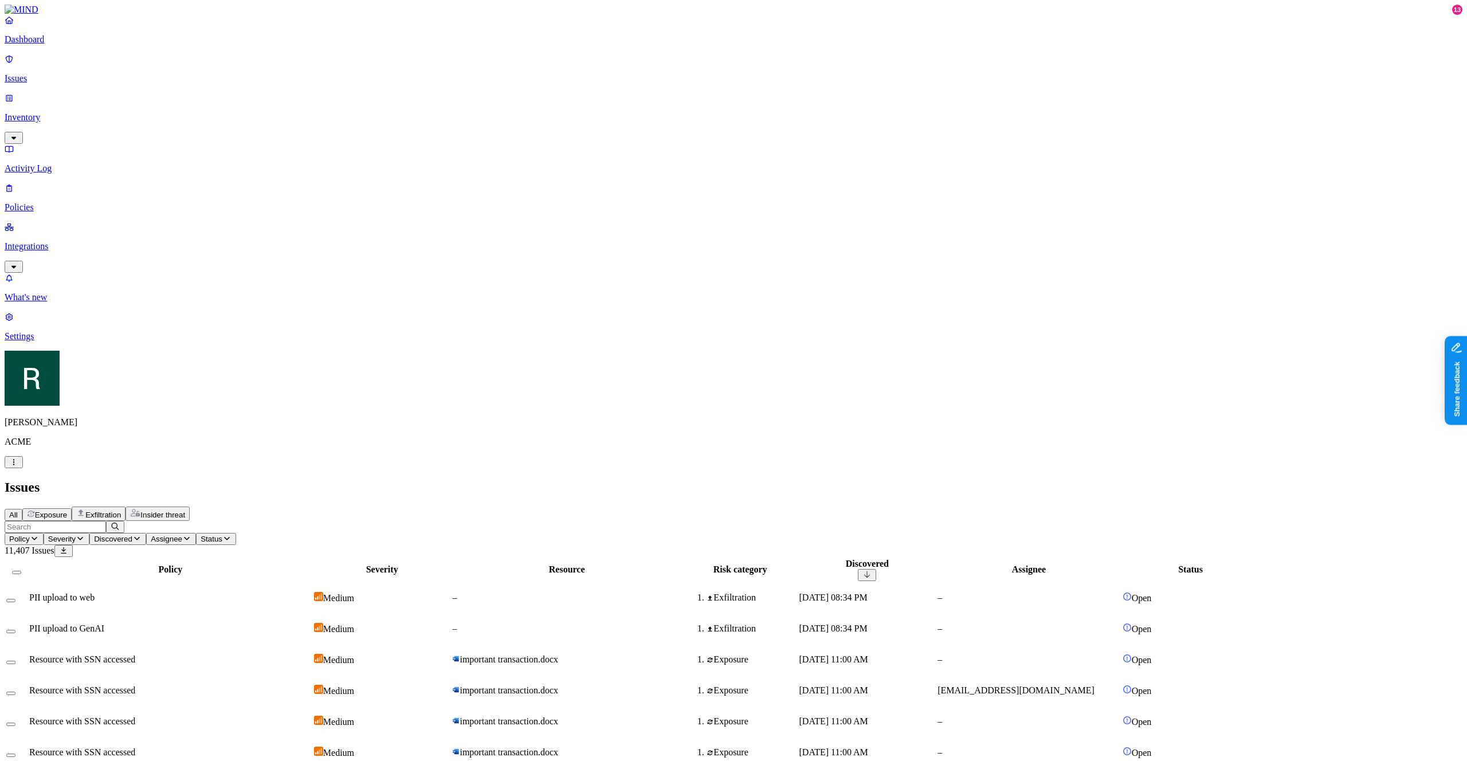
click at [30, 535] on span "Policy" at bounding box center [19, 539] width 21 height 9
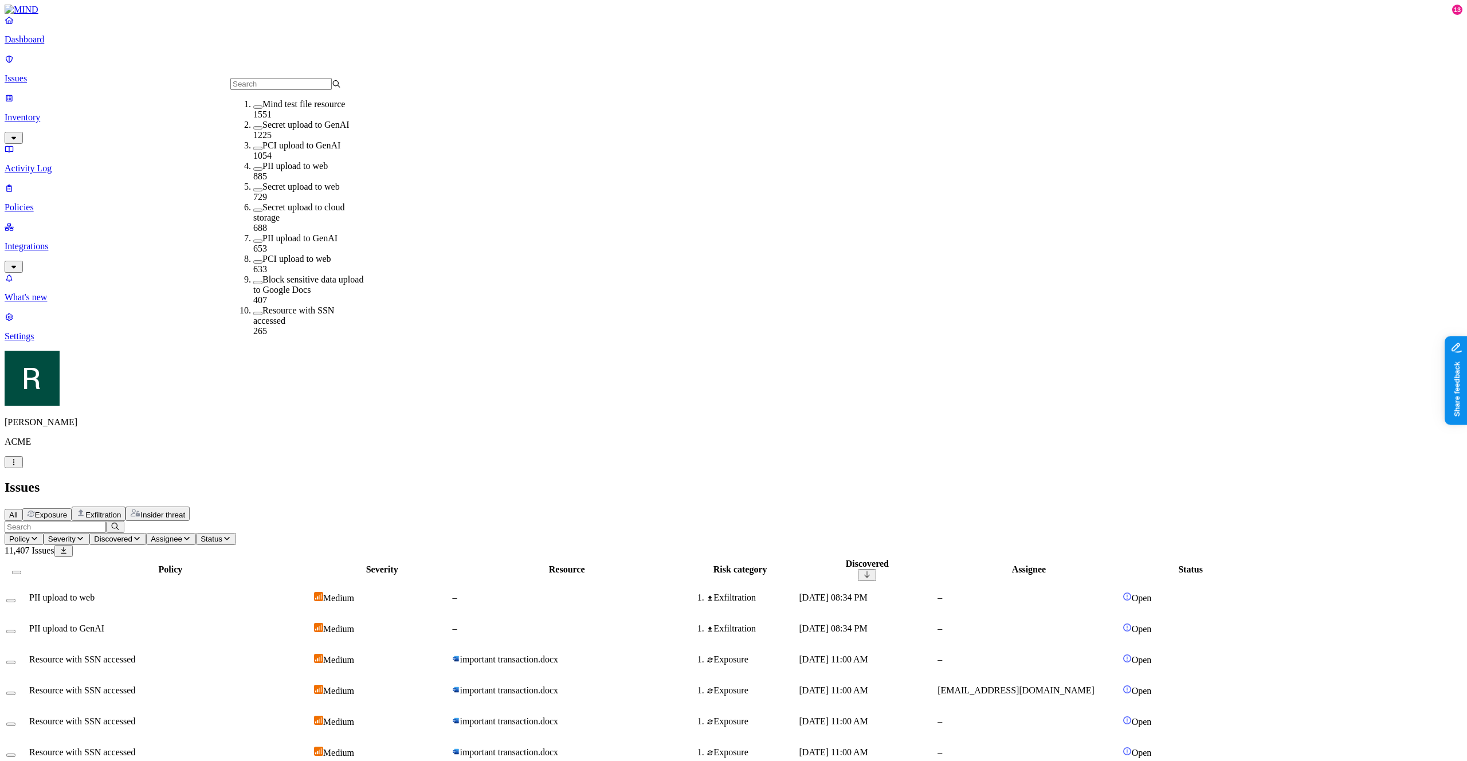
click at [64, 202] on p "Policies" at bounding box center [734, 207] width 1458 height 10
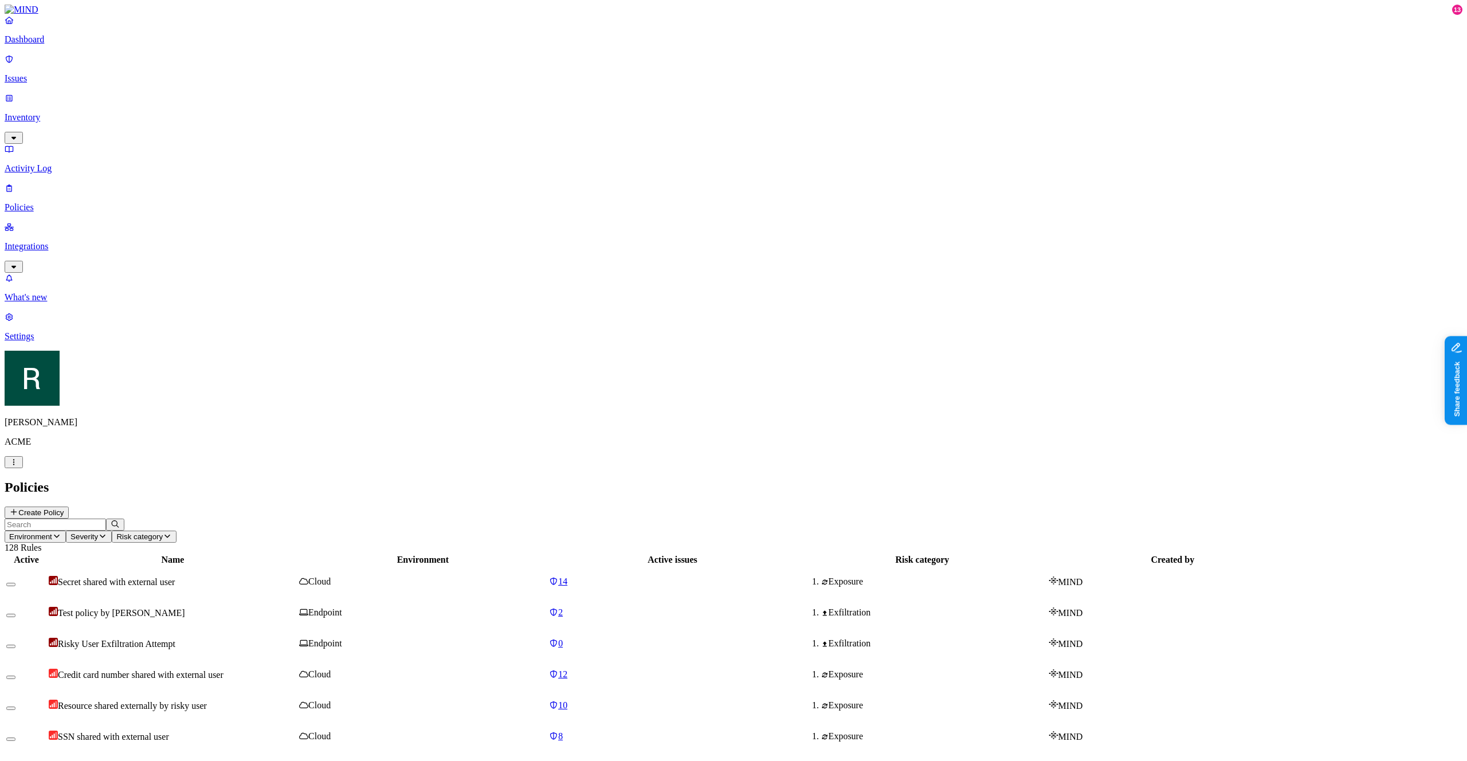
click at [297, 598] on td "Test policy by [PERSON_NAME]" at bounding box center [172, 613] width 249 height 30
click at [297, 567] on td "Secret shared with external user" at bounding box center [172, 582] width 249 height 30
click at [747, 576] on link "14" at bounding box center [672, 581] width 247 height 10
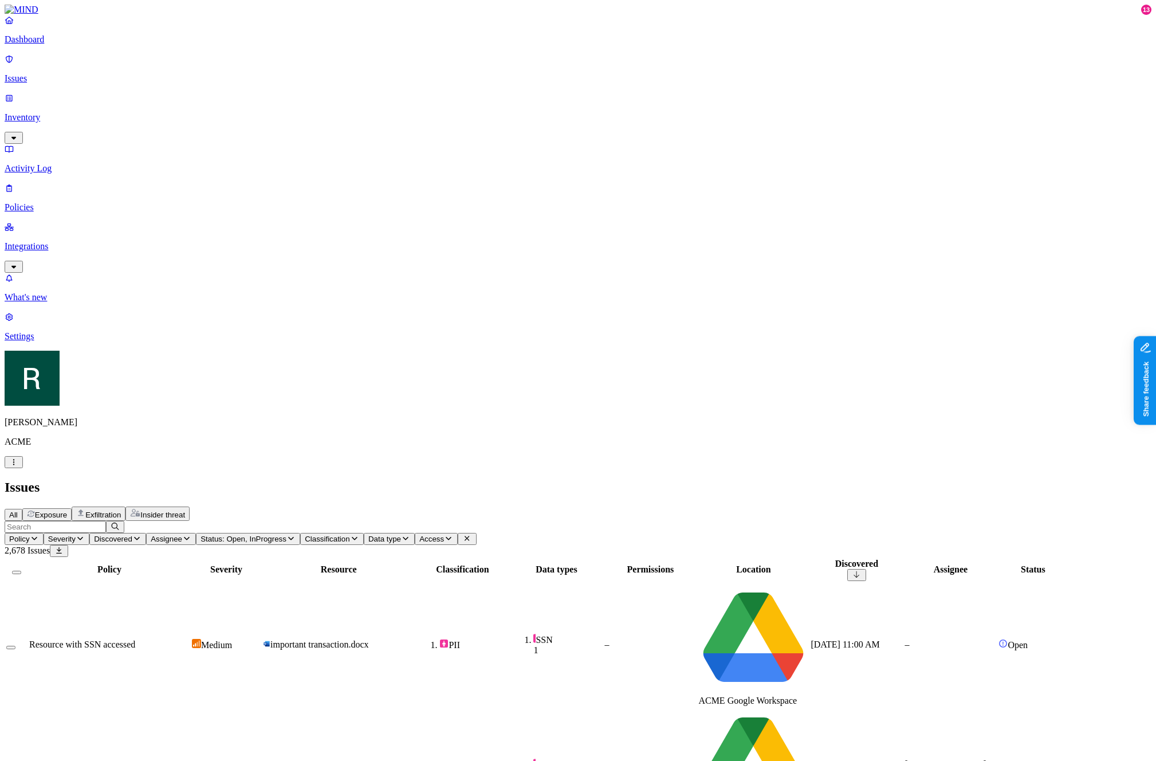
click at [182, 535] on span "Assignee" at bounding box center [167, 539] width 32 height 9
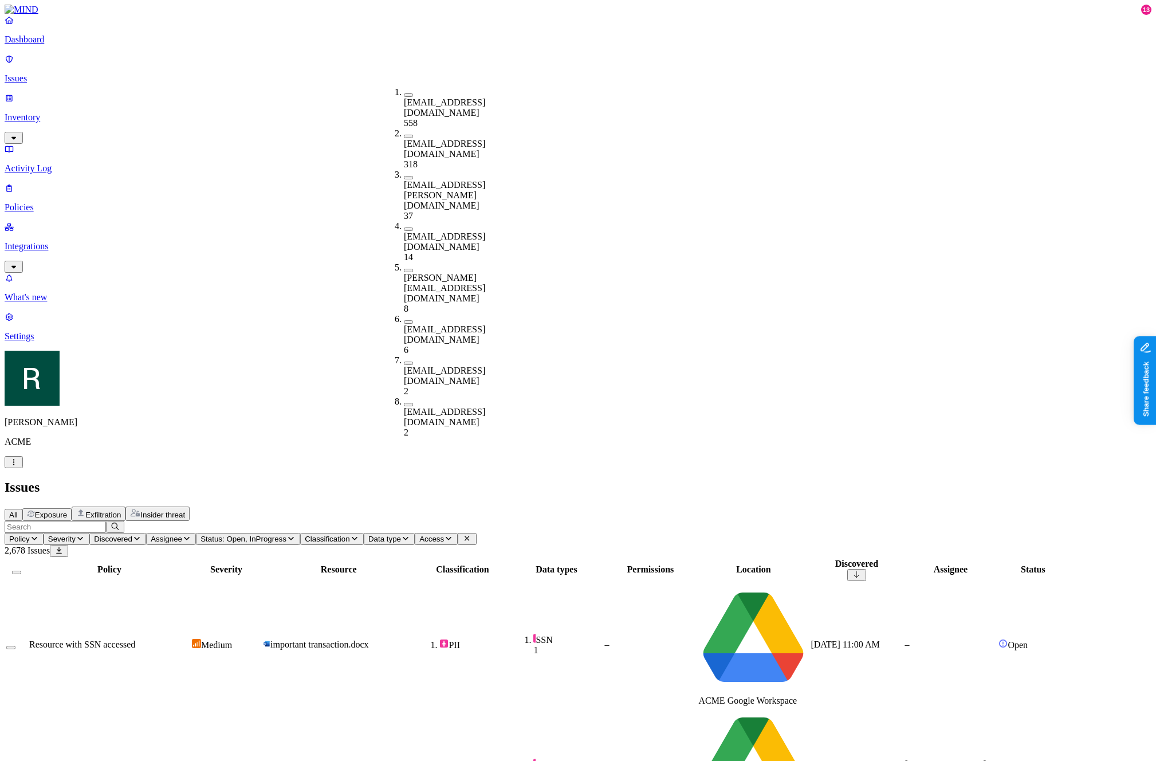
click at [418, 480] on h2 "Issues" at bounding box center [578, 487] width 1147 height 15
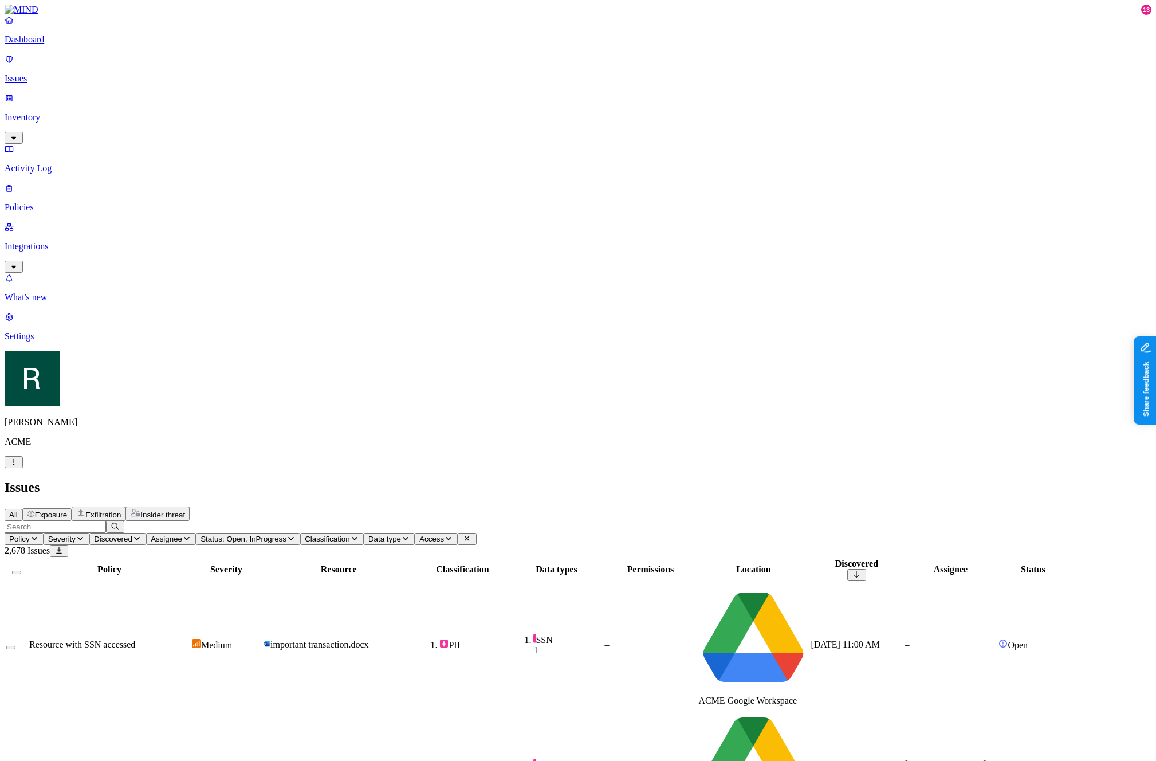
click at [30, 535] on span "Policy" at bounding box center [19, 539] width 21 height 9
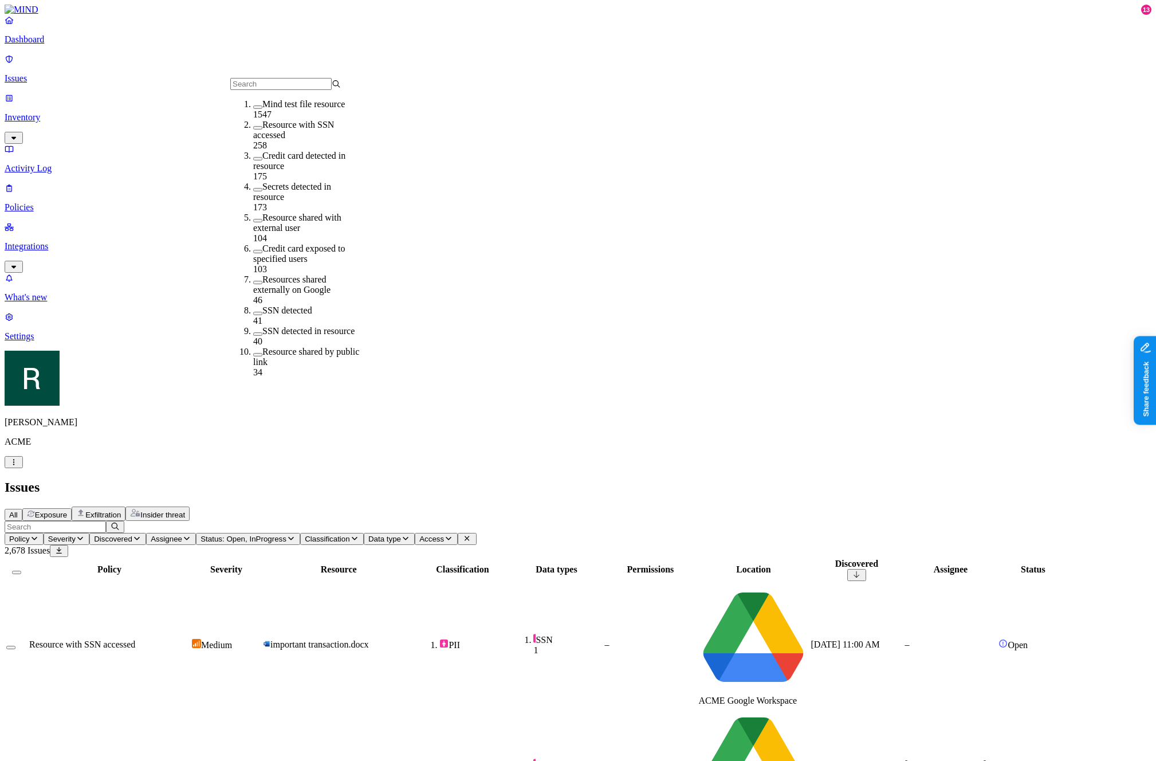
click at [957, 480] on h2 "Issues" at bounding box center [578, 487] width 1147 height 15
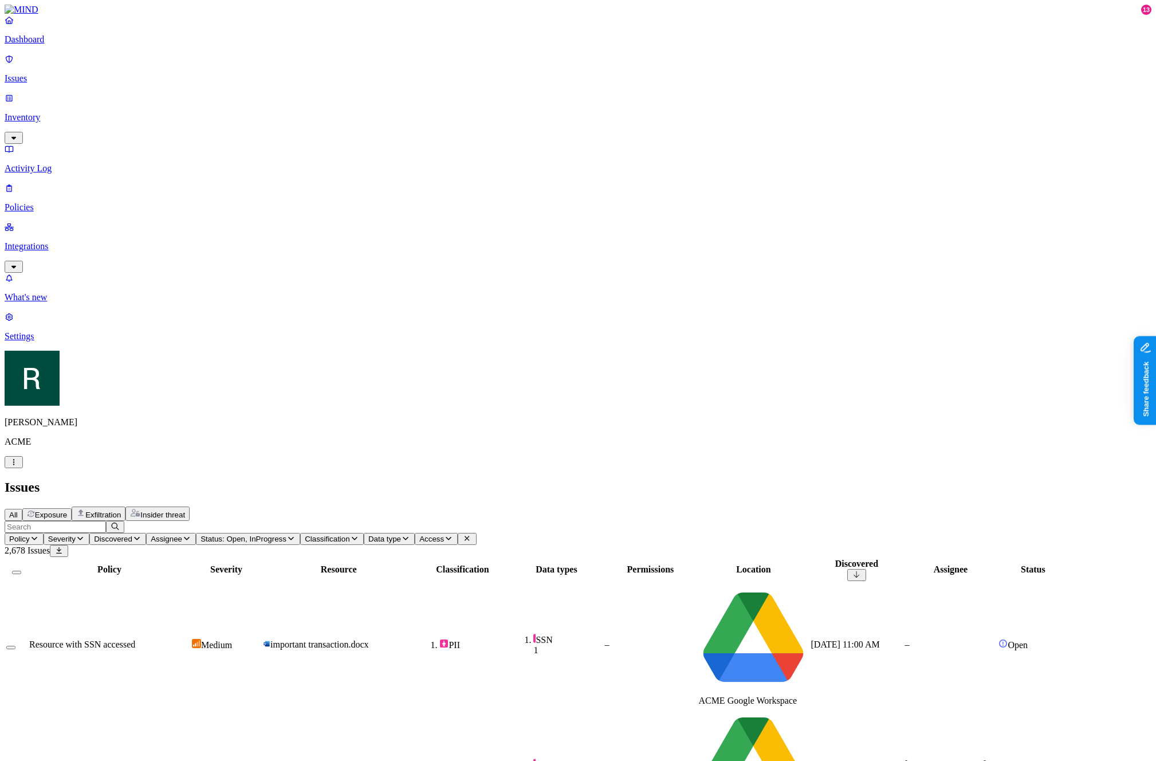
click at [870, 507] on div "All Exposure Exfiltration Insider threat" at bounding box center [578, 514] width 1147 height 14
